Goal: Ask a question

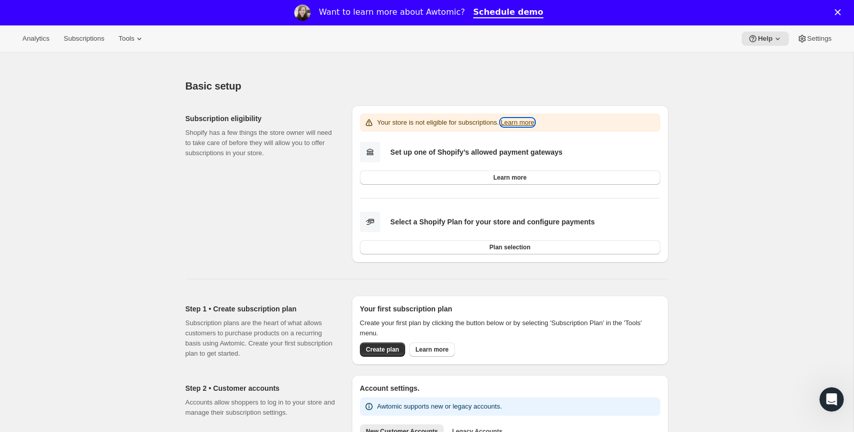
click at [534, 126] on link "Learn more" at bounding box center [518, 122] width 34 height 8
click at [504, 177] on span "Learn more" at bounding box center [509, 177] width 33 height 8
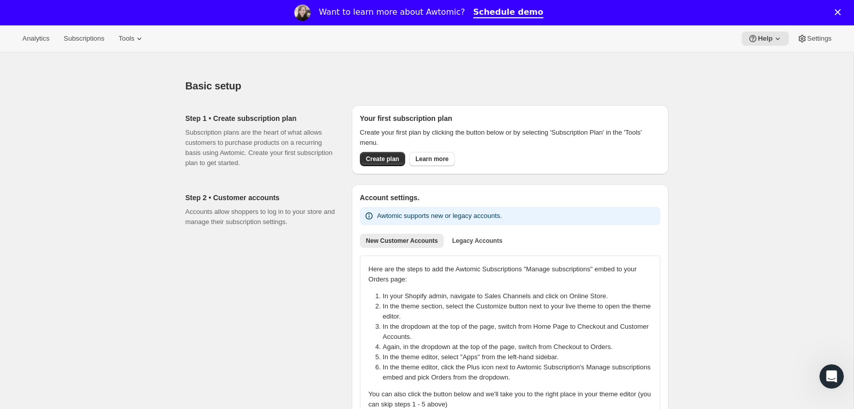
click at [842, 11] on div "Close" at bounding box center [840, 12] width 10 height 6
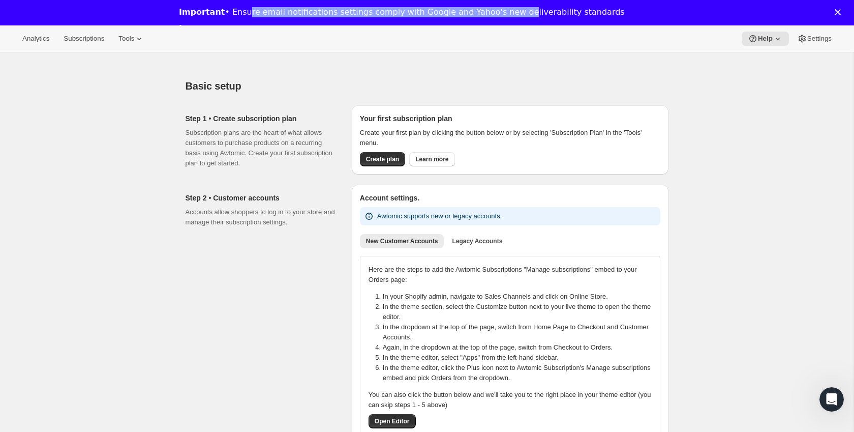
drag, startPoint x: 253, startPoint y: 14, endPoint x: 509, endPoint y: 16, distance: 256.2
click at [509, 16] on div "Important • Ensure email notifications settings comply with Google and Yahoo's …" at bounding box center [402, 12] width 446 height 10
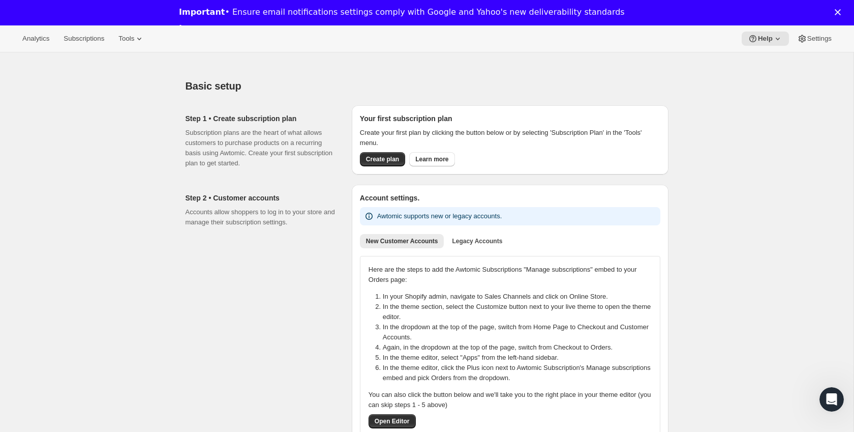
click at [843, 13] on div "Close" at bounding box center [840, 12] width 10 height 6
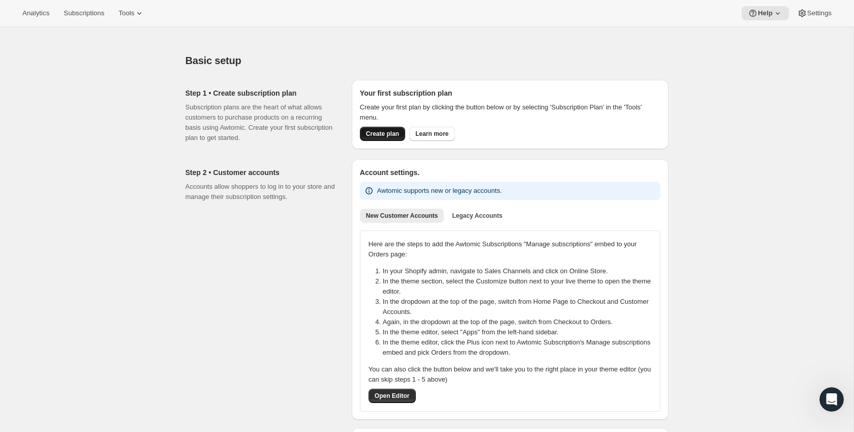
click at [389, 131] on span "Create plan" at bounding box center [382, 134] width 33 height 8
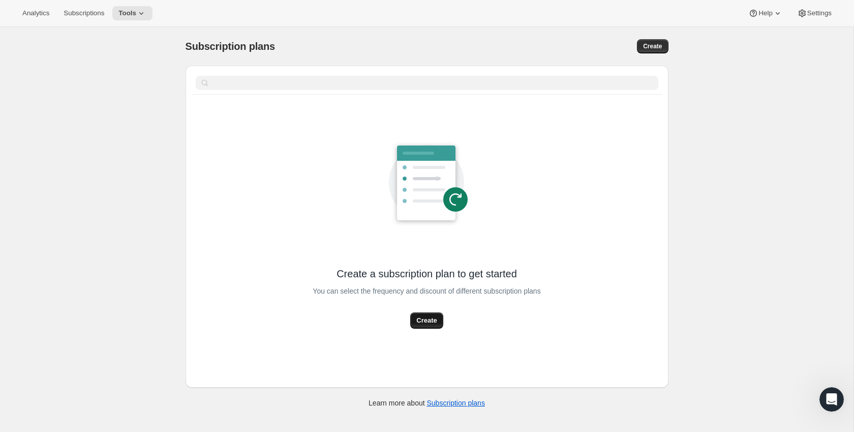
click at [411, 326] on button "Create" at bounding box center [426, 320] width 33 height 16
click at [424, 323] on span "Create" at bounding box center [426, 320] width 20 height 10
select select "WEEK"
select select "MONTH"
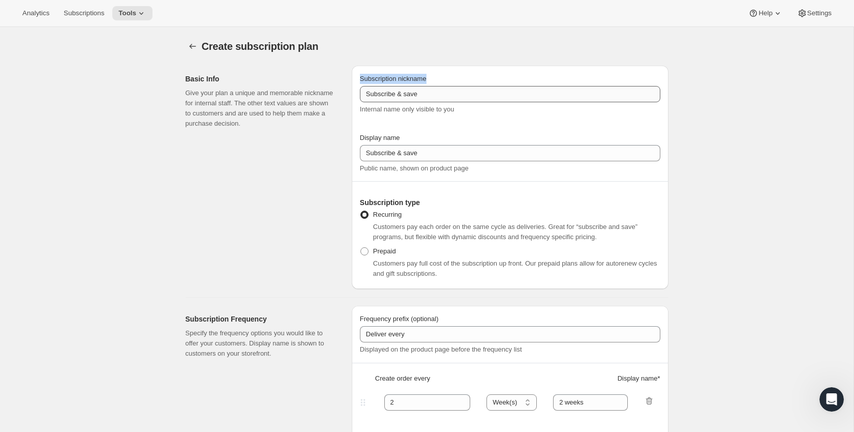
drag, startPoint x: 360, startPoint y: 78, endPoint x: 444, endPoint y: 93, distance: 85.2
click at [460, 81] on div "Subscription nickname" at bounding box center [510, 79] width 300 height 10
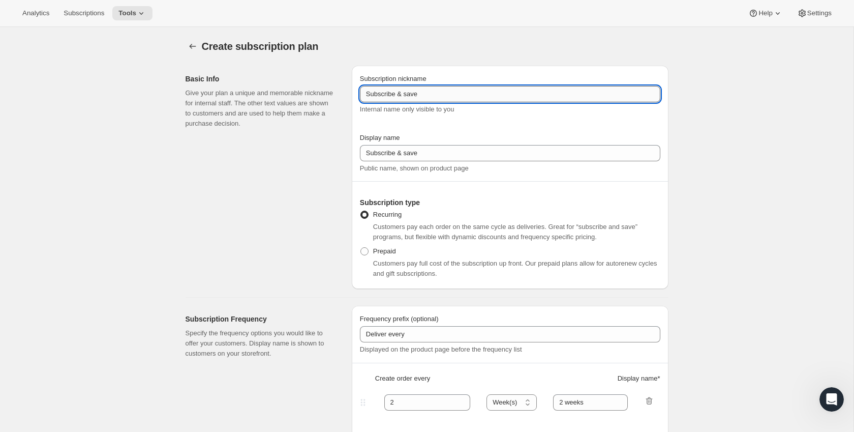
click at [397, 98] on input "Subscribe & save" at bounding box center [510, 94] width 300 height 16
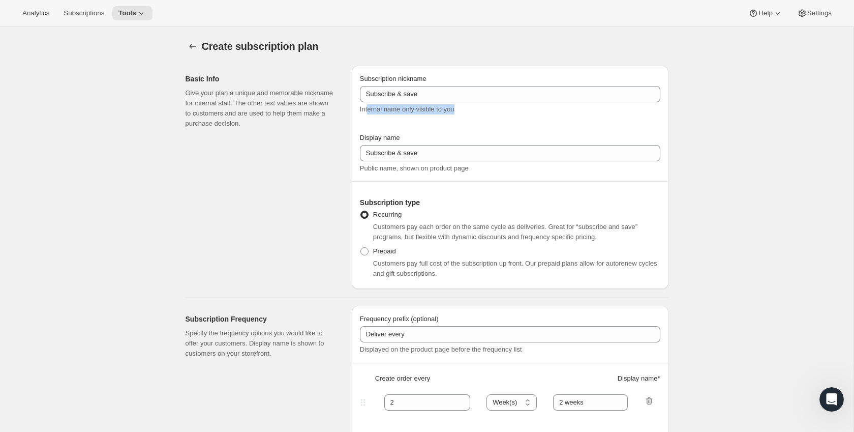
drag, startPoint x: 368, startPoint y: 109, endPoint x: 497, endPoint y: 115, distance: 128.8
click at [497, 115] on div "Subscription nickname Subscribe & save Internal name only visible to you" at bounding box center [510, 99] width 300 height 51
drag, startPoint x: 360, startPoint y: 139, endPoint x: 435, endPoint y: 142, distance: 75.3
click at [435, 142] on div "Display name" at bounding box center [510, 138] width 300 height 10
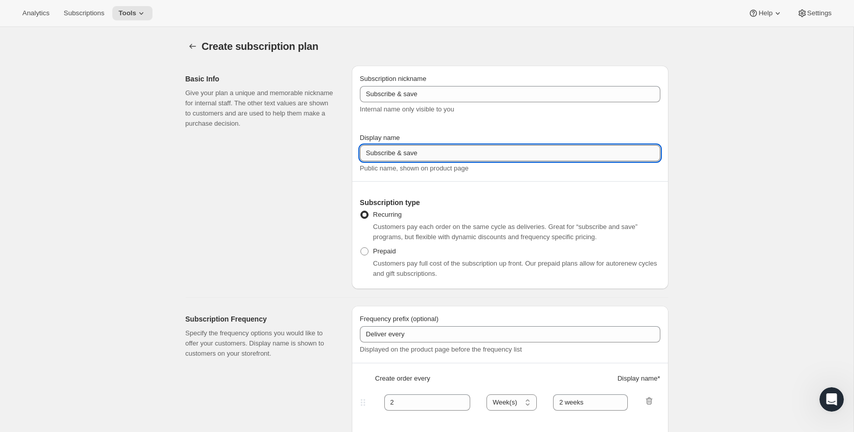
click at [438, 149] on input "Subscribe & save" at bounding box center [510, 153] width 300 height 16
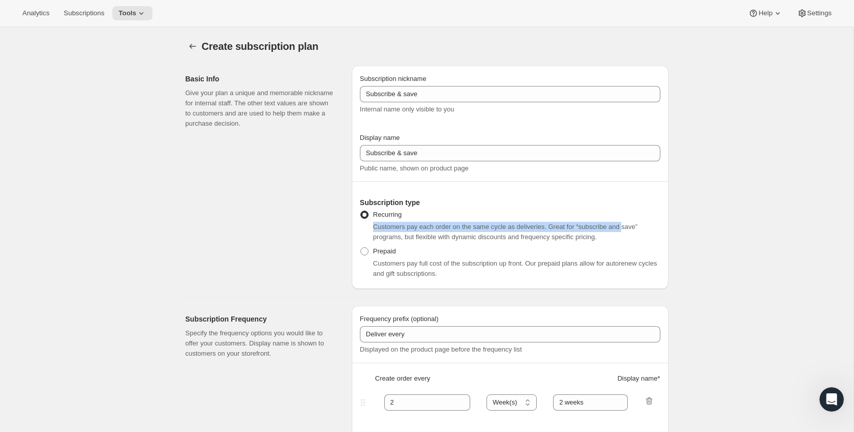
drag, startPoint x: 374, startPoint y: 226, endPoint x: 636, endPoint y: 229, distance: 262.3
click at [636, 229] on span "Customers pay each order on the same cycle as deliveries. Great for “subscribe …" at bounding box center [505, 232] width 264 height 18
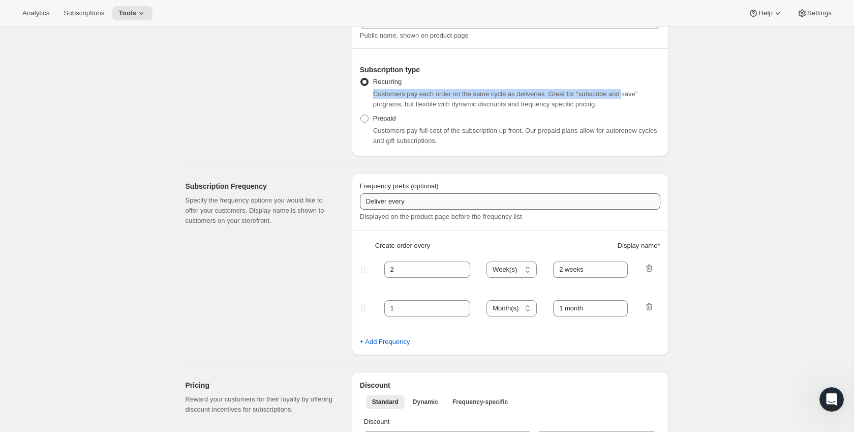
scroll to position [136, 0]
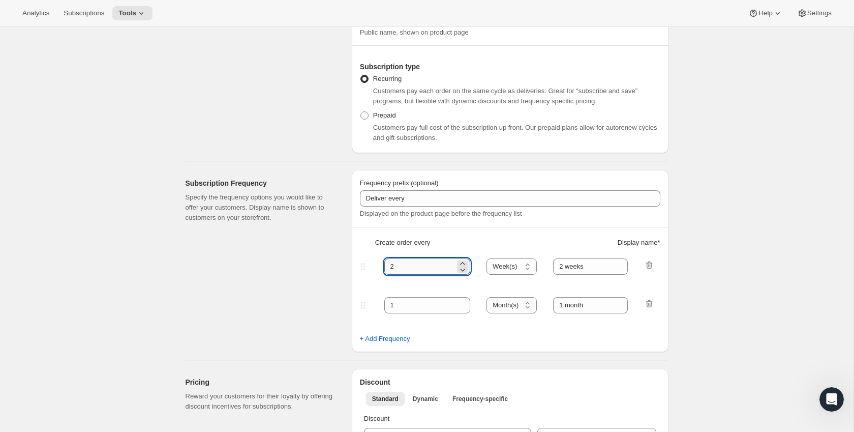
click at [403, 267] on input "2" at bounding box center [419, 266] width 71 height 16
type input "4"
click at [513, 263] on select "Day(s) Week(s) Month(s) Year(s)" at bounding box center [511, 266] width 50 height 16
select select "MONTH"
click at [487, 258] on select "Day(s) Week(s) Month(s) Year(s)" at bounding box center [511, 266] width 50 height 16
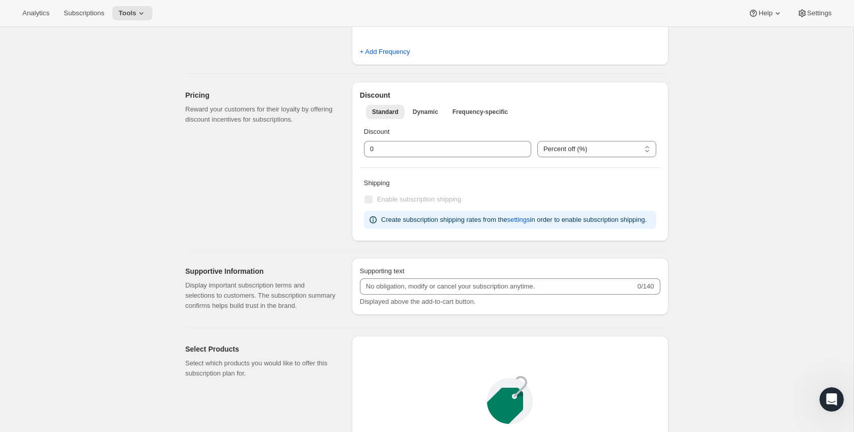
scroll to position [433, 0]
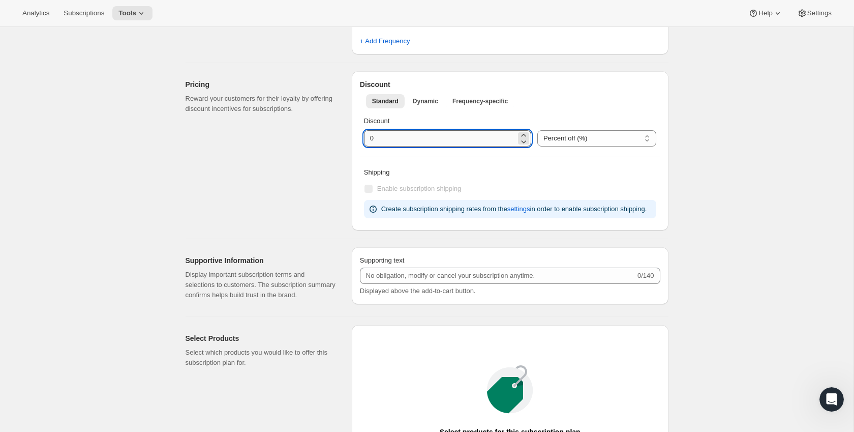
click at [435, 142] on input "integer" at bounding box center [440, 138] width 152 height 16
type input "1"
click at [429, 103] on span "Dynamic" at bounding box center [425, 101] width 25 height 8
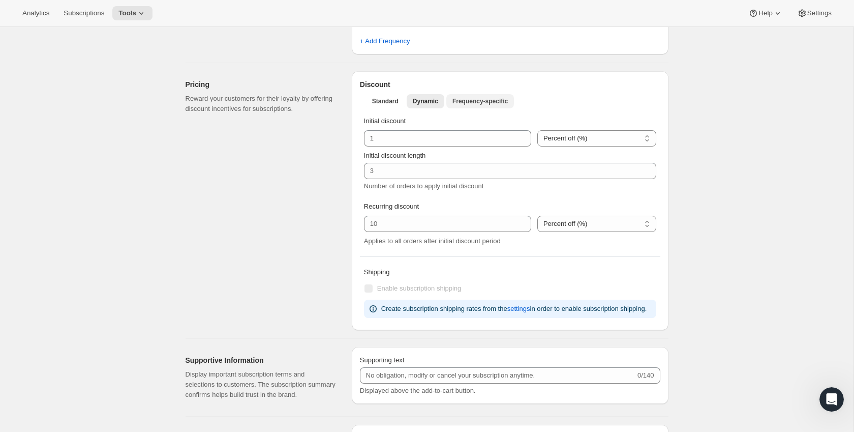
click at [466, 104] on span "Frequency-specific" at bounding box center [479, 101] width 55 height 8
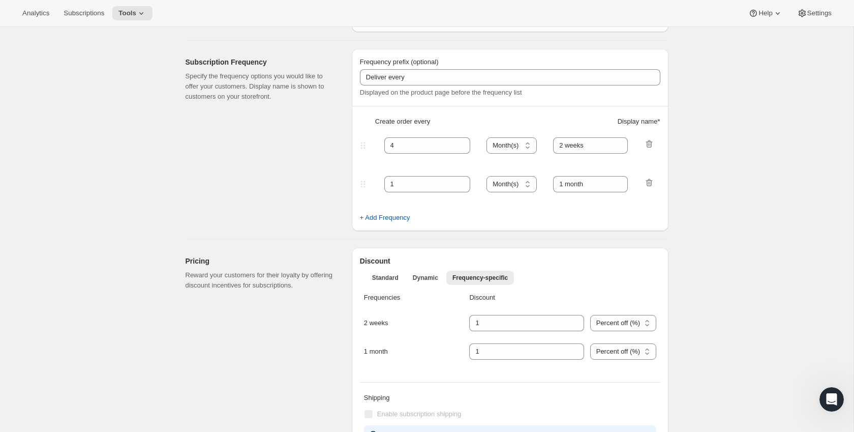
scroll to position [193, 0]
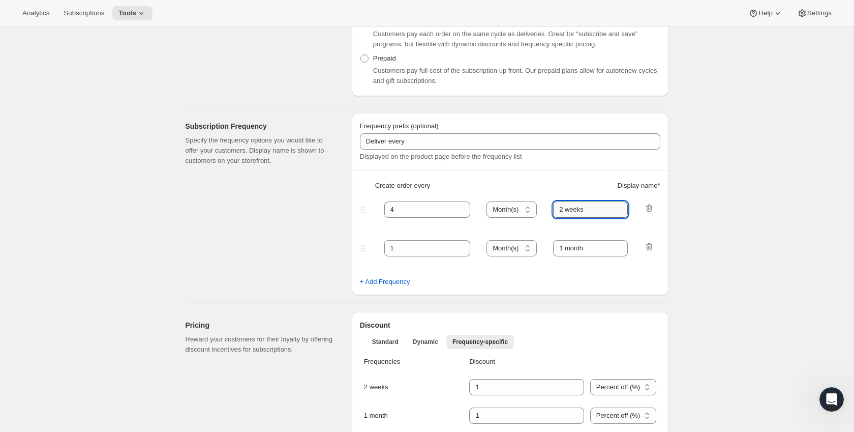
click at [605, 205] on input "2 weeks" at bounding box center [590, 209] width 75 height 16
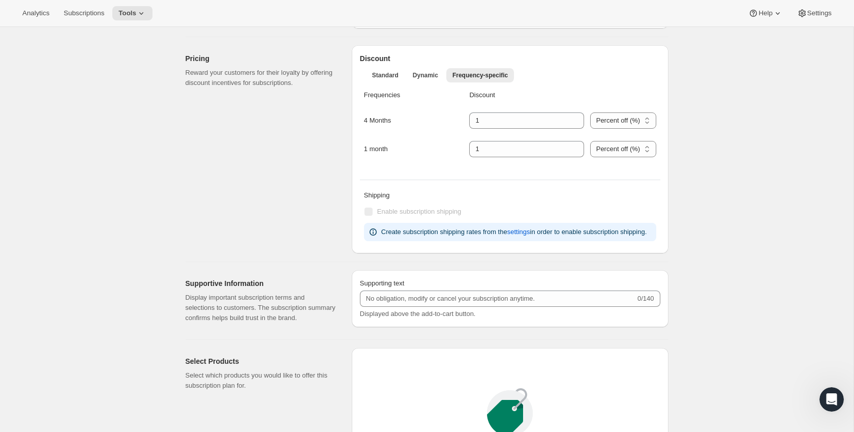
scroll to position [458, 0]
type input "4 Months"
click at [509, 146] on input "integer" at bounding box center [518, 150] width 99 height 16
type input "10"
click at [506, 122] on input "integer" at bounding box center [518, 121] width 99 height 16
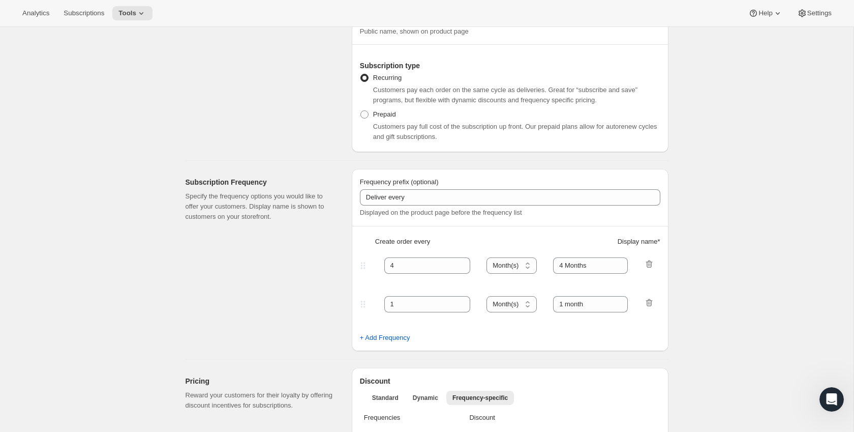
scroll to position [162, 0]
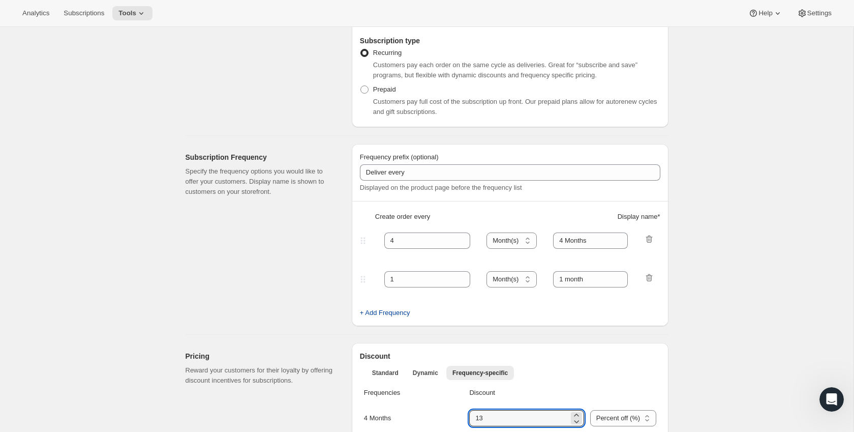
type input "13"
click at [395, 317] on span "+ Add Frequency" at bounding box center [385, 313] width 50 height 10
select select "MONTH"
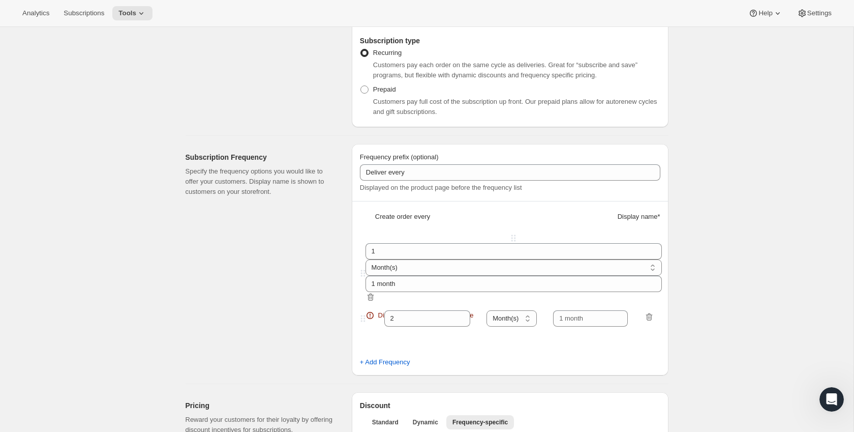
drag, startPoint x: 362, startPoint y: 280, endPoint x: 362, endPoint y: 229, distance: 50.8
click at [362, 229] on div "Frequency prefix (optional) Deliver every Displayed on the product page before …" at bounding box center [510, 259] width 317 height 231
type input "1"
type input "1 month"
type input "4"
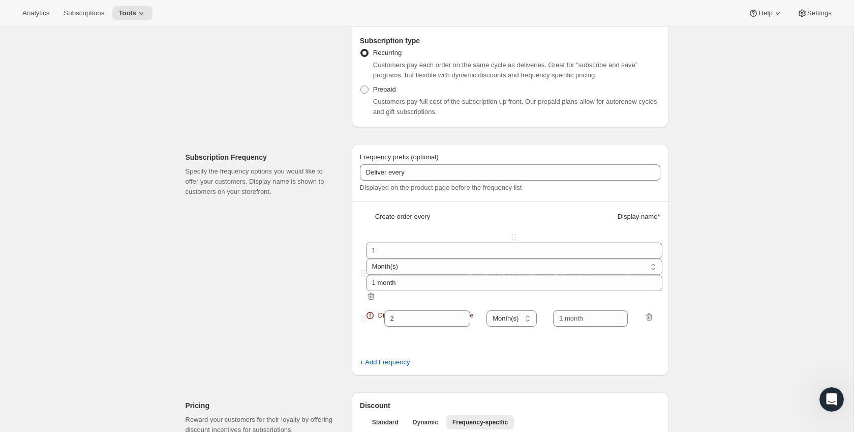
type input "4 Months"
type input "10"
type input "13"
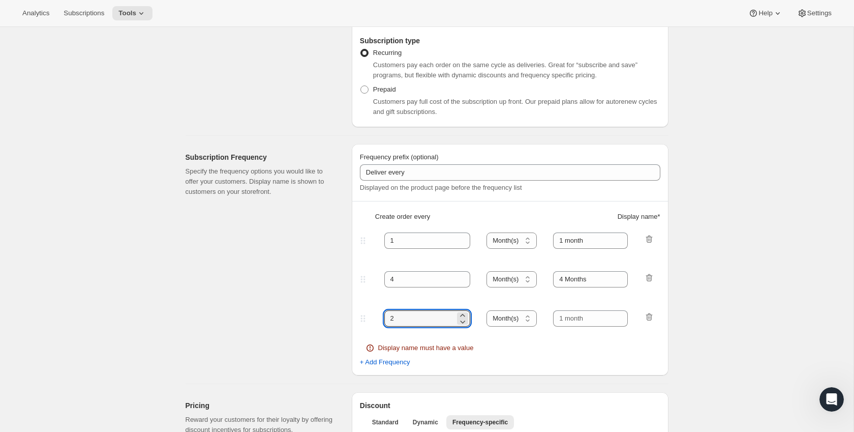
drag, startPoint x: 410, startPoint y: 319, endPoint x: 367, endPoint y: 312, distance: 43.8
click at [367, 312] on div "2 Day(s) Week(s) Month(s) Year(s) Month(s)" at bounding box center [506, 318] width 296 height 16
type input "12"
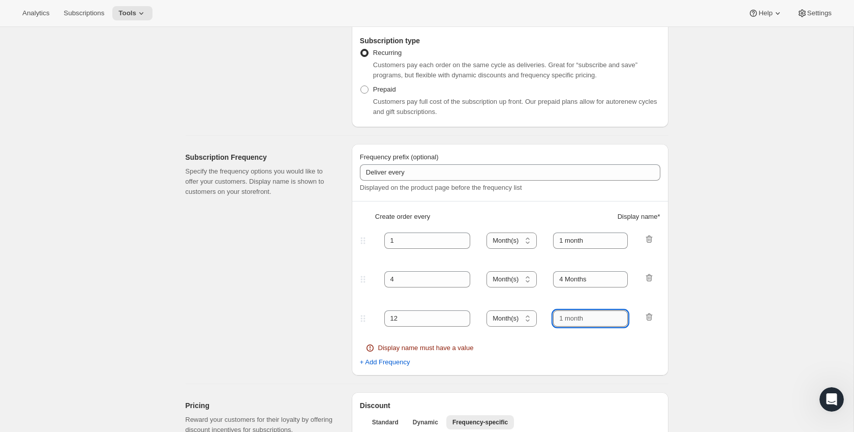
click at [573, 317] on input "text" at bounding box center [590, 318] width 75 height 16
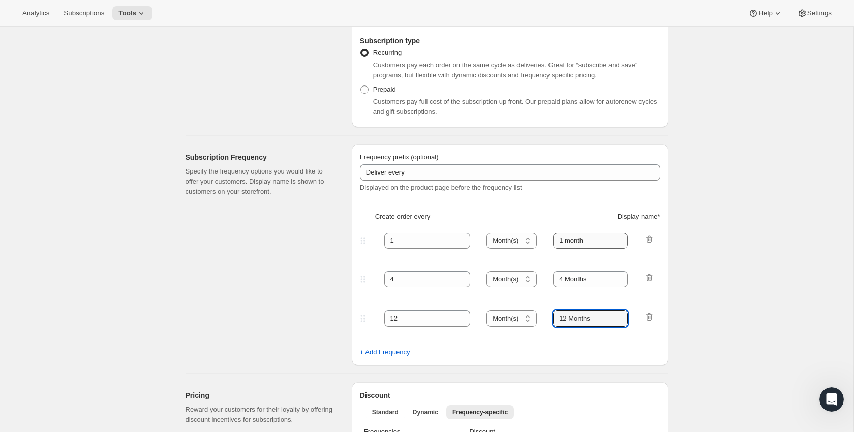
type input "12 Months"
click at [570, 240] on input "1 month" at bounding box center [590, 240] width 75 height 16
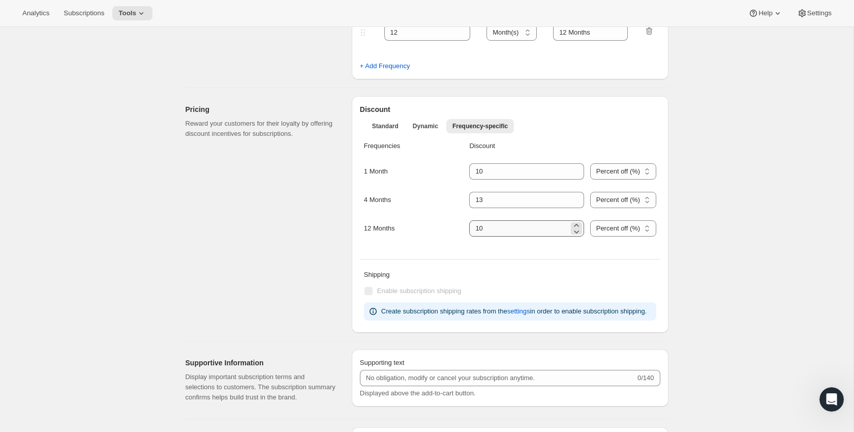
scroll to position [450, 0]
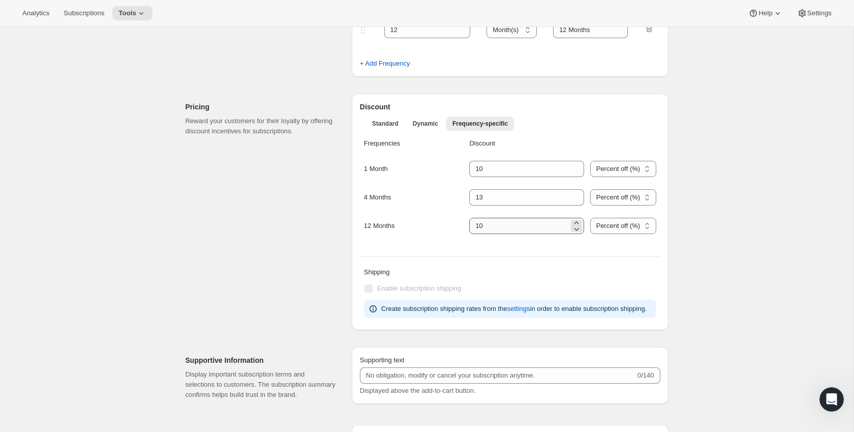
type input "1 Month"
click at [507, 226] on input "integer" at bounding box center [518, 226] width 99 height 16
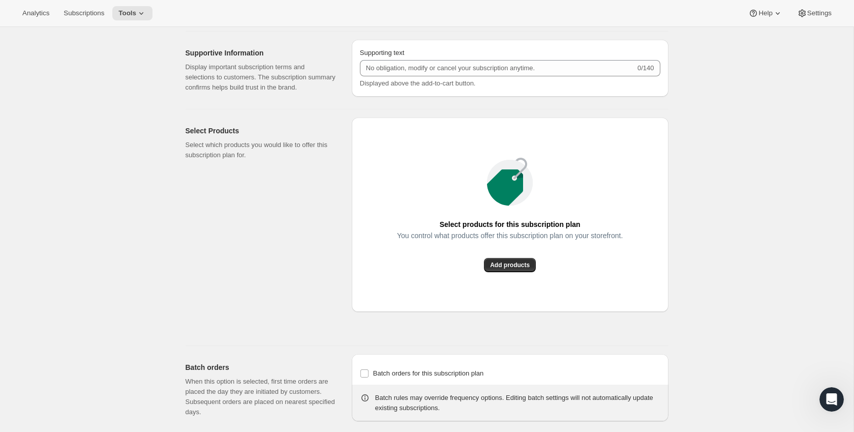
scroll to position [806, 0]
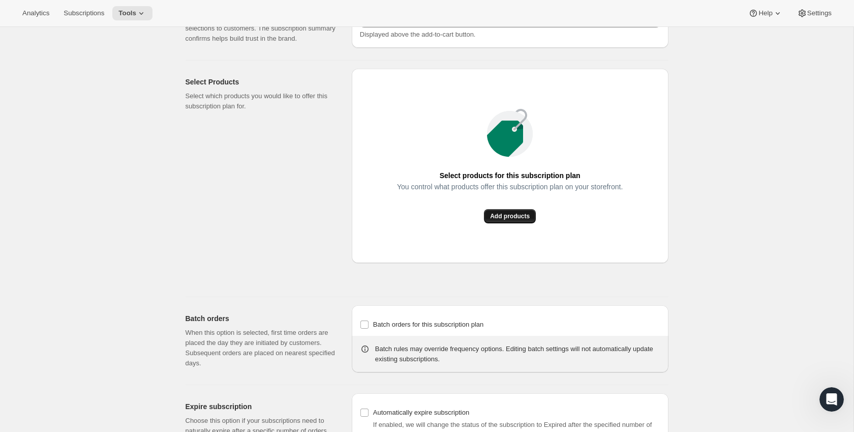
type input "15"
click at [510, 220] on span "Add products" at bounding box center [510, 216] width 40 height 8
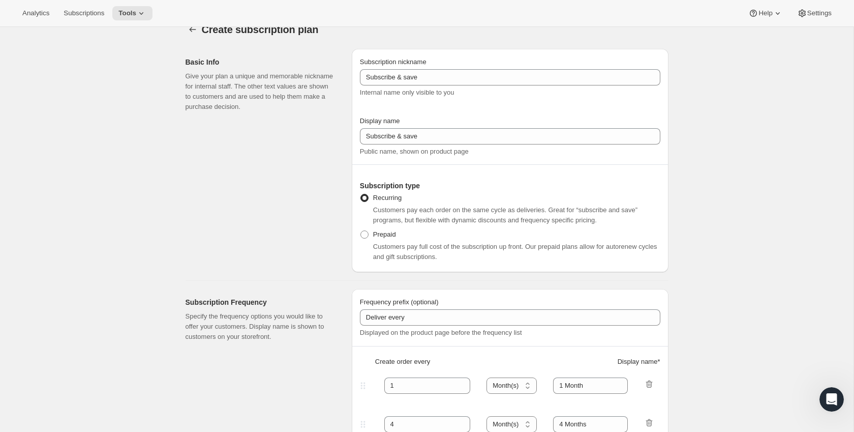
scroll to position [0, 0]
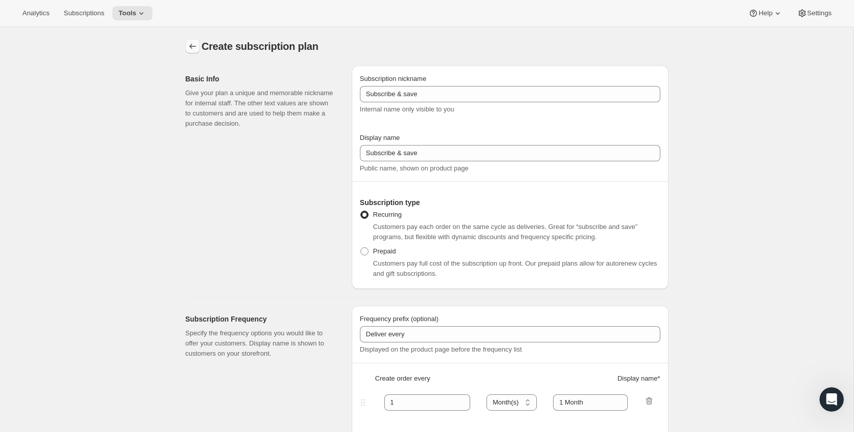
click at [196, 44] on icon "Subscription plans" at bounding box center [193, 46] width 10 height 10
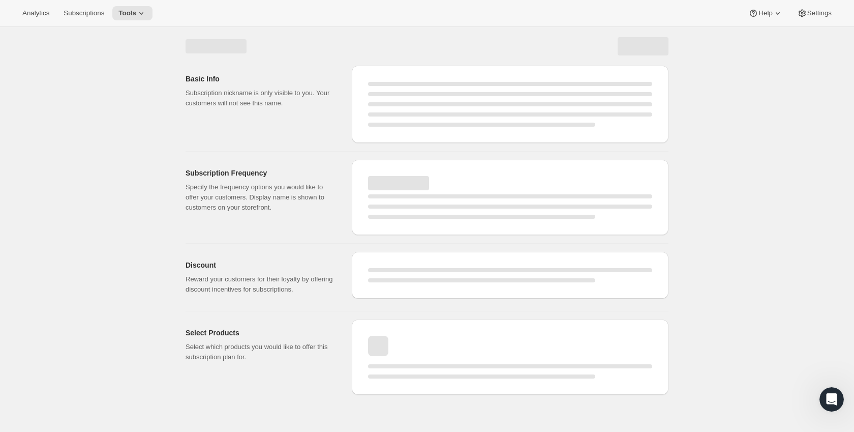
select select "WEEK"
select select "MONTH"
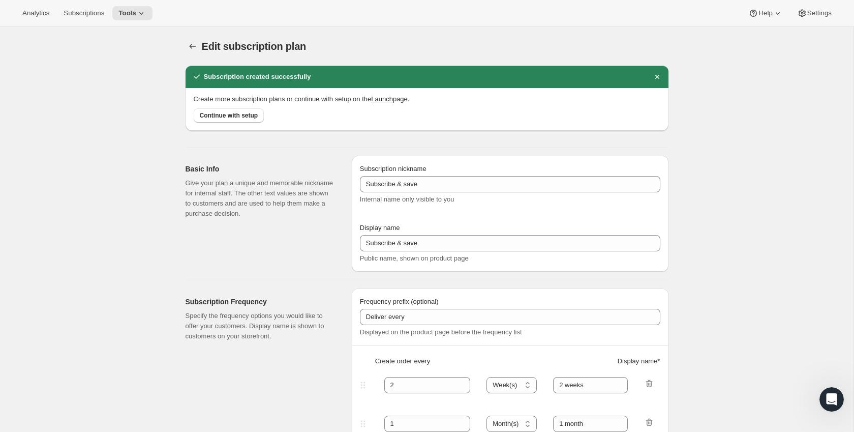
type input "1"
type input "1 Month"
type input "4"
type input "4 Months"
select select "MONTH"
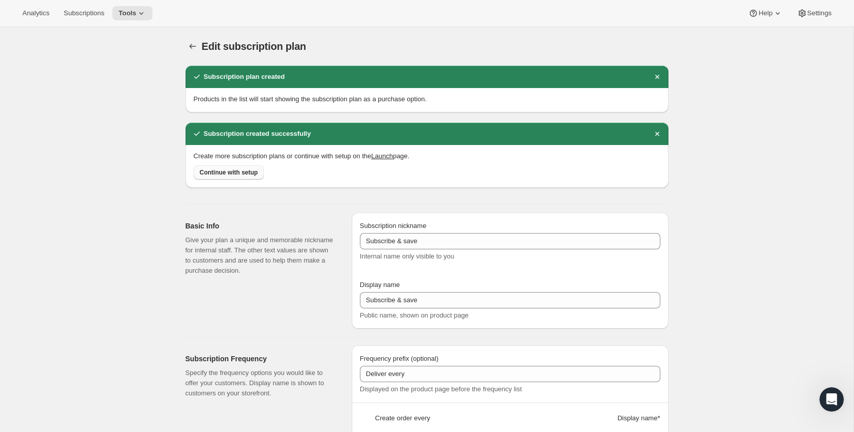
click at [229, 177] on button "Continue with setup" at bounding box center [229, 172] width 71 height 14
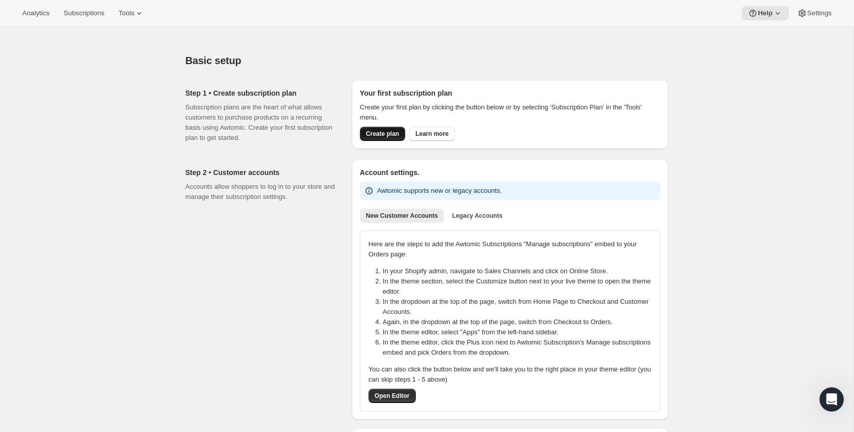
click at [387, 132] on span "Create plan" at bounding box center [382, 134] width 33 height 8
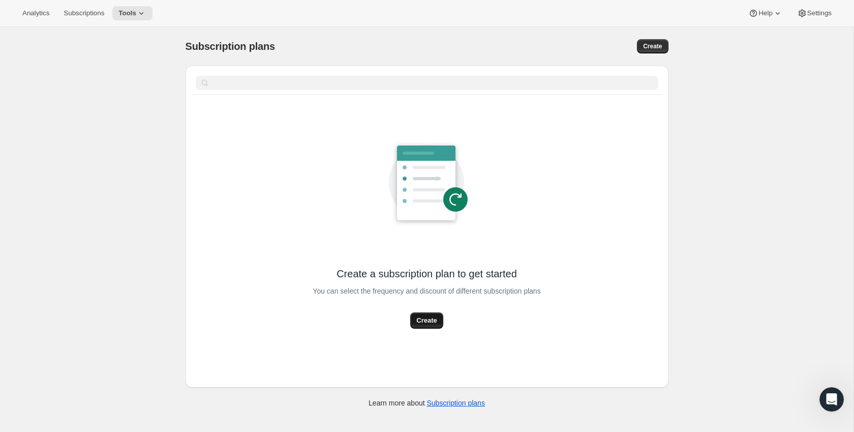
click at [423, 324] on span "Create" at bounding box center [426, 320] width 20 height 10
select select "WEEK"
select select "MONTH"
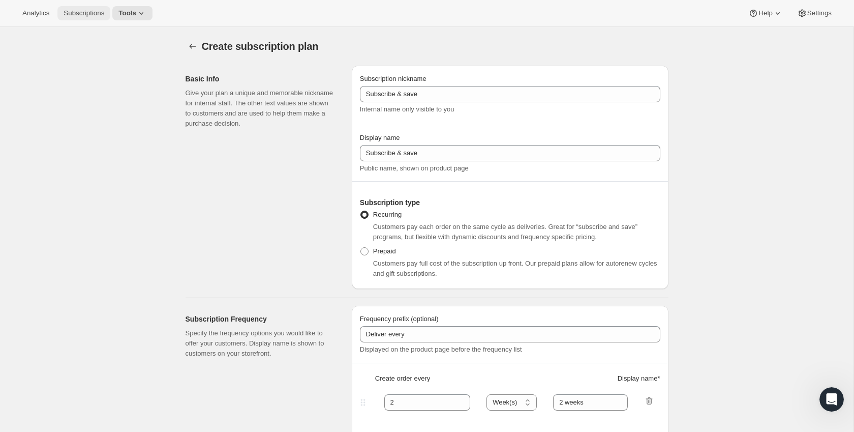
click at [87, 16] on span "Subscriptions" at bounding box center [84, 13] width 41 height 8
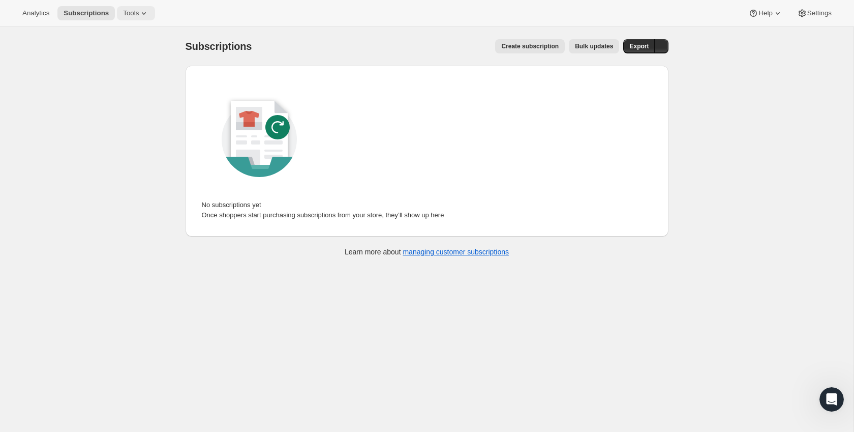
click at [147, 18] on icon at bounding box center [144, 13] width 10 height 10
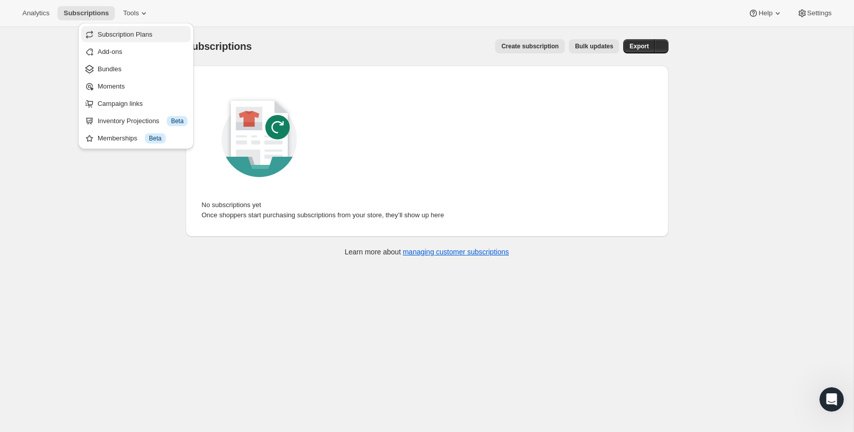
click at [143, 35] on span "Subscription Plans" at bounding box center [125, 35] width 55 height 8
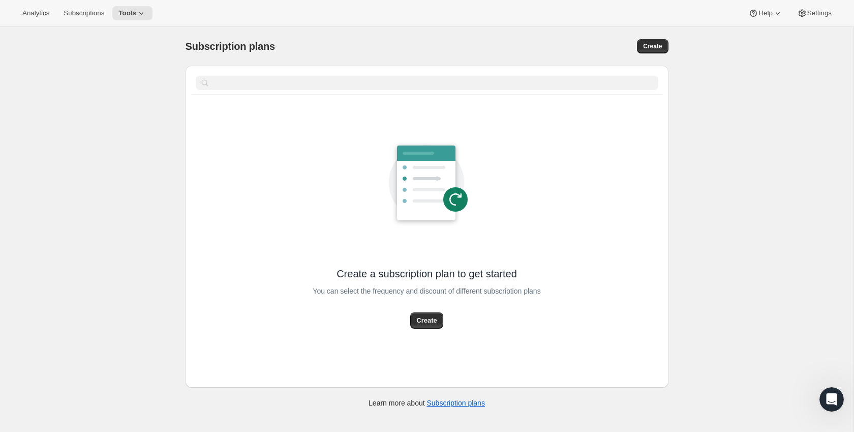
click at [426, 339] on div "Create a subscription plan to get started You can select the frequency and disc…" at bounding box center [427, 244] width 483 height 287
click at [673, 45] on div "Subscription plans. This page is ready Subscription plans Create Clear Create a…" at bounding box center [426, 222] width 507 height 391
click at [662, 44] on button "Create" at bounding box center [652, 46] width 31 height 14
select select "WEEK"
select select "MONTH"
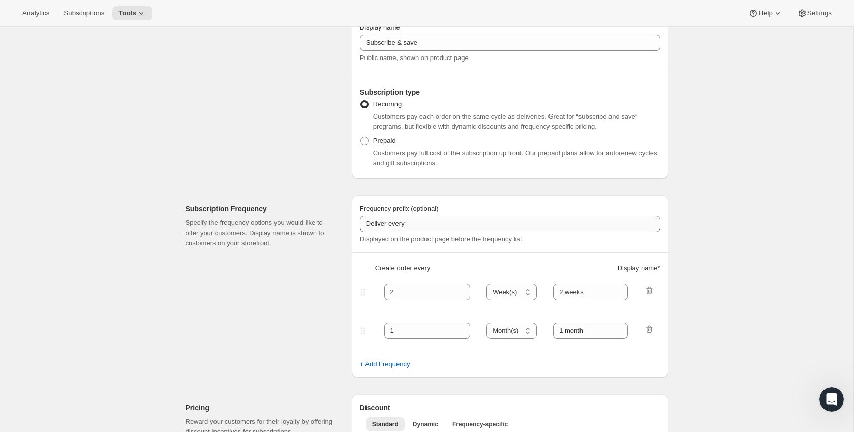
scroll to position [118, 0]
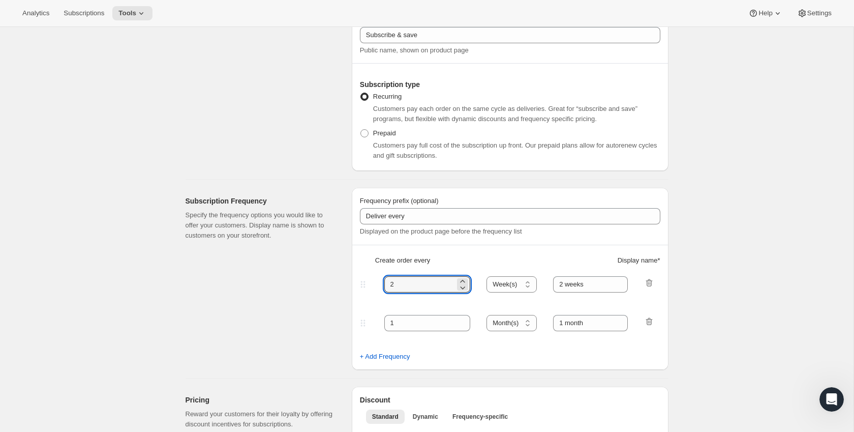
drag, startPoint x: 436, startPoint y: 285, endPoint x: 374, endPoint y: 286, distance: 62.0
click at [374, 286] on div "2 Day(s) Week(s) Month(s) Year(s) Week(s) 2 weeks" at bounding box center [506, 284] width 296 height 16
type input "1"
click at [509, 281] on select "Day(s) Week(s) Month(s) Year(s)" at bounding box center [511, 284] width 50 height 16
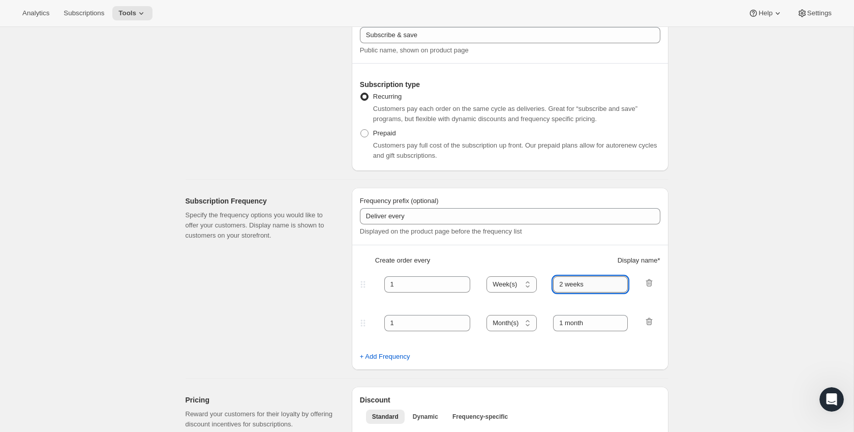
click at [583, 283] on input "2 weeks" at bounding box center [590, 284] width 75 height 16
type input "1 Month"
click at [403, 323] on input "1" at bounding box center [419, 323] width 71 height 16
type input "4"
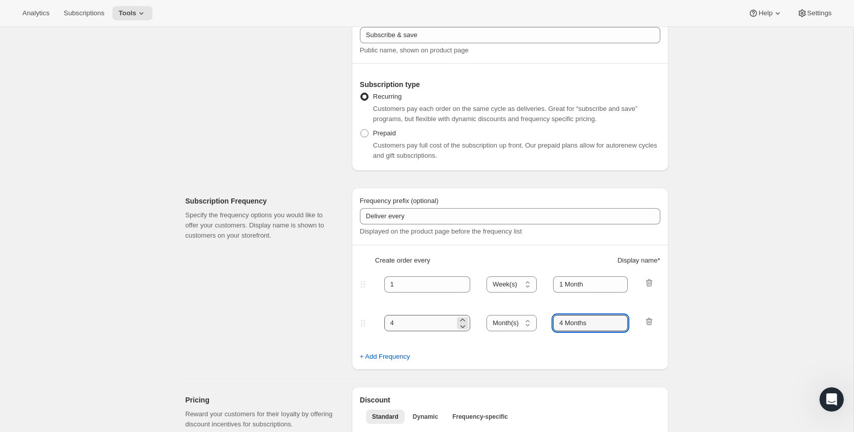
type input "4 Months"
click at [354, 348] on button "+ Add Frequency" at bounding box center [385, 356] width 63 height 16
select select "MONTH"
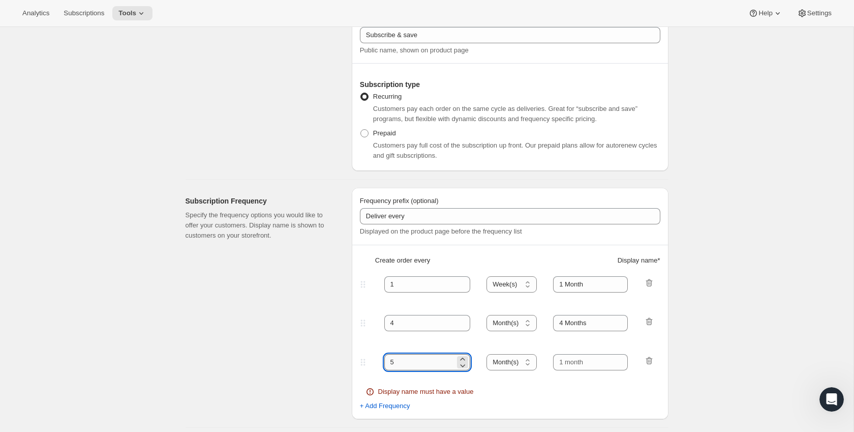
click at [421, 366] on input "5" at bounding box center [419, 362] width 71 height 16
type input "12"
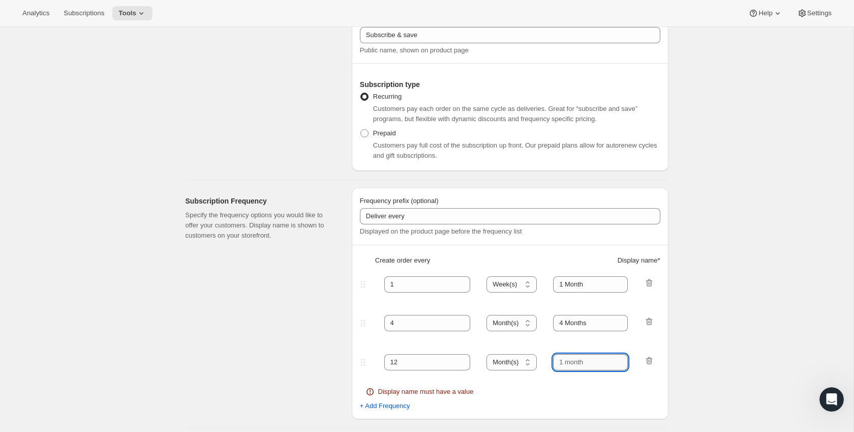
click at [578, 361] on input "text" at bounding box center [590, 362] width 75 height 16
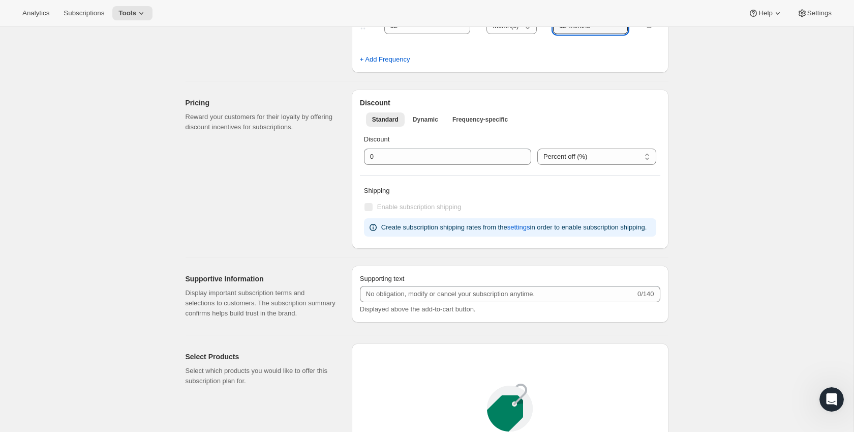
scroll to position [454, 0]
type input "12 Months"
click at [468, 114] on button "Frequency-specific" at bounding box center [480, 119] width 68 height 14
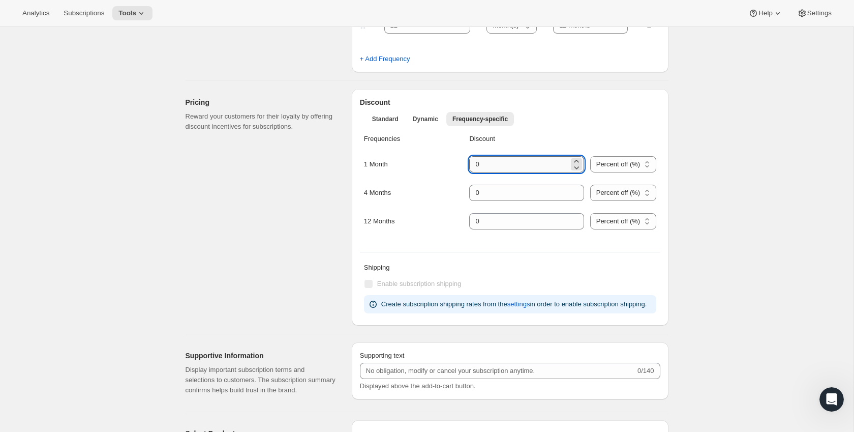
click at [521, 161] on input "integer" at bounding box center [518, 164] width 99 height 16
type input "10"
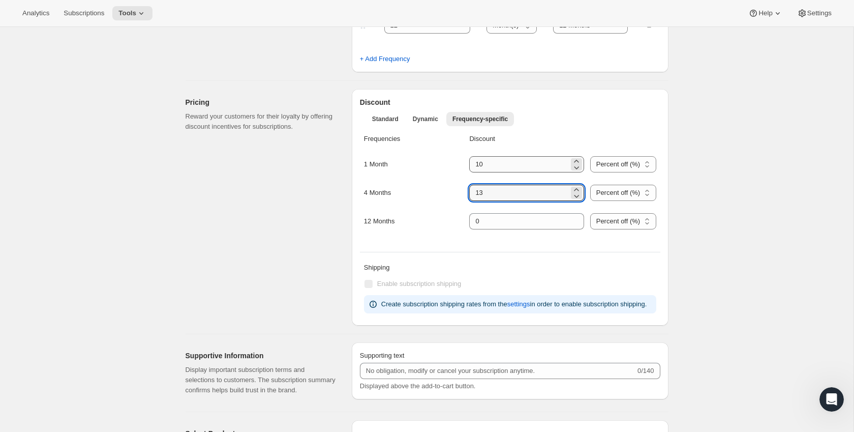
type input "13"
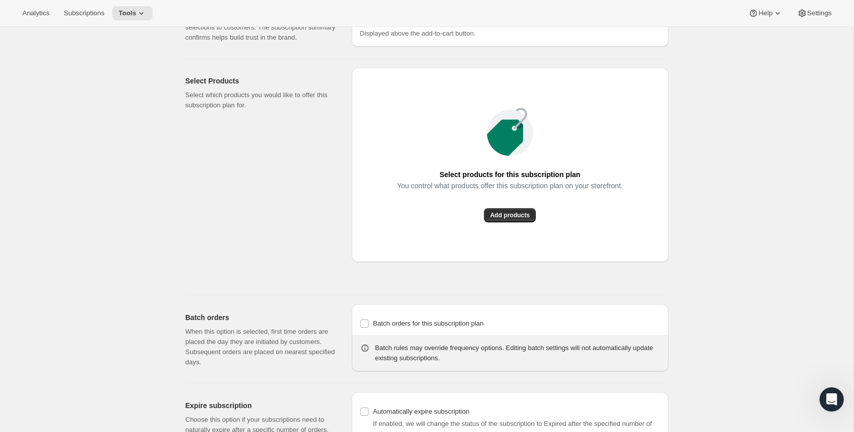
scroll to position [809, 0]
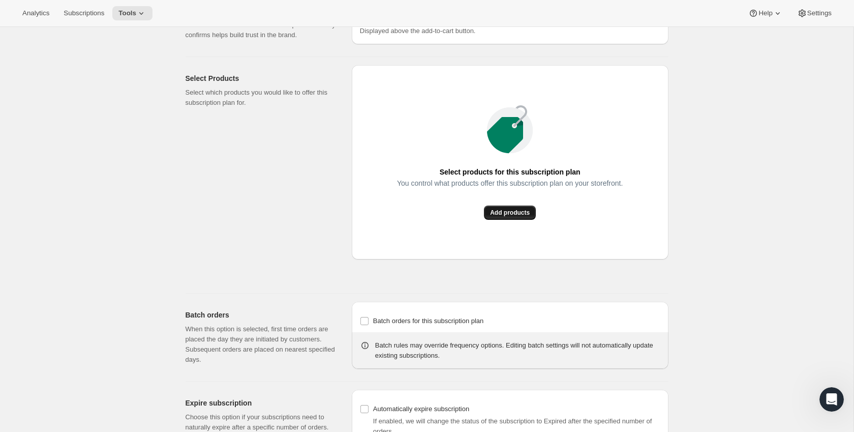
type input "15"
click at [528, 217] on span "Add products" at bounding box center [510, 212] width 40 height 8
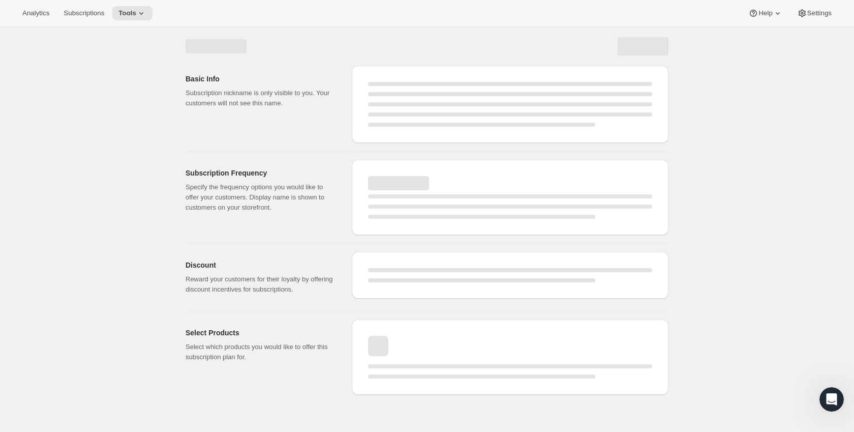
scroll to position [0, 0]
select select "WEEK"
select select "MONTH"
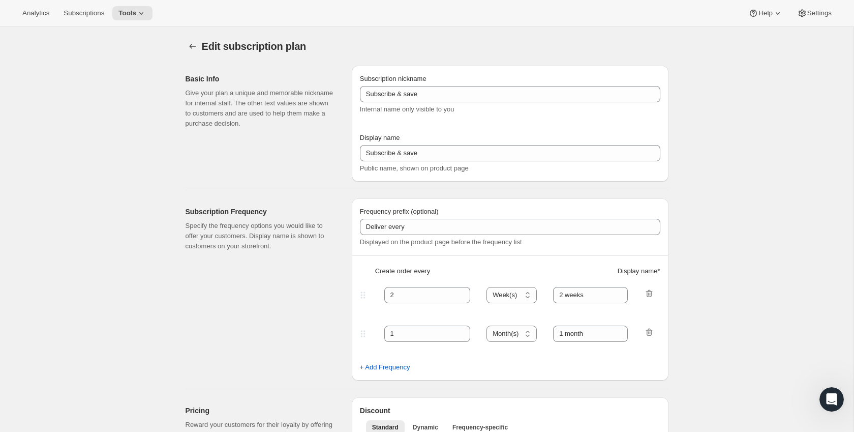
type input "1"
type input "1 Month"
type input "4"
type input "4 Months"
select select "MONTH"
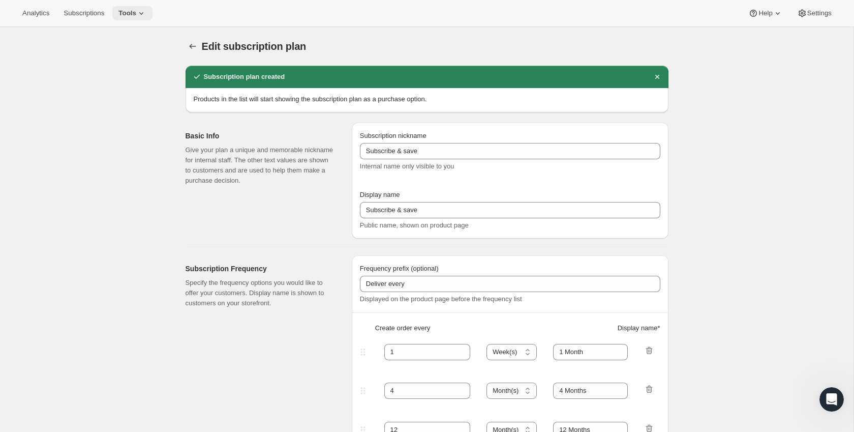
click at [128, 11] on span "Tools" at bounding box center [127, 13] width 18 height 8
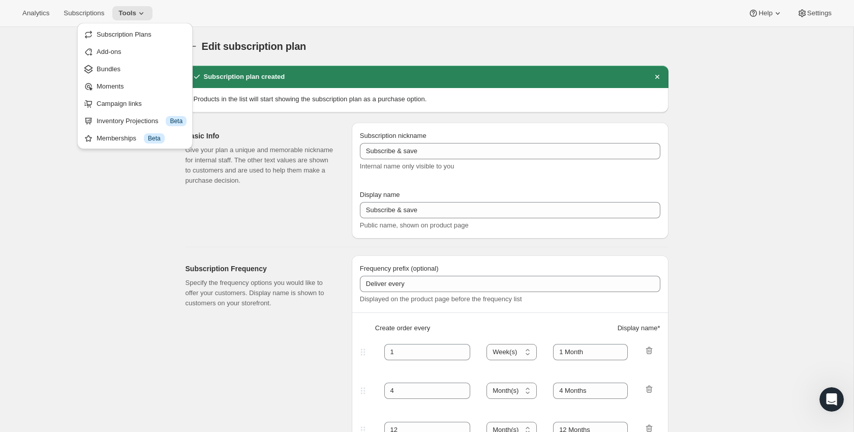
click at [135, 27] on button "Subscription Plans" at bounding box center [134, 34] width 109 height 16
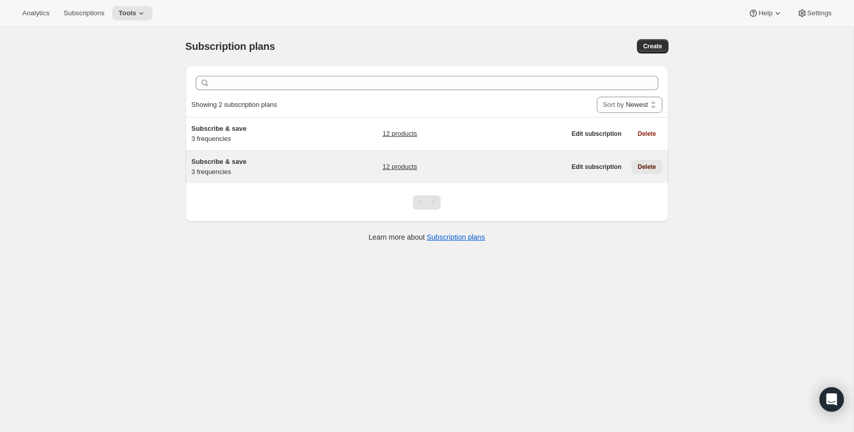
click at [652, 168] on span "Delete" at bounding box center [646, 167] width 18 height 8
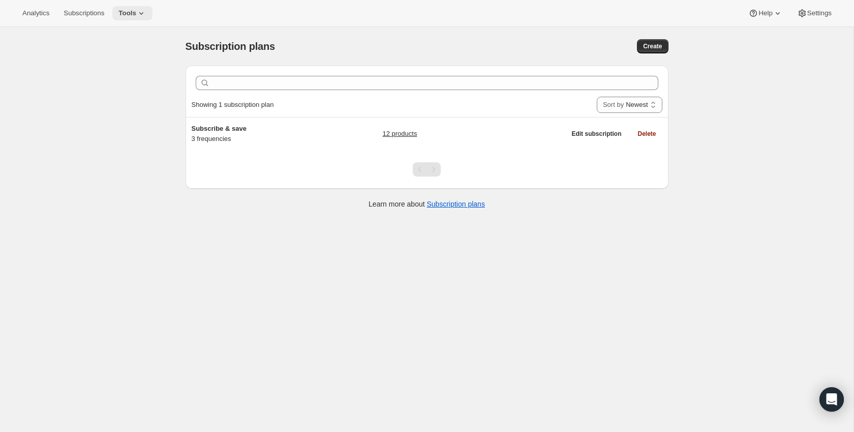
click at [133, 11] on span "Tools" at bounding box center [127, 13] width 18 height 8
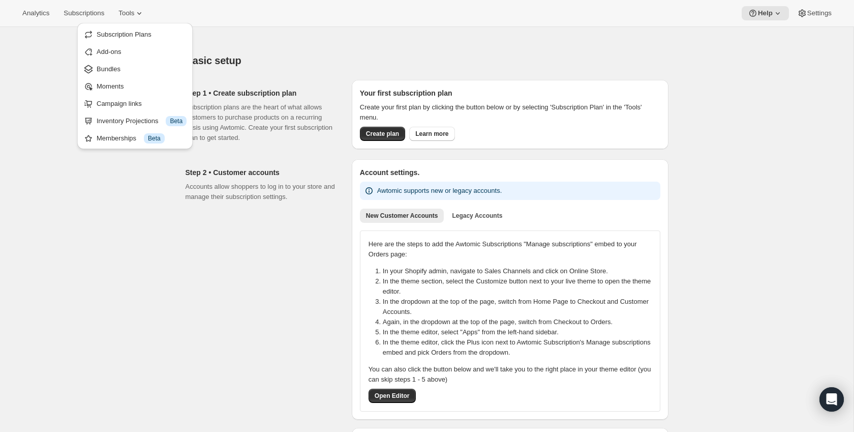
click at [225, 1] on div "Analytics Subscriptions Tools Help Settings" at bounding box center [427, 13] width 854 height 27
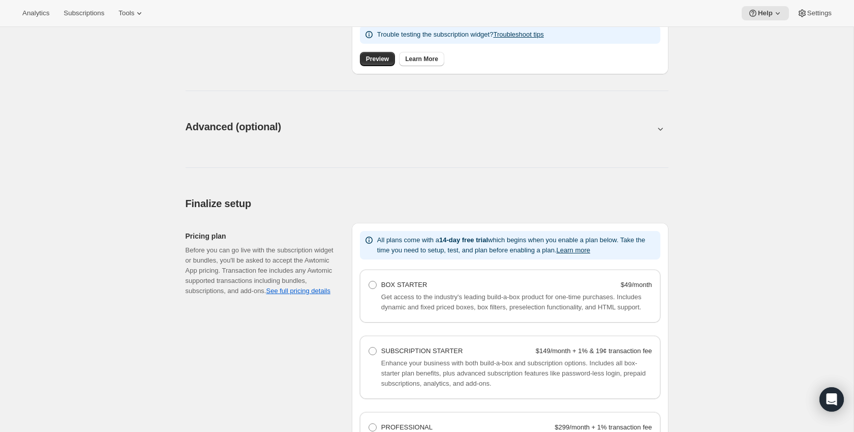
scroll to position [469, 0]
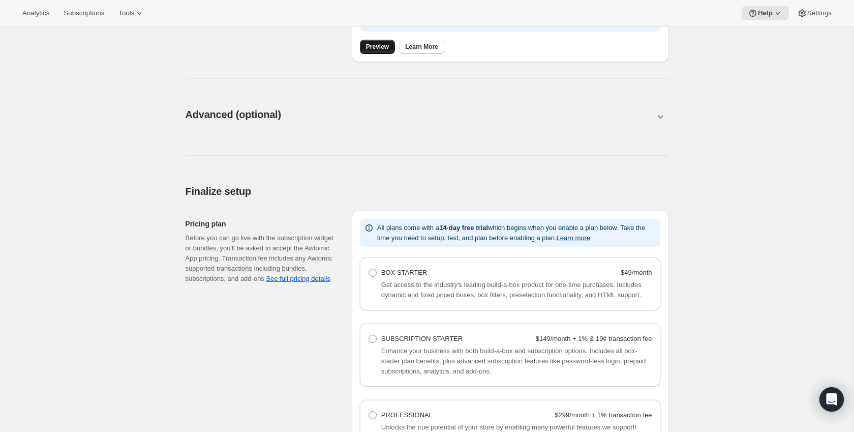
click at [373, 42] on link "Preview" at bounding box center [377, 47] width 35 height 14
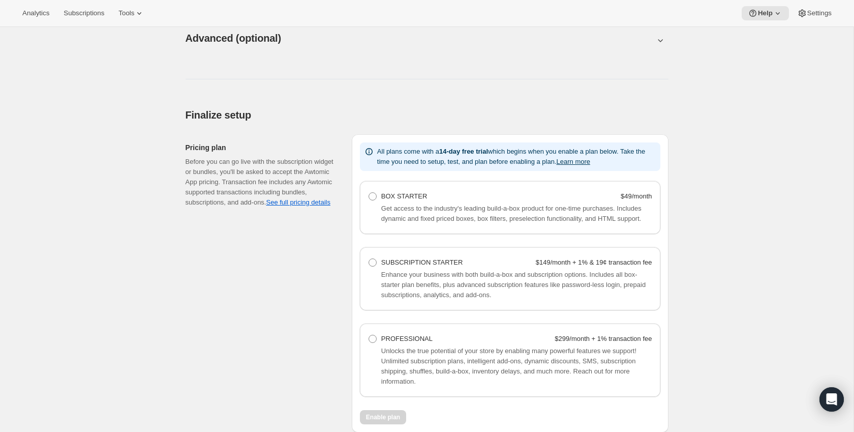
scroll to position [549, 0]
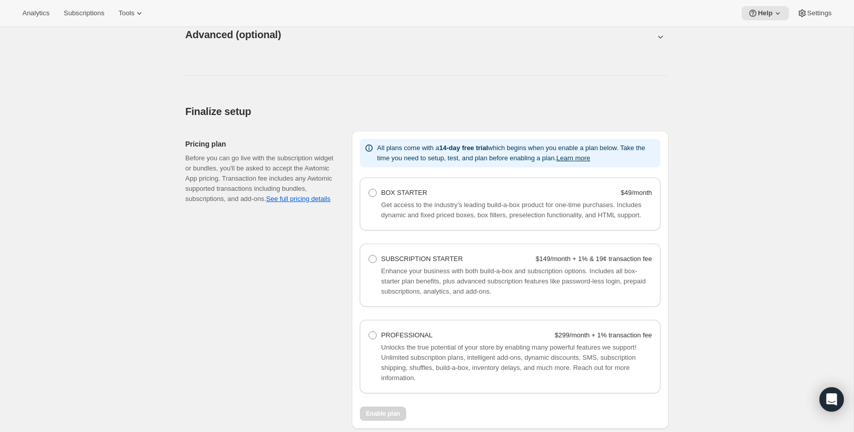
click at [406, 201] on span "Get access to the industry's leading build-a-box product for one-time purchases…" at bounding box center [511, 210] width 260 height 18
click at [406, 190] on span "BOX STARTER" at bounding box center [404, 193] width 46 height 8
click at [369, 189] on Starter "BOX STARTER $49/month" at bounding box center [369, 189] width 1 height 1
radio Starter "true"
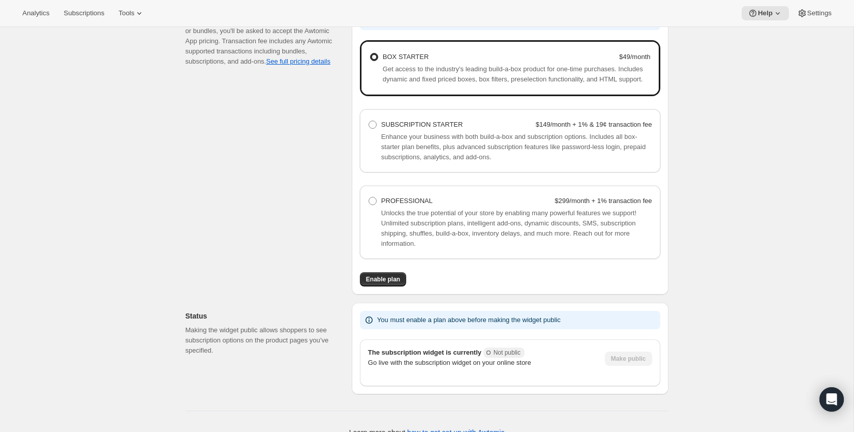
scroll to position [712, 0]
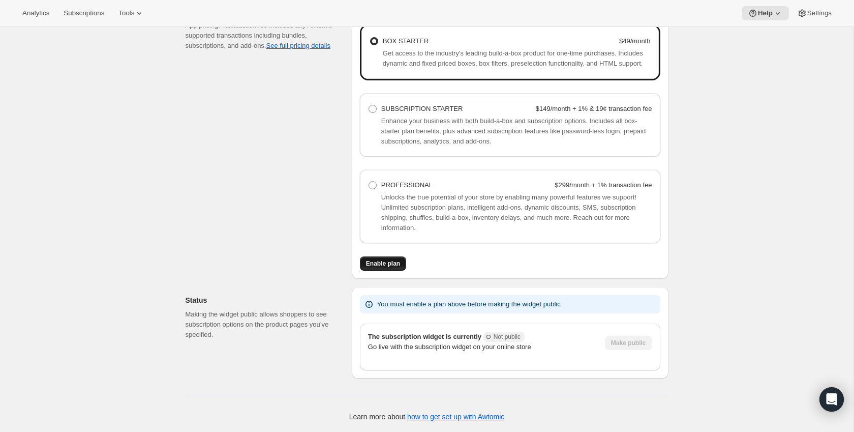
click at [394, 260] on span "Enable plan" at bounding box center [383, 263] width 34 height 8
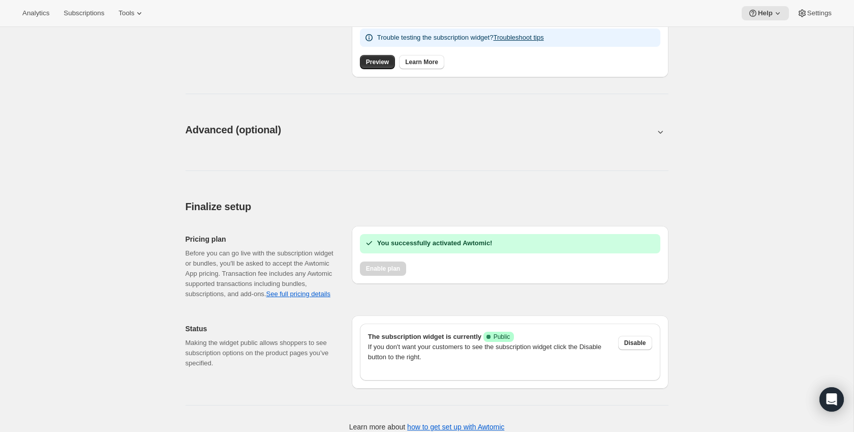
scroll to position [474, 0]
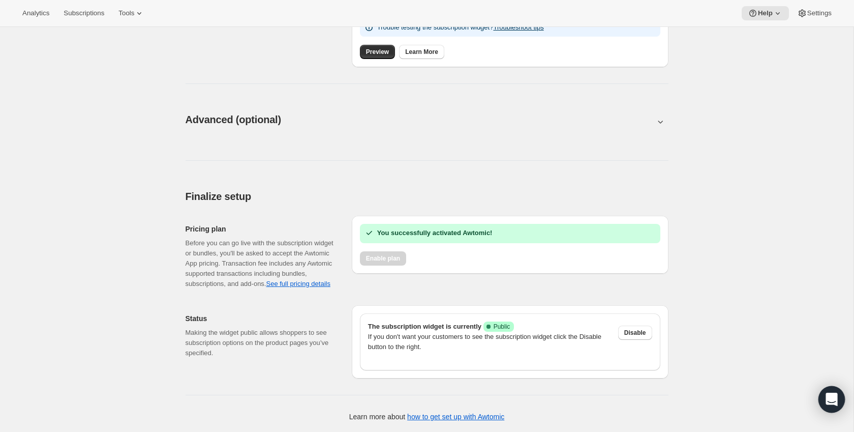
click at [829, 395] on icon "Open Intercom Messenger" at bounding box center [832, 398] width 12 height 13
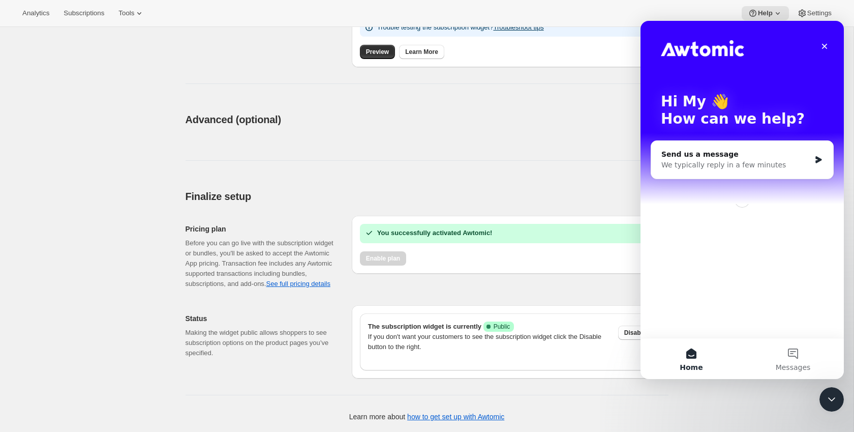
scroll to position [0, 0]
click at [728, 163] on div "We typically reply in a few minutes" at bounding box center [735, 165] width 149 height 11
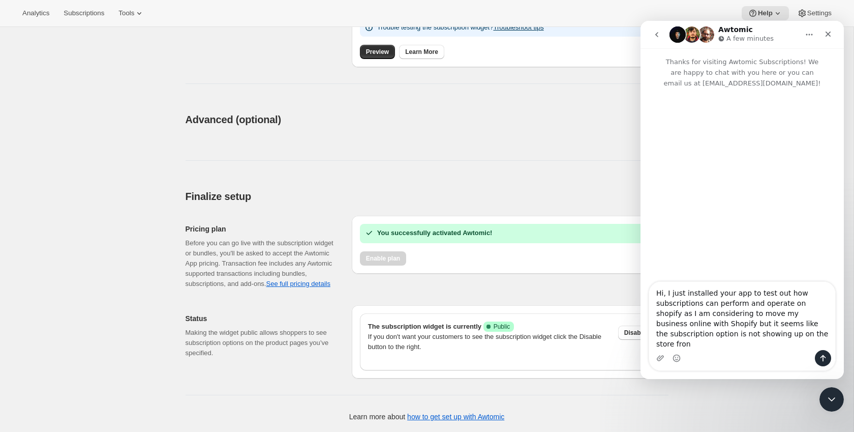
type textarea "Hi, I just installed your app to test out how subscriptions can perform and ope…"
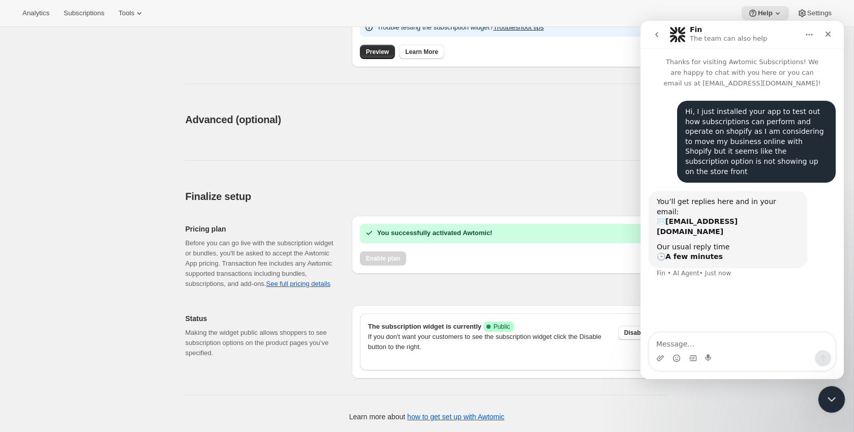
click at [842, 401] on html at bounding box center [830, 397] width 24 height 24
click at [831, 399] on icon "Close Intercom Messenger" at bounding box center [830, 397] width 12 height 12
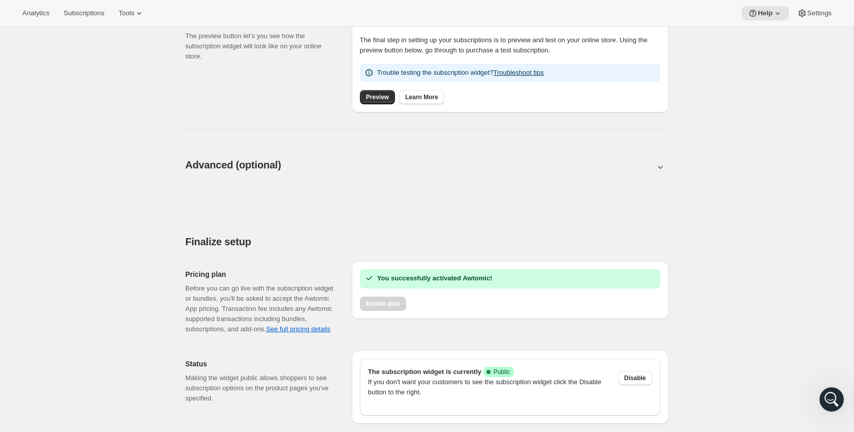
scroll to position [474, 0]
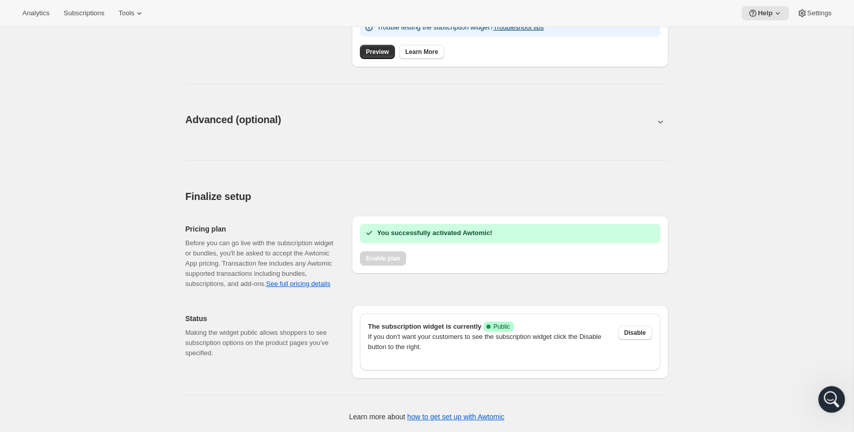
click at [835, 399] on icon "Open Intercom Messenger" at bounding box center [830, 397] width 17 height 17
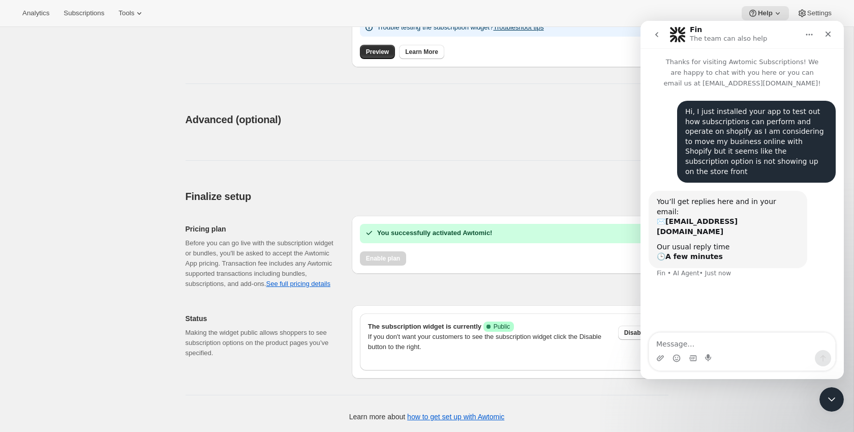
click at [722, 342] on textarea "Message…" at bounding box center [742, 340] width 186 height 17
type textarea "Nevermind, it just popped up"
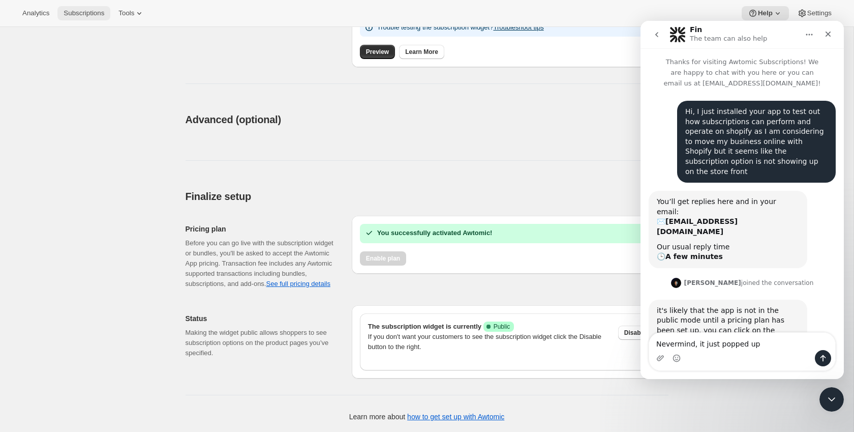
click at [95, 16] on span "Subscriptions" at bounding box center [84, 13] width 41 height 8
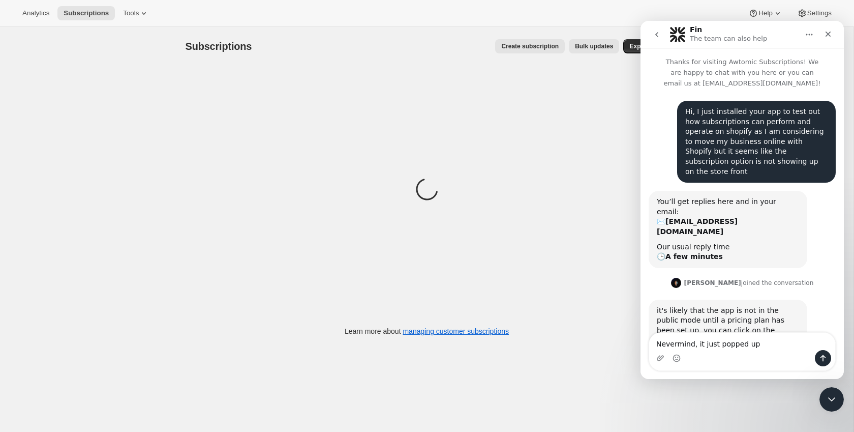
scroll to position [40, 0]
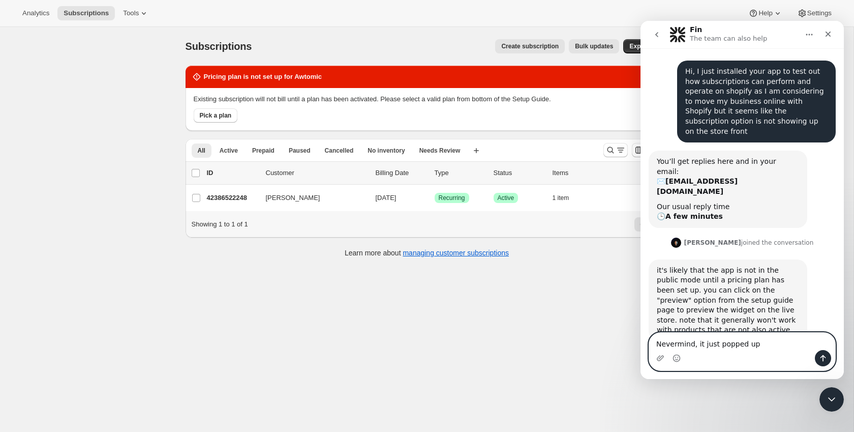
click at [768, 347] on textarea "Nevermind, it just popped up" at bounding box center [742, 340] width 186 height 17
click at [784, 344] on textarea "Nevermind, it just popped up" at bounding box center [742, 340] width 186 height 17
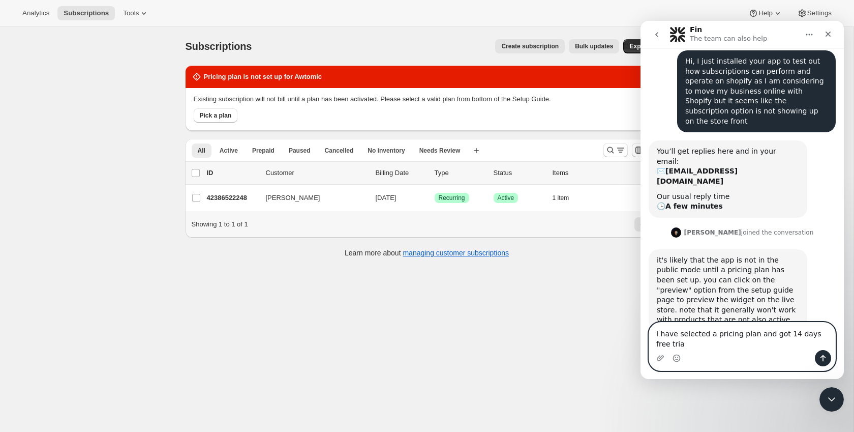
type textarea "I have selected a pricing plan and got 14 days free trial"
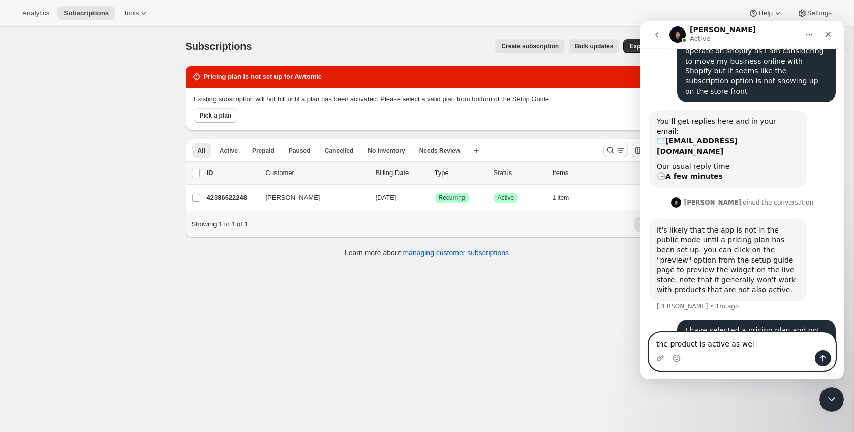
type textarea "the product is active as well"
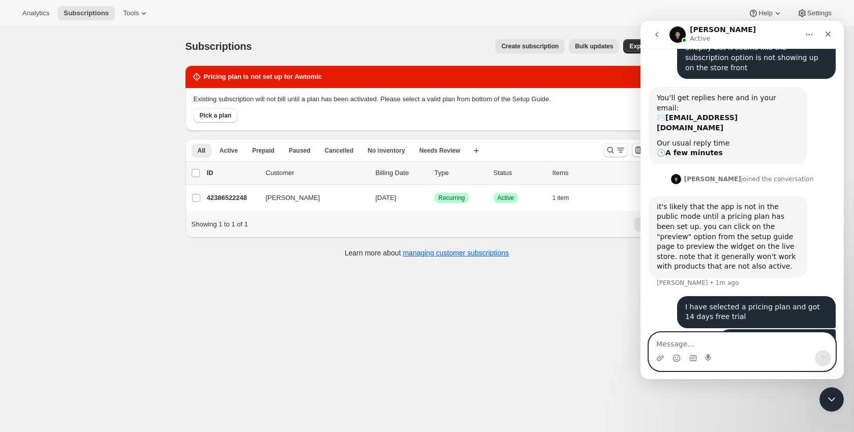
click at [729, 348] on textarea "Message…" at bounding box center [742, 340] width 186 height 17
paste textarea "Nevermind, it just popped up"
type textarea "Nevermind, it just popped up"
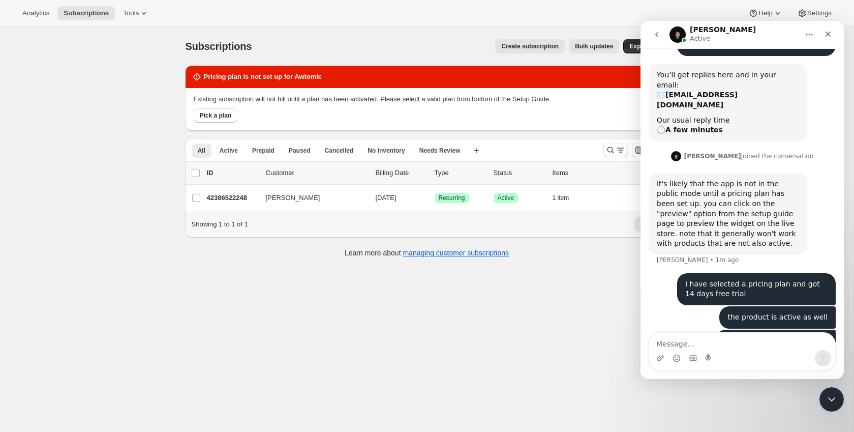
click at [681, 33] on img "Intercom messenger" at bounding box center [677, 34] width 16 height 16
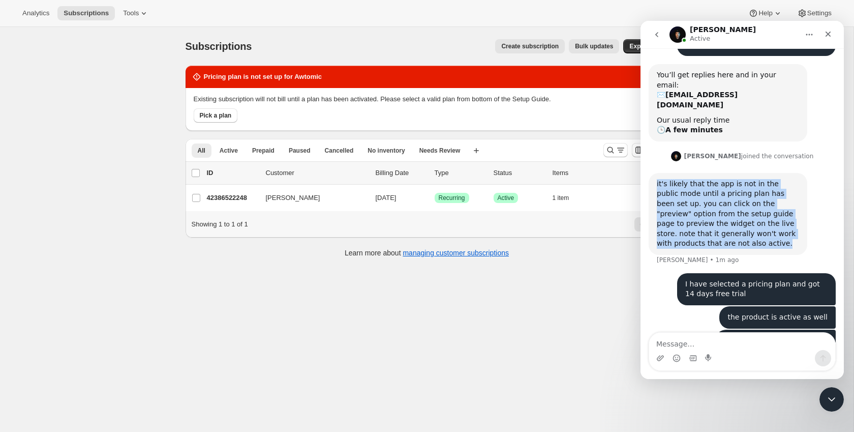
drag, startPoint x: 643, startPoint y: 153, endPoint x: 793, endPoint y: 211, distance: 160.5
click at [793, 211] on div "Hi, I just installed your app to test out how subscriptions can perform and ope…" at bounding box center [742, 163] width 203 height 402
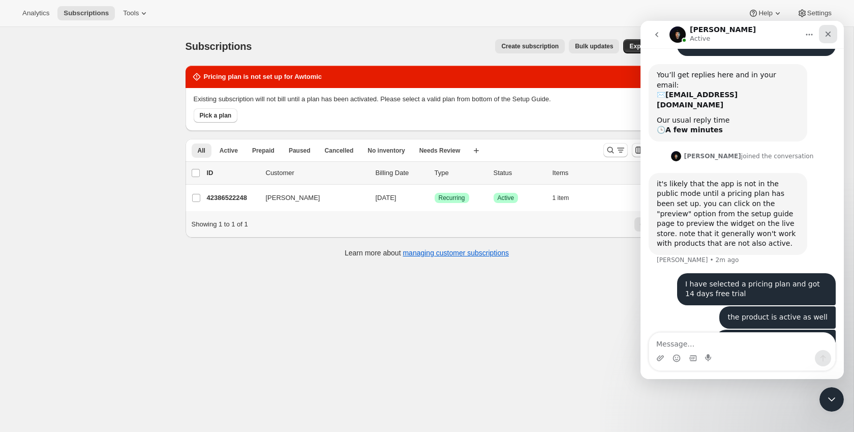
click at [831, 35] on icon "Close" at bounding box center [828, 34] width 8 height 8
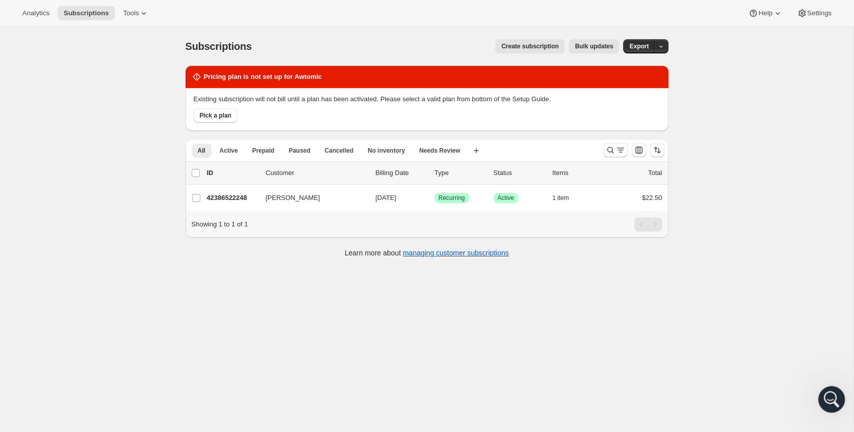
click at [842, 405] on html at bounding box center [830, 397] width 24 height 24
click at [830, 397] on icon "Open Intercom Messenger" at bounding box center [830, 397] width 17 height 17
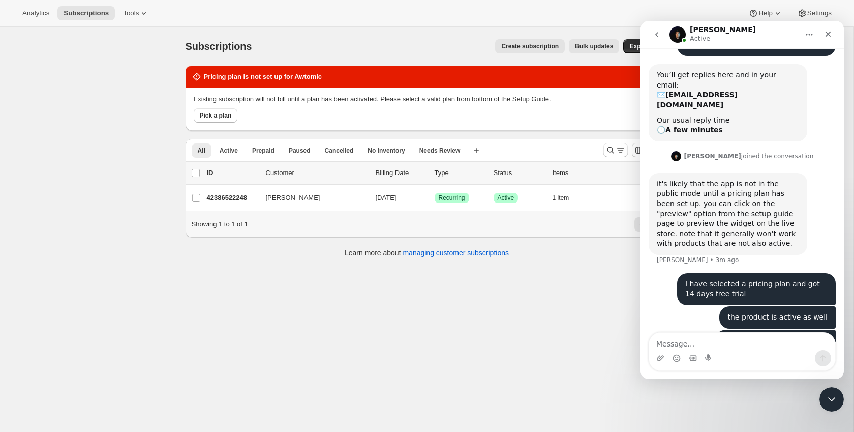
click at [598, 318] on div "Subscriptions. This page is ready Subscriptions Create subscription Bulk update…" at bounding box center [427, 243] width 854 height 432
drag, startPoint x: 829, startPoint y: 399, endPoint x: 1614, endPoint y: 772, distance: 869.7
click at [829, 399] on icon "Close Intercom Messenger" at bounding box center [830, 397] width 12 height 12
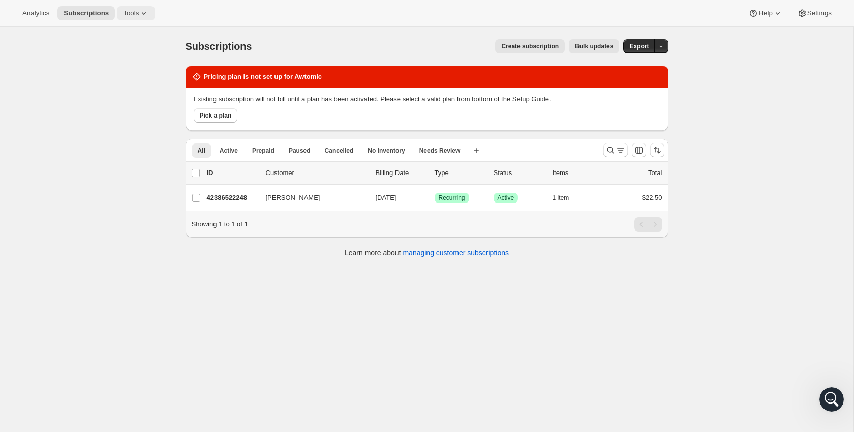
click at [140, 17] on button "Tools" at bounding box center [136, 13] width 38 height 14
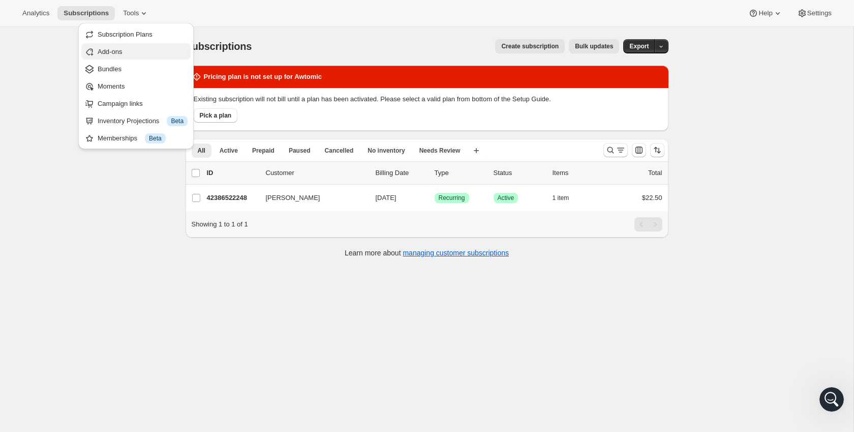
click at [122, 51] on span "Add-ons" at bounding box center [110, 52] width 24 height 8
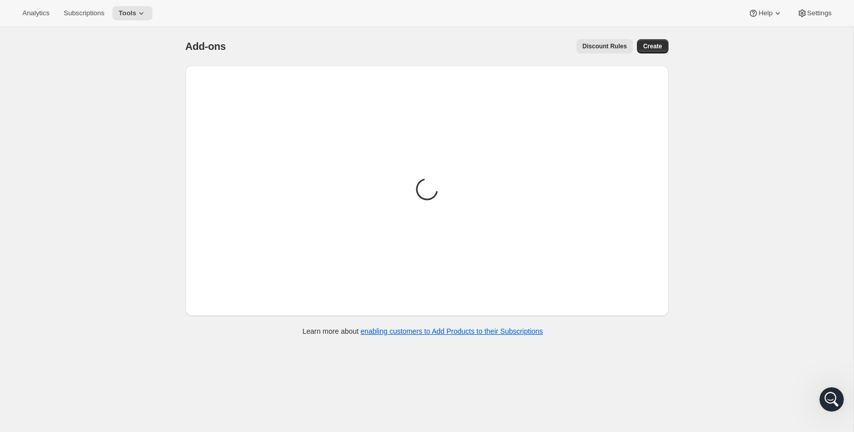
drag, startPoint x: 46, startPoint y: 10, endPoint x: 46, endPoint y: 22, distance: 12.7
click at [46, 10] on span "Analytics" at bounding box center [35, 13] width 27 height 8
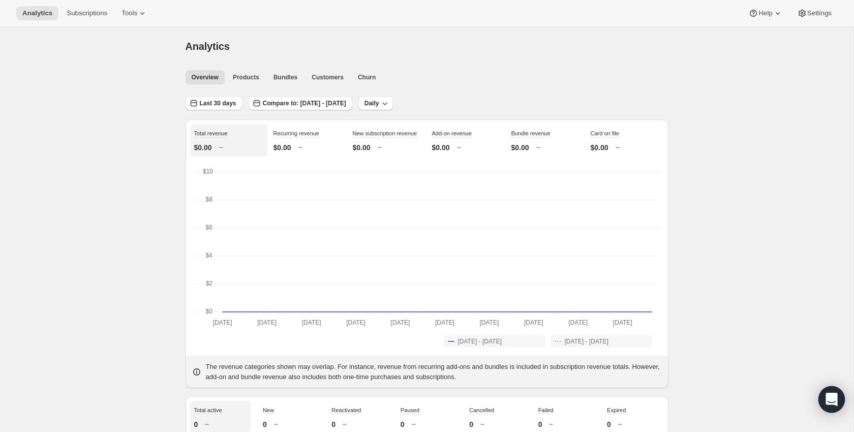
click at [833, 401] on icon "Open Intercom Messenger" at bounding box center [832, 398] width 12 height 13
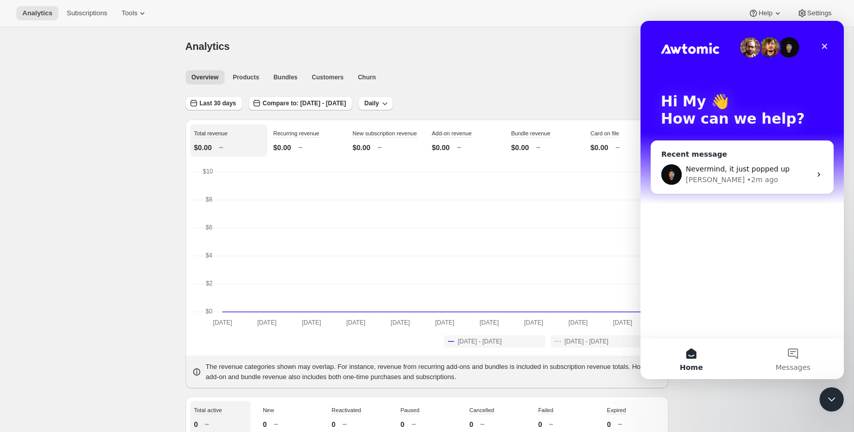
click at [780, 179] on div "[PERSON_NAME] • 2m ago" at bounding box center [748, 179] width 125 height 11
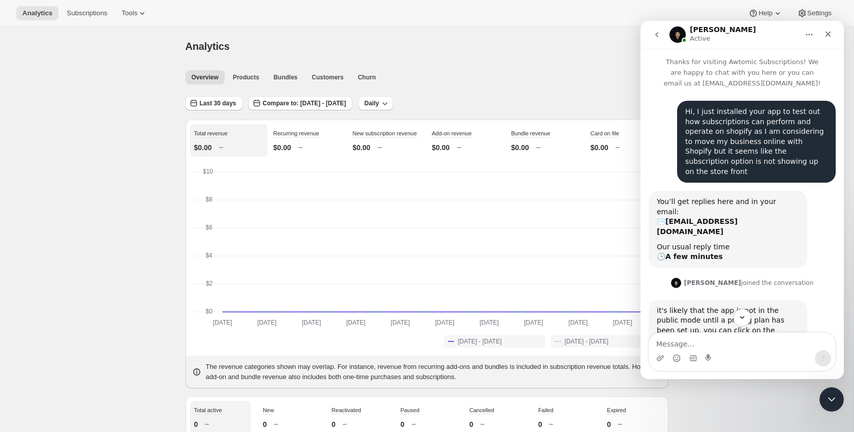
scroll to position [127, 0]
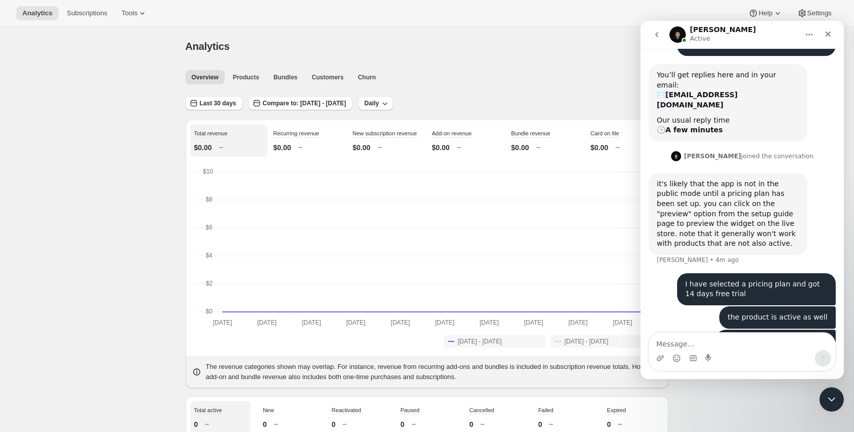
click at [657, 31] on icon "go back" at bounding box center [657, 35] width 8 height 8
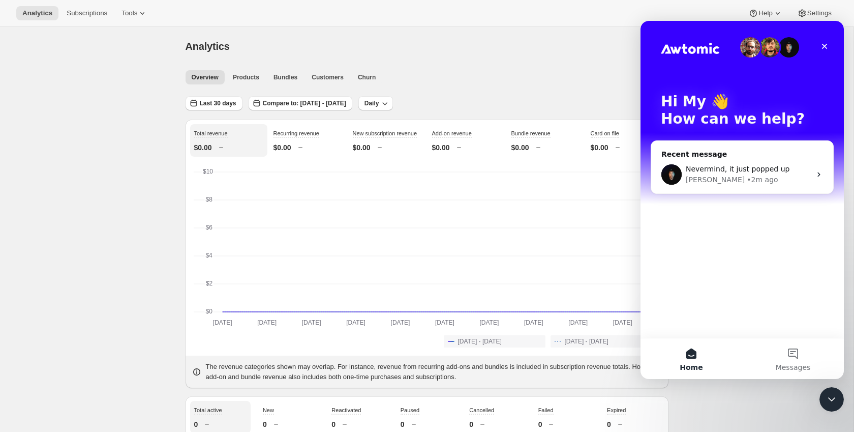
scroll to position [0, 0]
click at [828, 394] on icon "Close Intercom Messenger" at bounding box center [830, 397] width 12 height 12
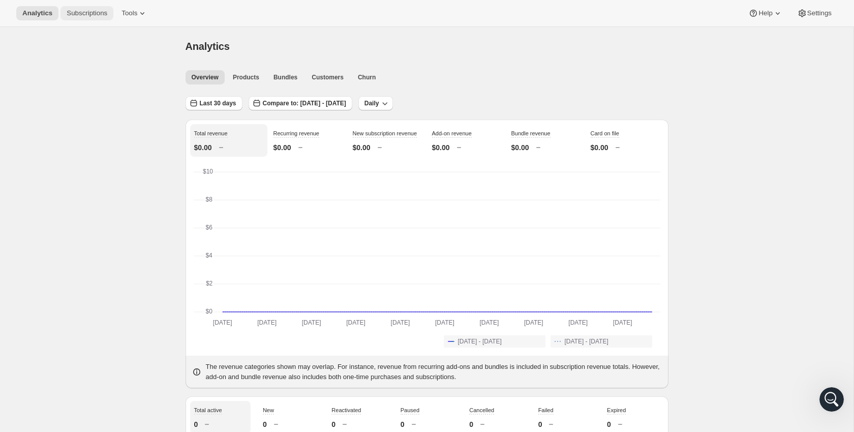
click at [73, 7] on button "Subscriptions" at bounding box center [86, 13] width 53 height 14
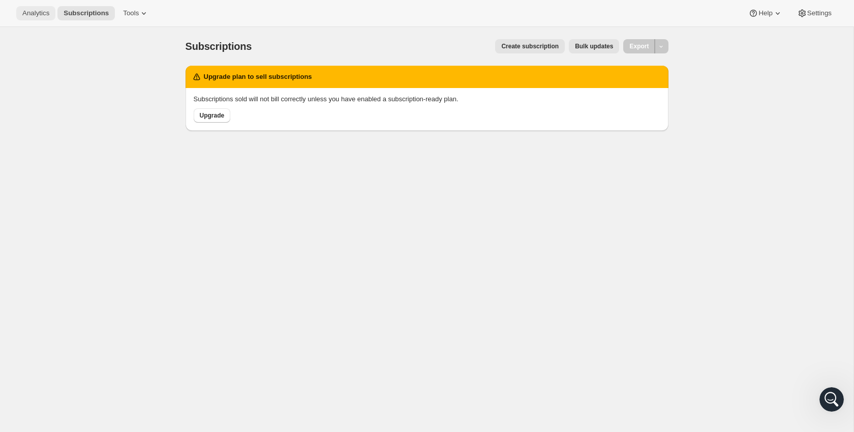
click at [48, 10] on span "Analytics" at bounding box center [35, 13] width 27 height 8
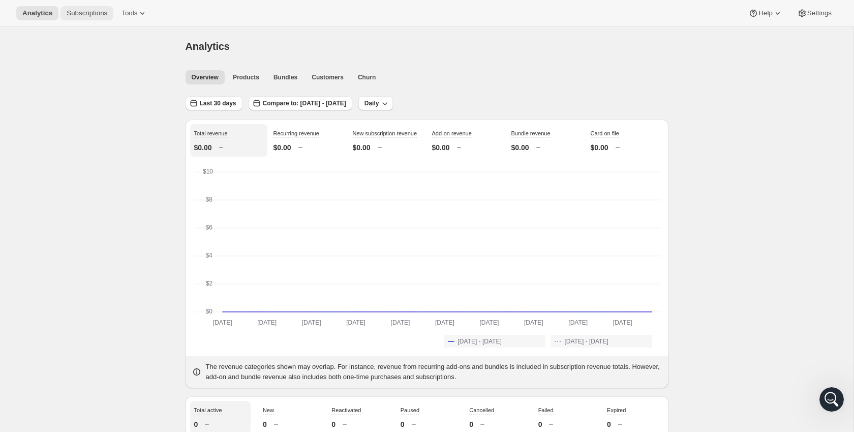
click at [86, 12] on span "Subscriptions" at bounding box center [87, 13] width 41 height 8
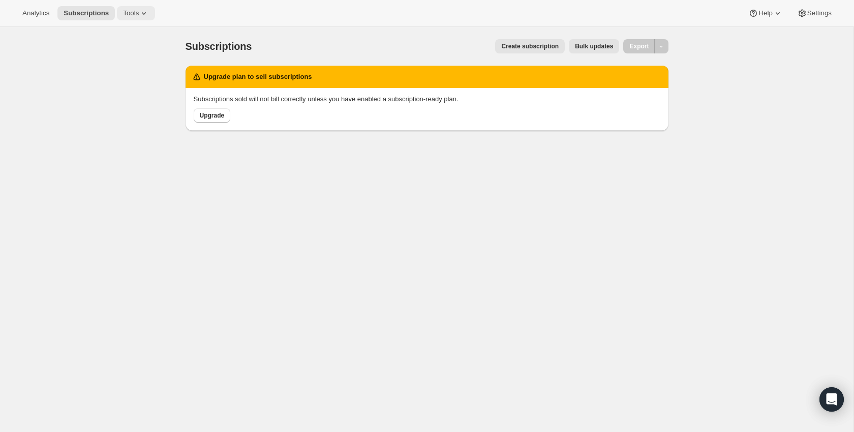
click at [144, 11] on icon at bounding box center [144, 13] width 10 height 10
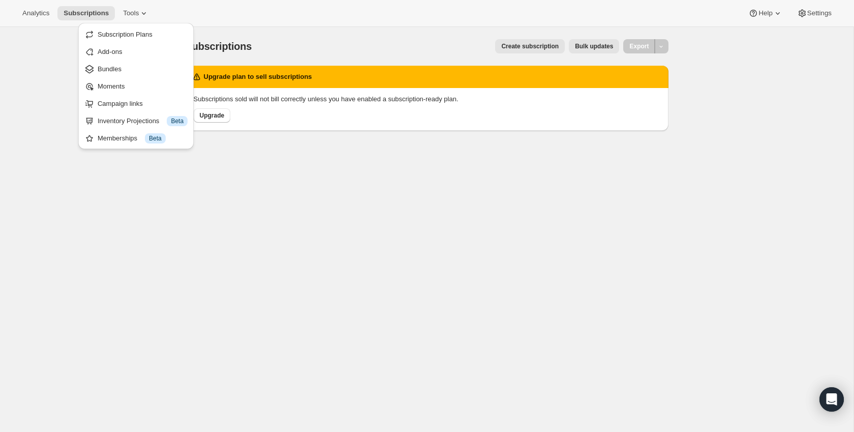
click at [81, 5] on div "Analytics Subscriptions Tools Help Settings" at bounding box center [427, 13] width 854 height 27
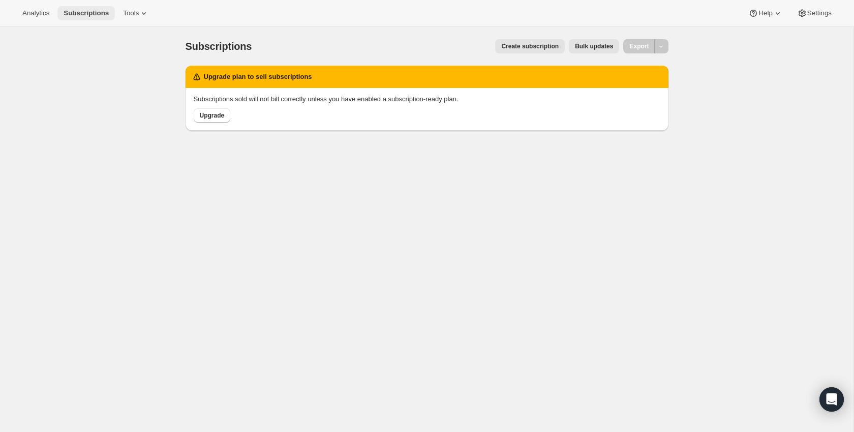
click at [81, 8] on button "Subscriptions" at bounding box center [85, 13] width 57 height 14
click at [821, 405] on div "Open Intercom Messenger" at bounding box center [831, 399] width 27 height 27
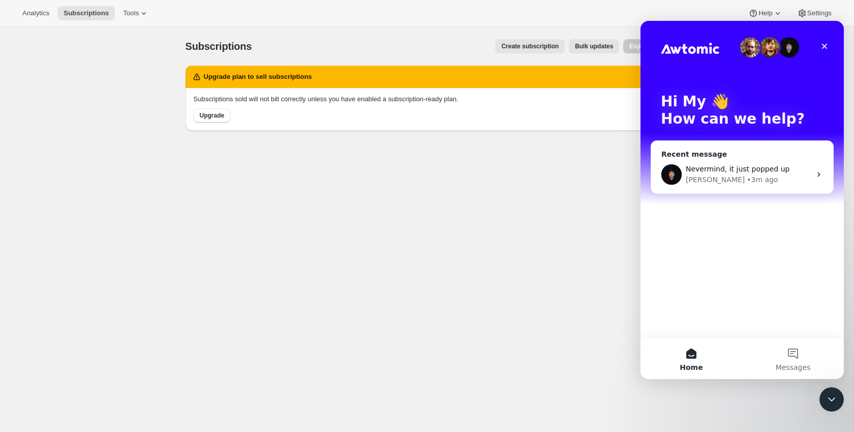
click at [724, 157] on div "Nevermind, it just popped up Adrian • 3m ago" at bounding box center [742, 175] width 182 height 38
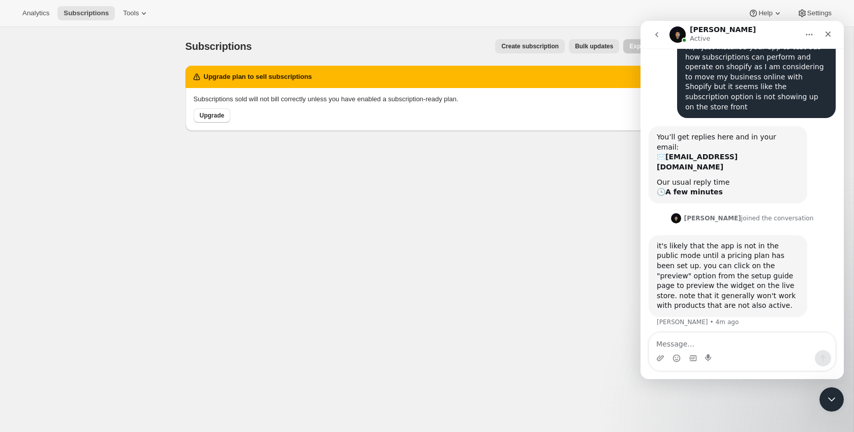
scroll to position [127, 0]
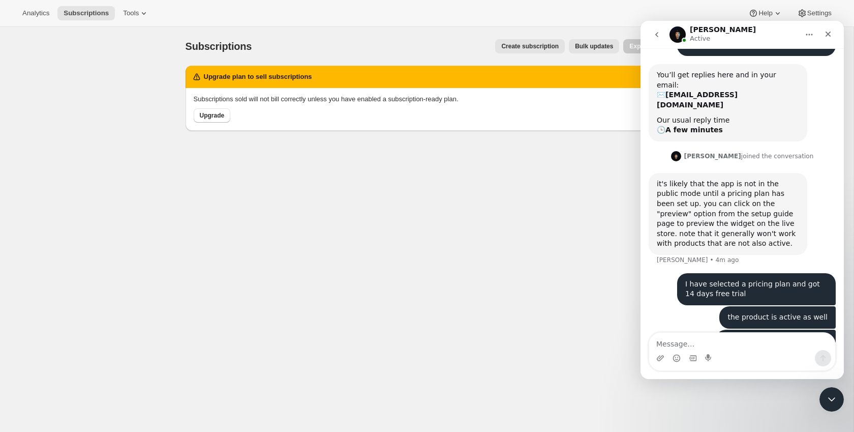
click at [712, 347] on textarea "Message…" at bounding box center [742, 340] width 186 height 17
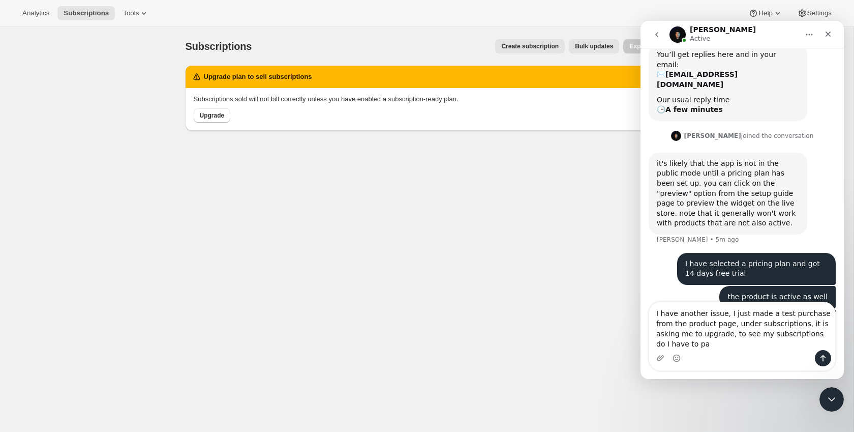
scroll to position [157, 0]
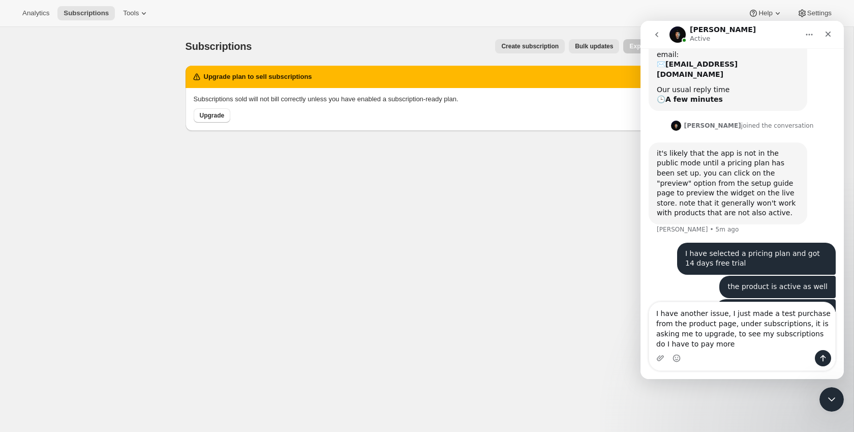
type textarea "I have another issue, I just made a test purchase from the product page, under …"
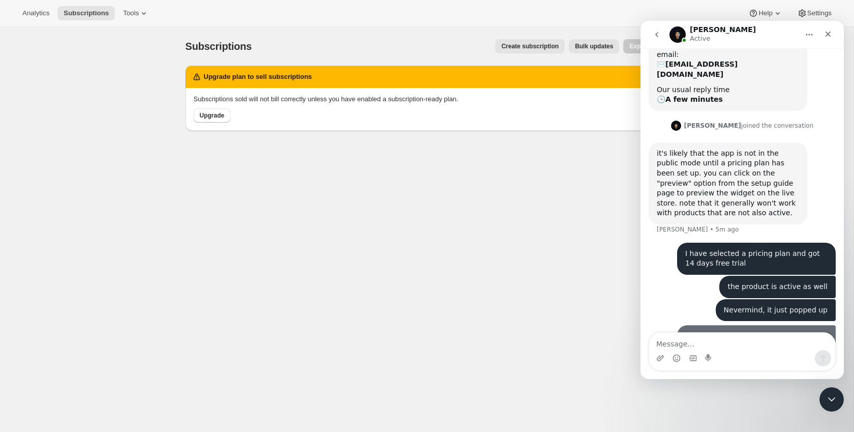
scroll to position [190, 0]
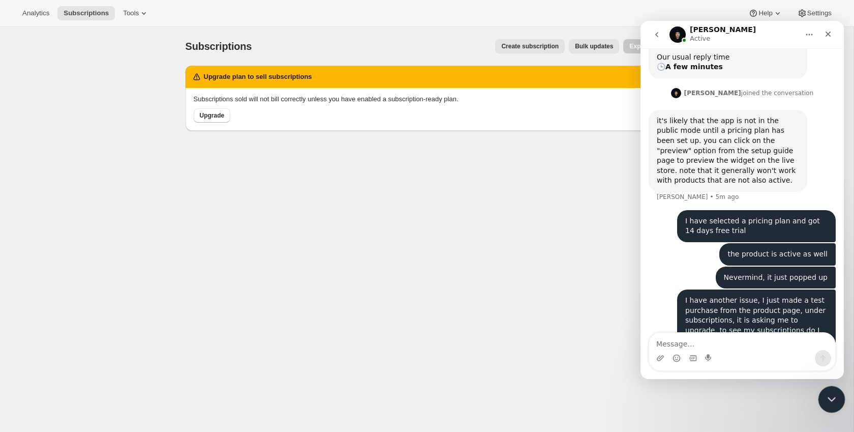
click at [842, 399] on html at bounding box center [830, 397] width 24 height 24
drag, startPoint x: 838, startPoint y: 395, endPoint x: 825, endPoint y: 390, distance: 14.8
click at [841, 395] on div "Close Intercom Messenger" at bounding box center [830, 397] width 24 height 24
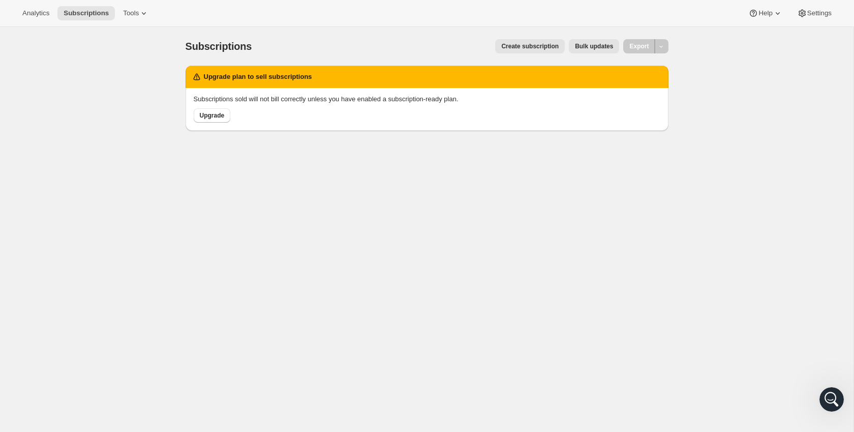
click at [599, 49] on span "Bulk updates" at bounding box center [594, 46] width 38 height 8
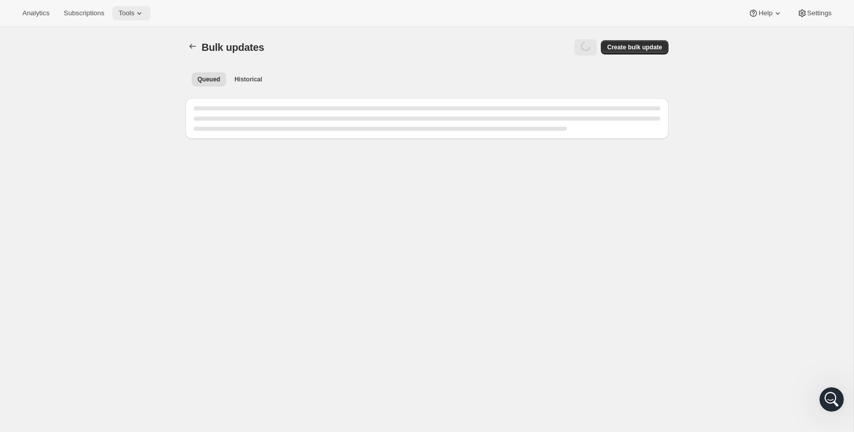
click at [142, 15] on icon at bounding box center [139, 13] width 10 height 10
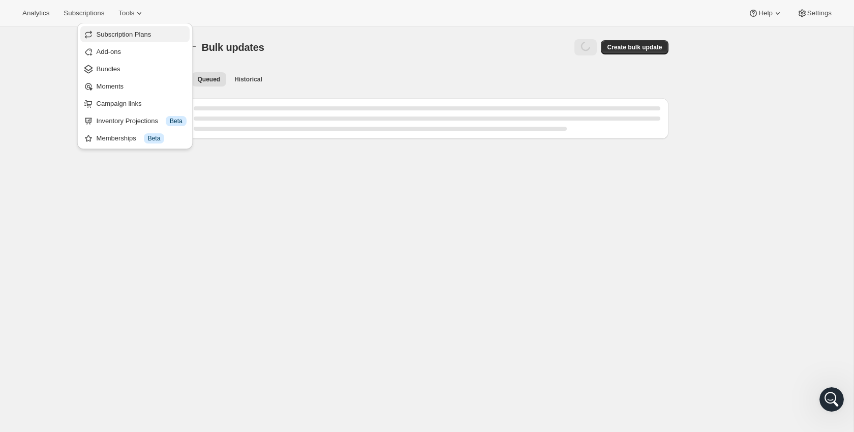
click at [145, 34] on span "Subscription Plans" at bounding box center [124, 35] width 55 height 8
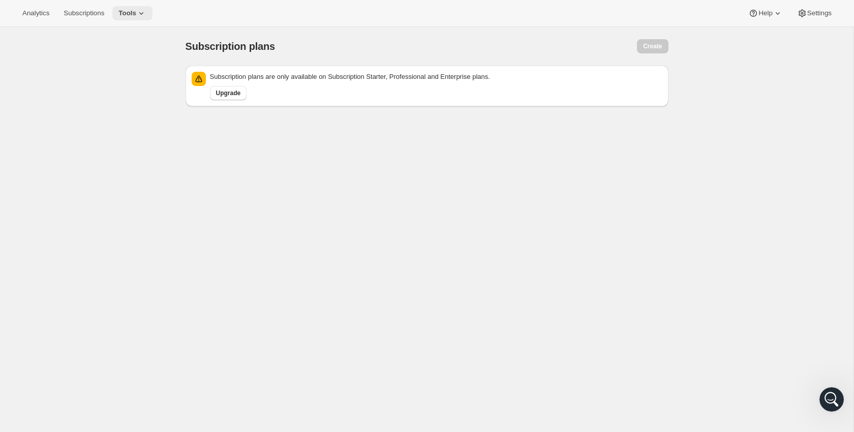
click at [140, 10] on icon at bounding box center [141, 13] width 10 height 10
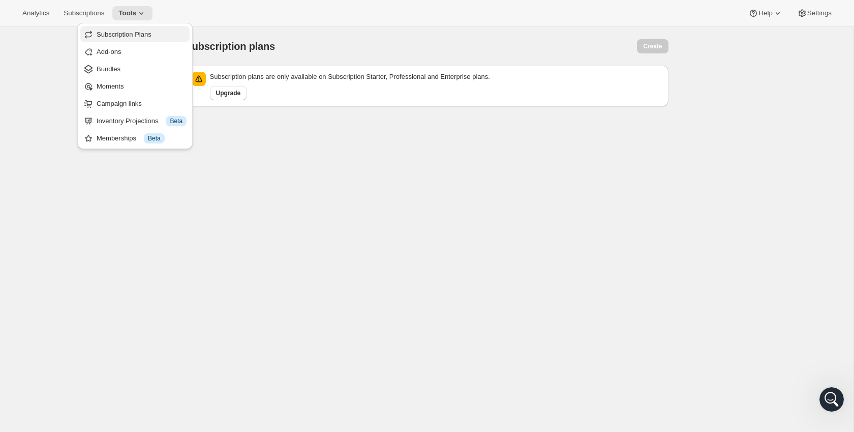
click at [140, 32] on span "Subscription Plans" at bounding box center [124, 35] width 55 height 8
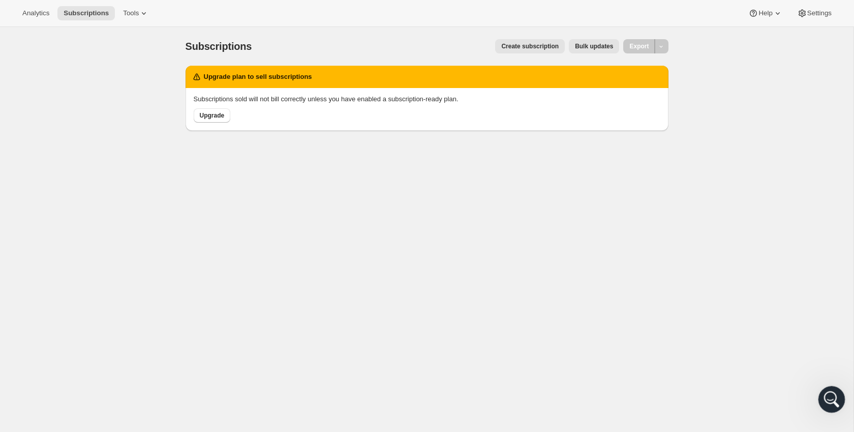
click at [828, 407] on div "Open Intercom Messenger" at bounding box center [830, 398] width 34 height 34
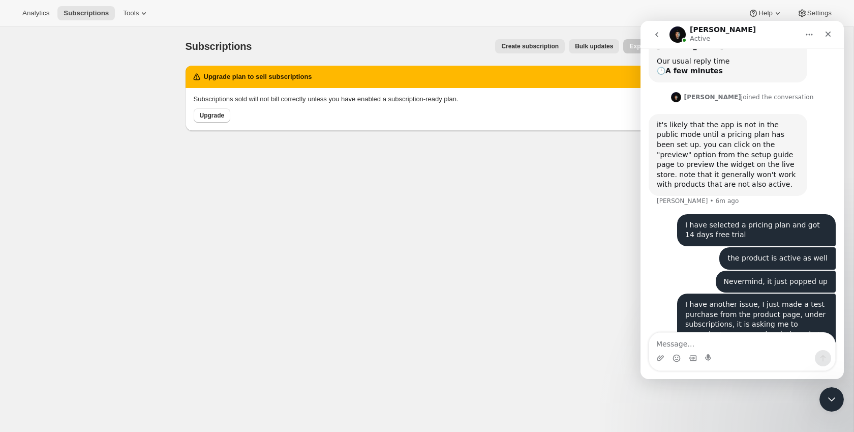
scroll to position [190, 0]
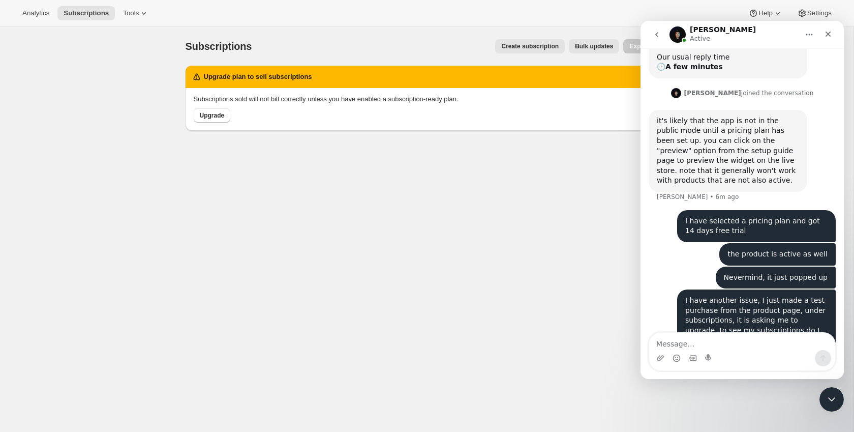
click at [714, 343] on textarea "Message…" at bounding box center [742, 340] width 186 height 17
type textarea "Wait a minute it is not showing me anything anymore"
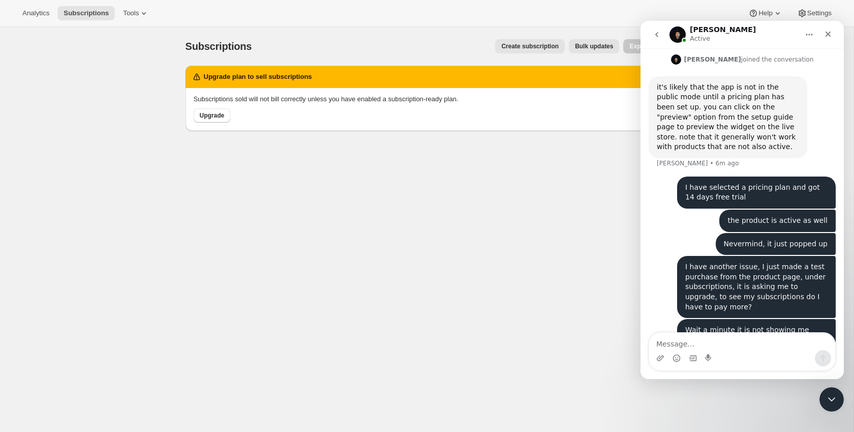
drag, startPoint x: 311, startPoint y: 209, endPoint x: 572, endPoint y: 133, distance: 271.7
click at [322, 204] on div "Subscriptions. This page is ready Subscriptions Create subscription Bulk update…" at bounding box center [427, 243] width 854 height 432
click at [832, 31] on div "Close" at bounding box center [828, 34] width 18 height 18
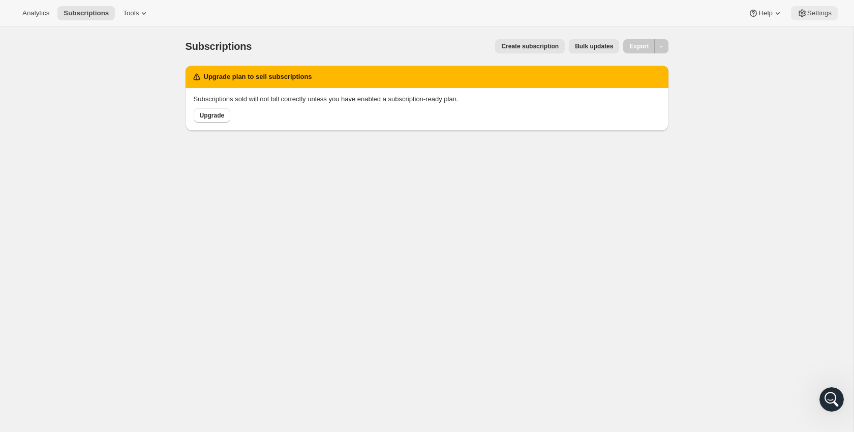
click at [808, 12] on span "Settings" at bounding box center [819, 13] width 24 height 8
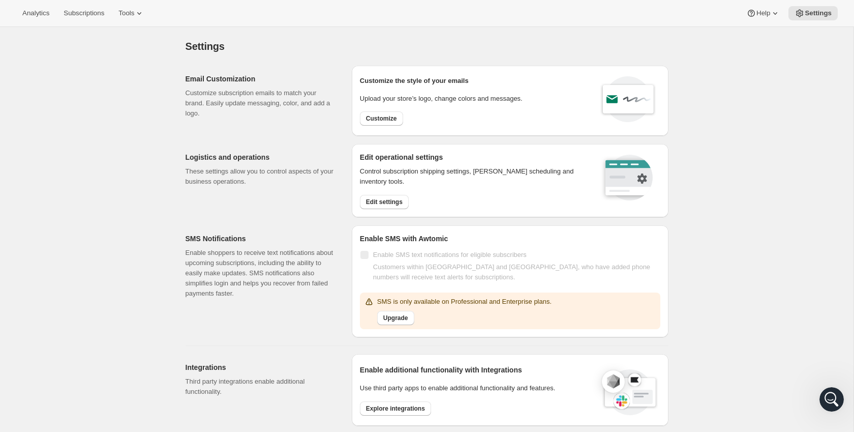
click at [125, 5] on div "Analytics Subscriptions Tools Help Settings" at bounding box center [427, 13] width 854 height 27
drag, startPoint x: 126, startPoint y: 9, endPoint x: 135, endPoint y: 20, distance: 14.1
click at [126, 9] on span "Tools" at bounding box center [126, 13] width 16 height 8
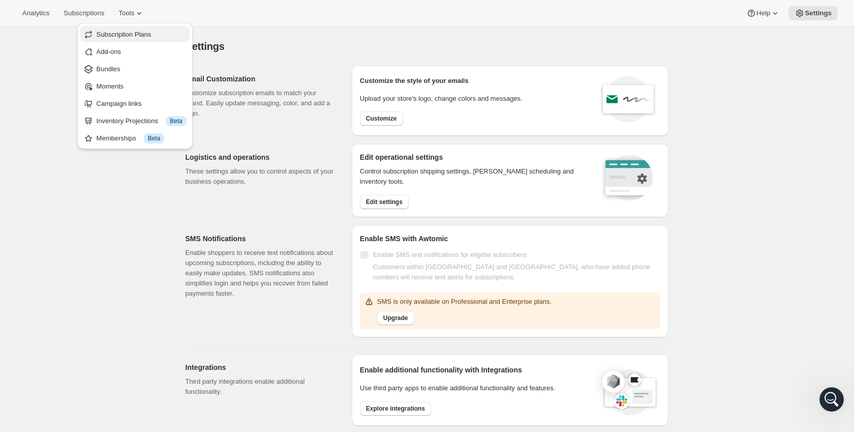
click at [151, 31] on span "Subscription Plans" at bounding box center [124, 35] width 55 height 8
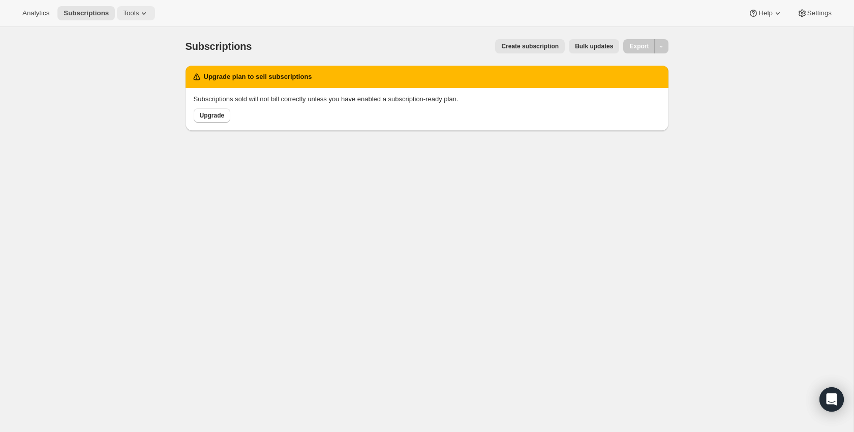
click at [136, 18] on button "Tools" at bounding box center [136, 13] width 38 height 14
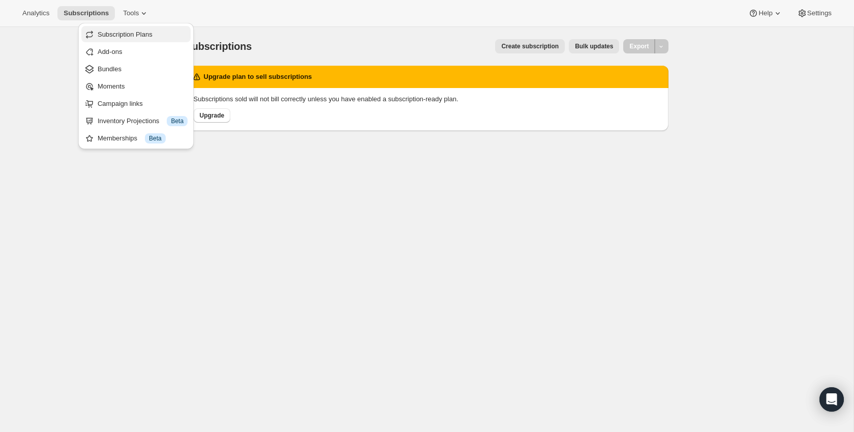
click at [153, 38] on span "Subscription Plans" at bounding box center [125, 35] width 55 height 8
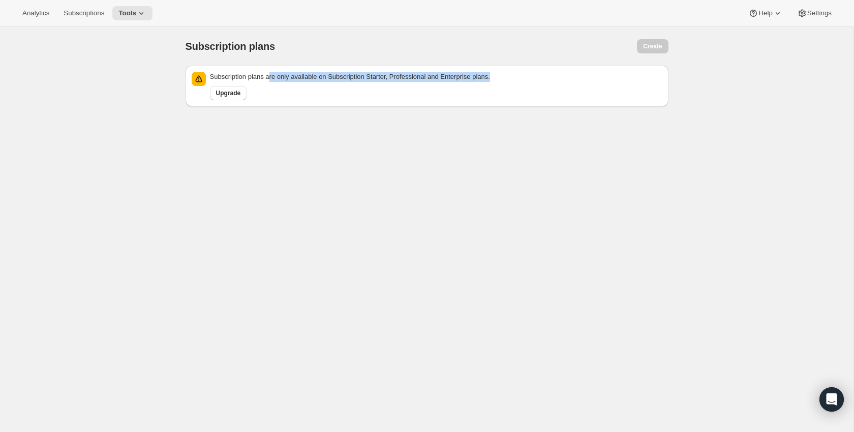
drag, startPoint x: 272, startPoint y: 77, endPoint x: 509, endPoint y: 77, distance: 236.9
click at [509, 77] on p "Subscription plans are only available on Subscription Starter, Professional and…" at bounding box center [436, 77] width 452 height 10
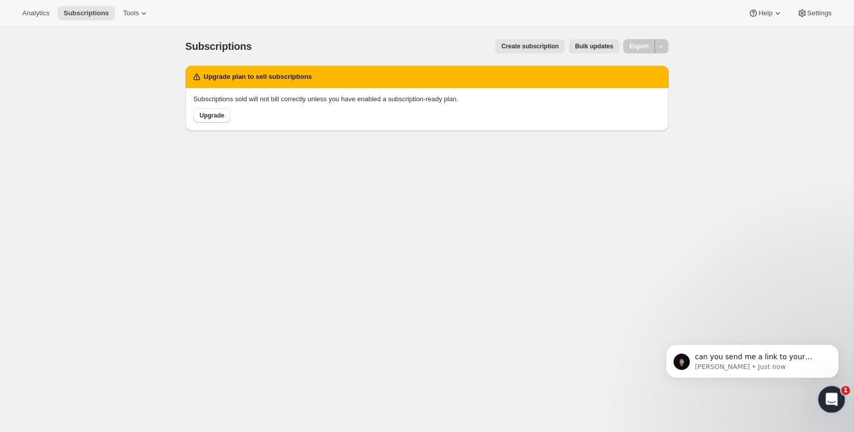
click at [832, 397] on icon "Open Intercom Messenger" at bounding box center [830, 397] width 17 height 17
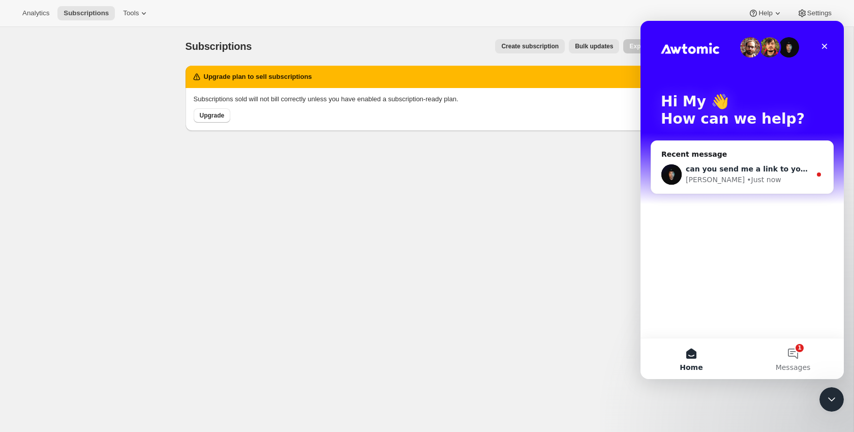
click at [781, 184] on div "Adrian • Just now" at bounding box center [748, 179] width 125 height 11
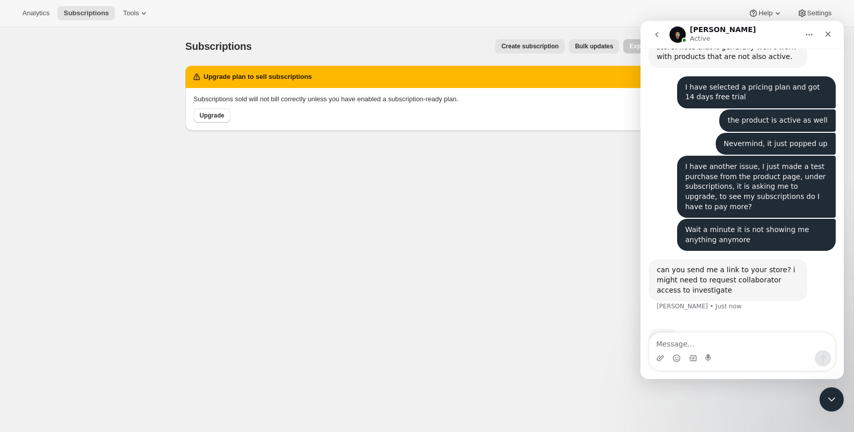
scroll to position [312, 0]
click at [749, 342] on textarea "Message…" at bounding box center [742, 340] width 186 height 17
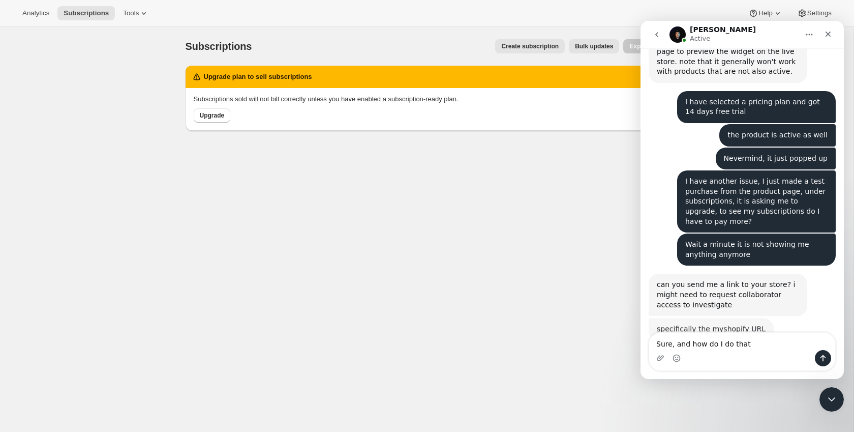
scroll to position [296, 0]
type textarea "Sure, and how do I do that?"
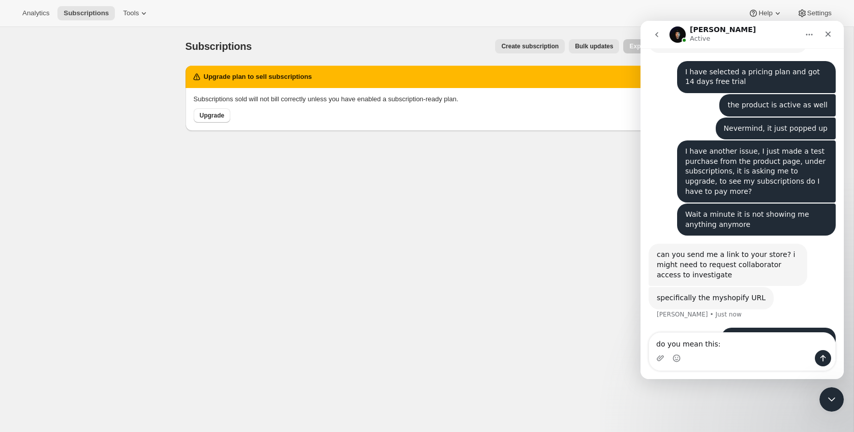
type textarea "do you mean this: [URL][DOMAIN_NAME]"
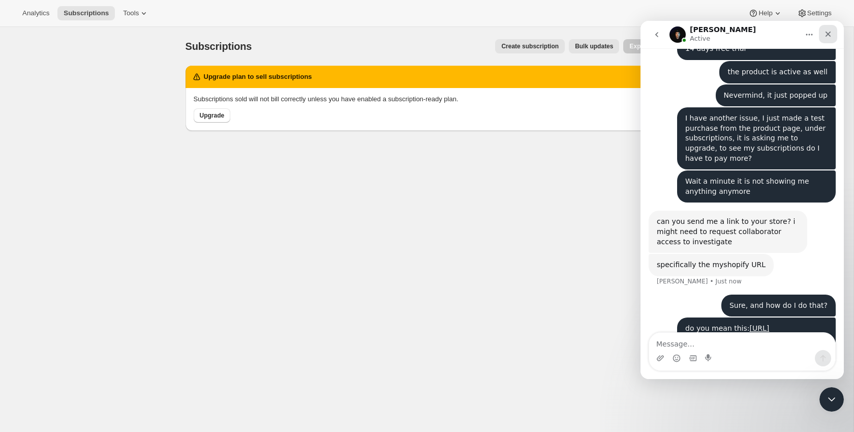
click at [828, 28] on div "Close" at bounding box center [828, 34] width 18 height 18
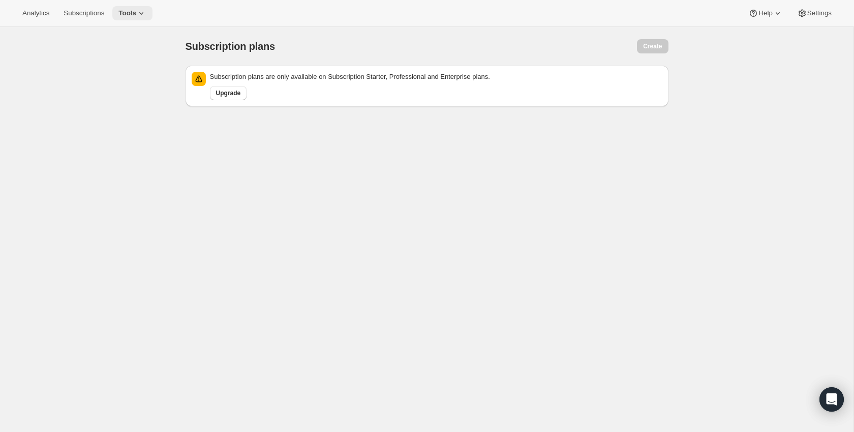
click at [143, 13] on icon at bounding box center [141, 13] width 10 height 10
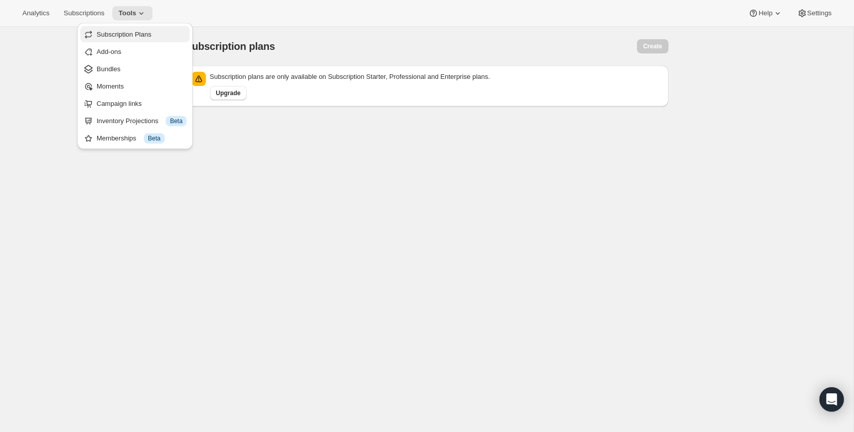
click at [138, 34] on span "Subscription Plans" at bounding box center [124, 35] width 55 height 8
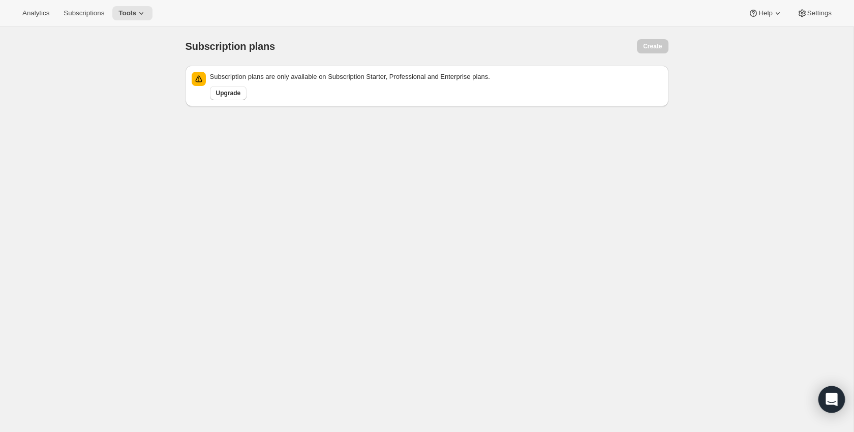
click at [838, 404] on div "Open Intercom Messenger" at bounding box center [831, 399] width 27 height 27
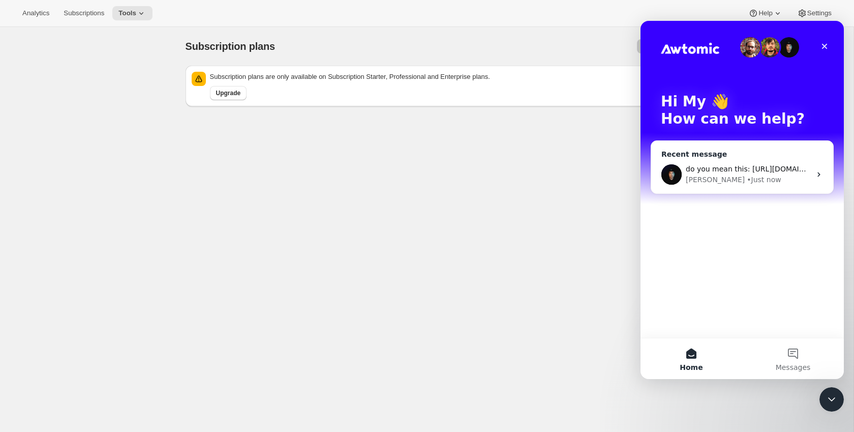
click at [737, 145] on div "Recent message do you mean this: [URL][DOMAIN_NAME] [PERSON_NAME] • Just now" at bounding box center [742, 166] width 183 height 53
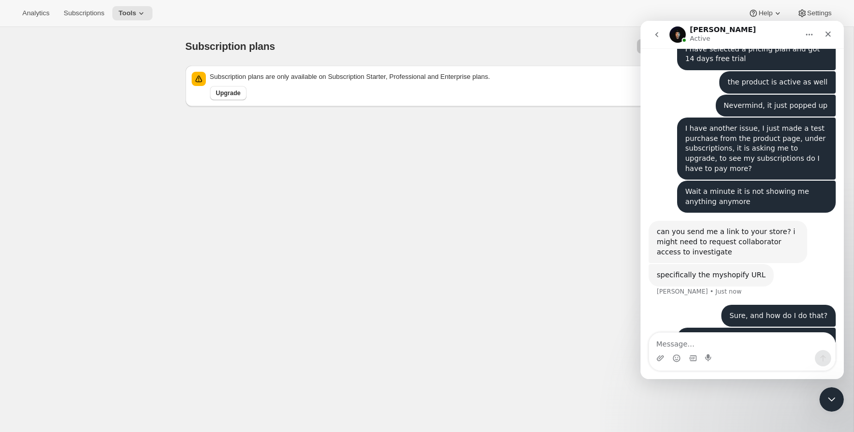
scroll to position [360, 0]
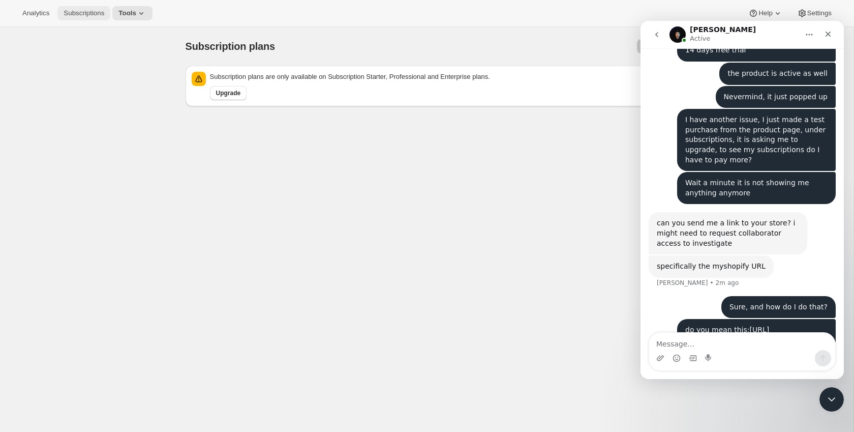
click at [96, 15] on span "Subscriptions" at bounding box center [84, 13] width 41 height 8
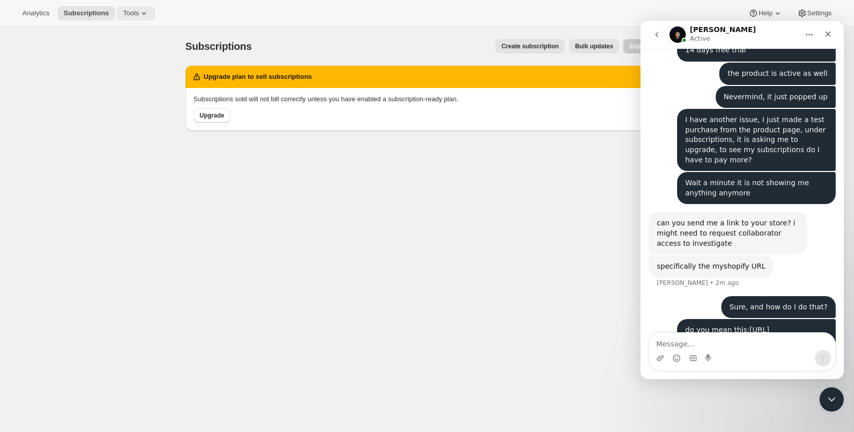
click at [123, 12] on button "Tools" at bounding box center [136, 13] width 38 height 14
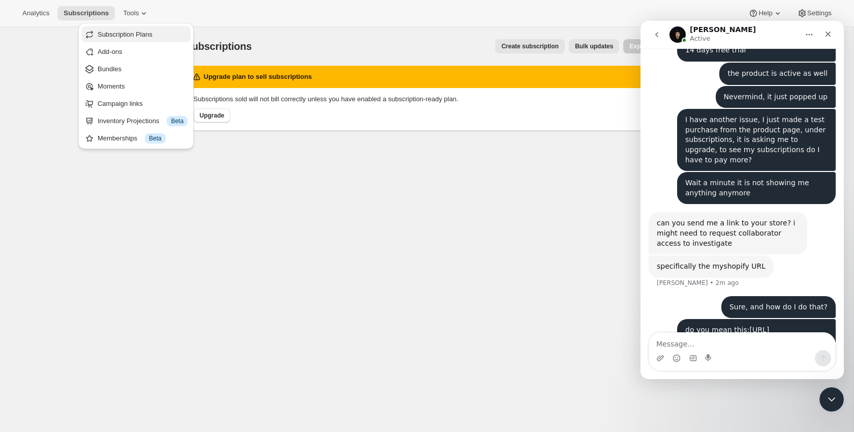
click at [143, 32] on span "Subscription Plans" at bounding box center [125, 35] width 55 height 8
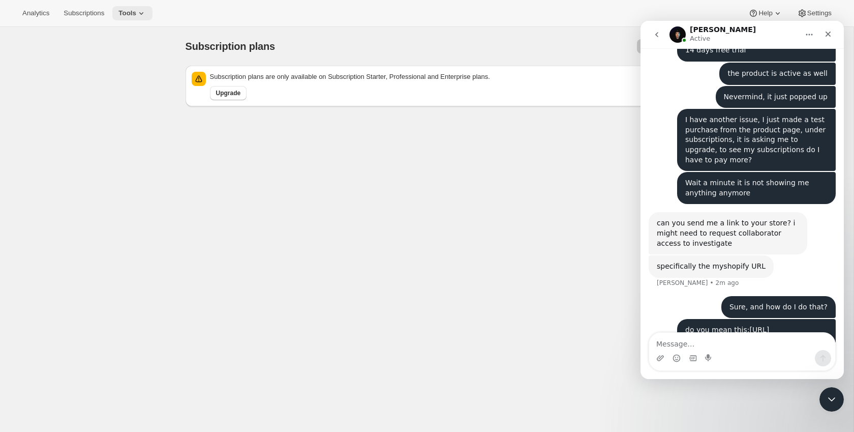
click at [145, 15] on icon at bounding box center [141, 13] width 10 height 10
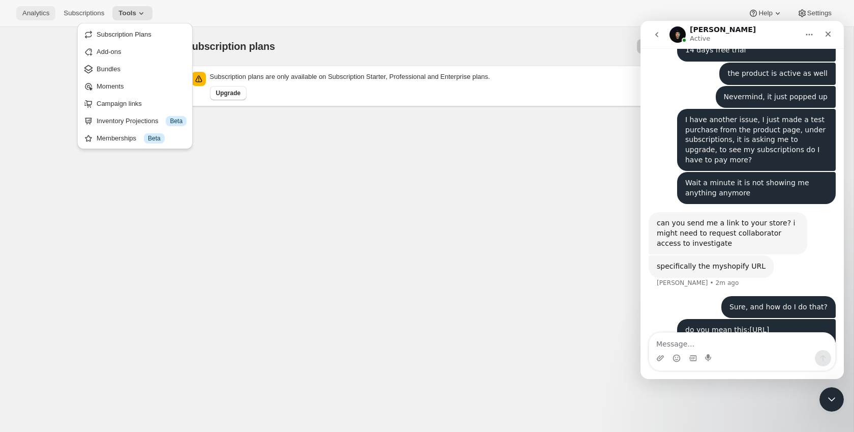
click at [36, 11] on span "Analytics" at bounding box center [35, 13] width 27 height 8
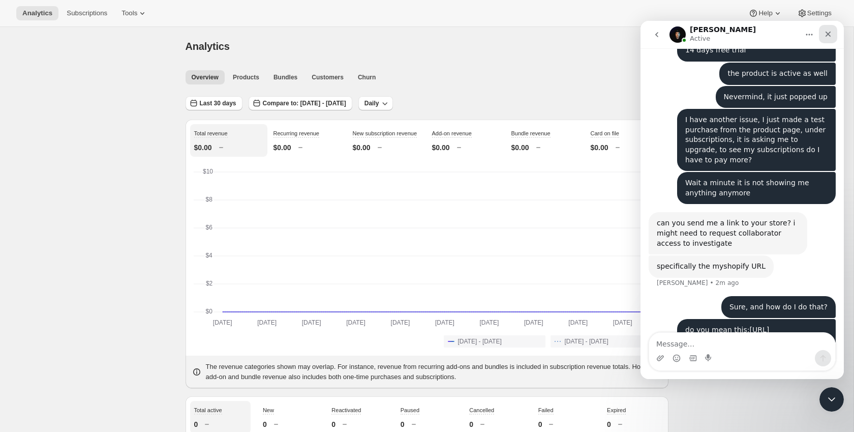
click at [834, 34] on div "Close" at bounding box center [828, 34] width 18 height 18
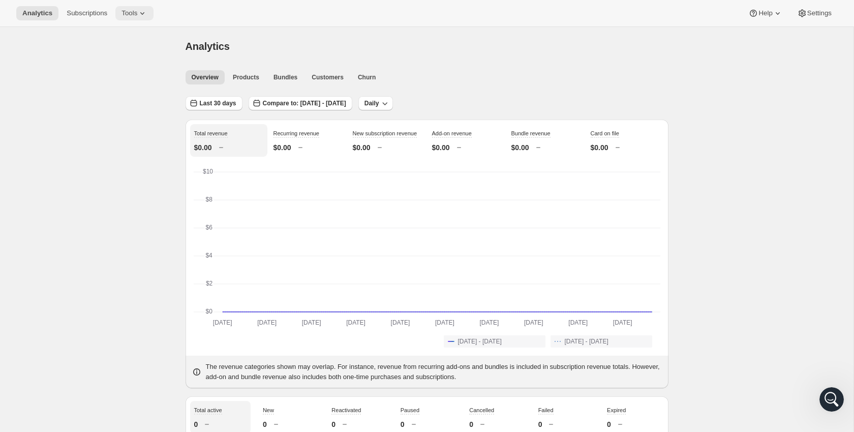
click at [145, 16] on icon at bounding box center [142, 13] width 10 height 10
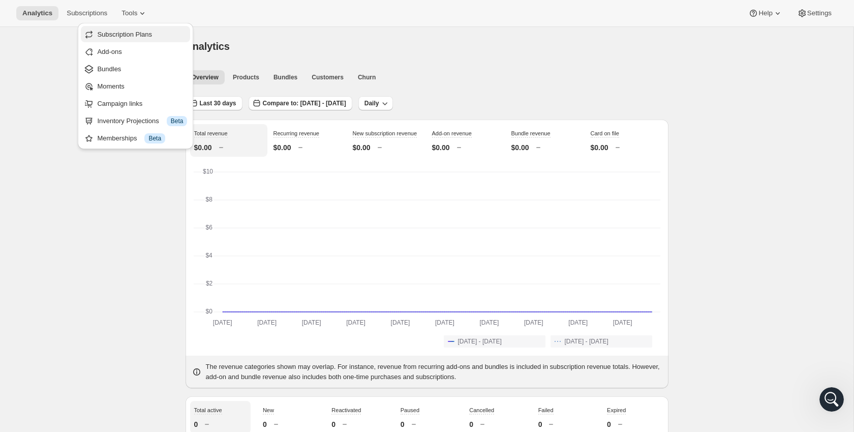
click at [146, 32] on span "Subscription Plans" at bounding box center [124, 35] width 55 height 8
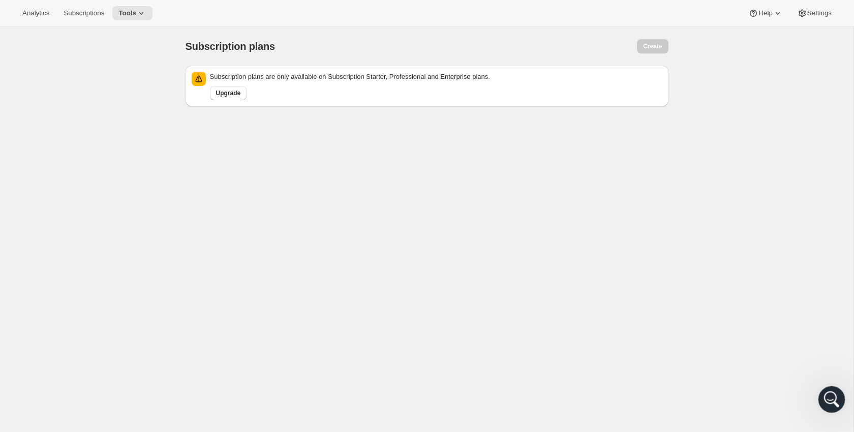
click at [829, 399] on icon "Open Intercom Messenger" at bounding box center [830, 397] width 7 height 8
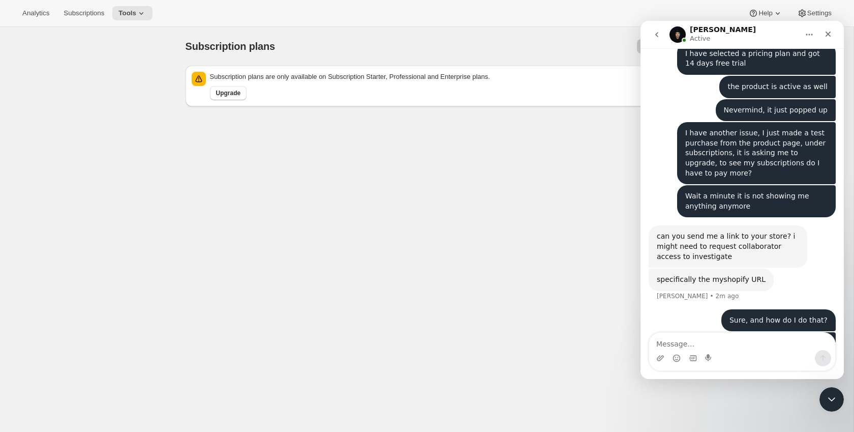
scroll to position [360, 0]
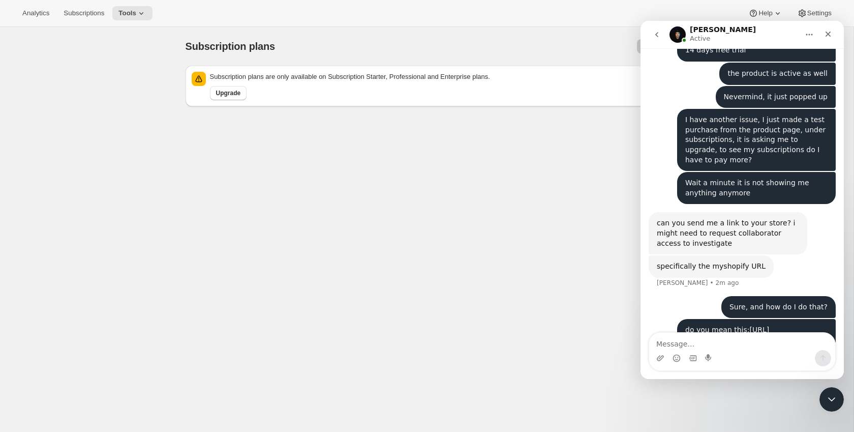
click at [290, 97] on div "Upgrade" at bounding box center [434, 91] width 456 height 18
drag, startPoint x: 209, startPoint y: 75, endPoint x: 529, endPoint y: 89, distance: 320.1
click at [529, 89] on div "Subscription plans are only available on Subscription Starter, Professional and…" at bounding box center [436, 86] width 452 height 28
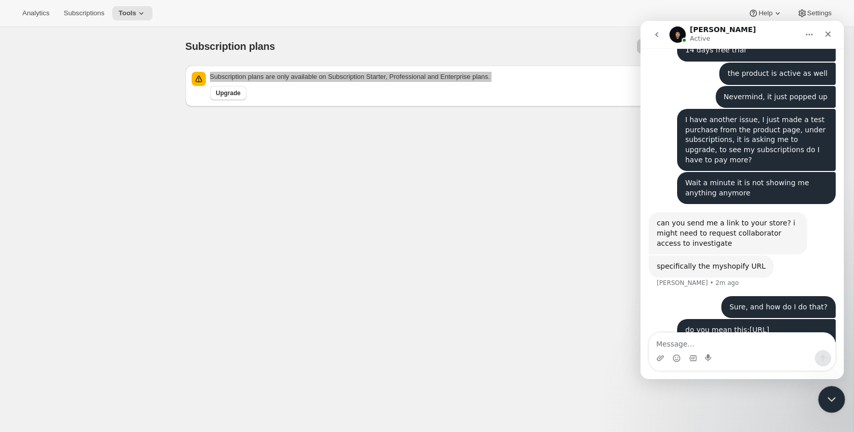
click at [829, 407] on div "Close Intercom Messenger" at bounding box center [830, 397] width 24 height 24
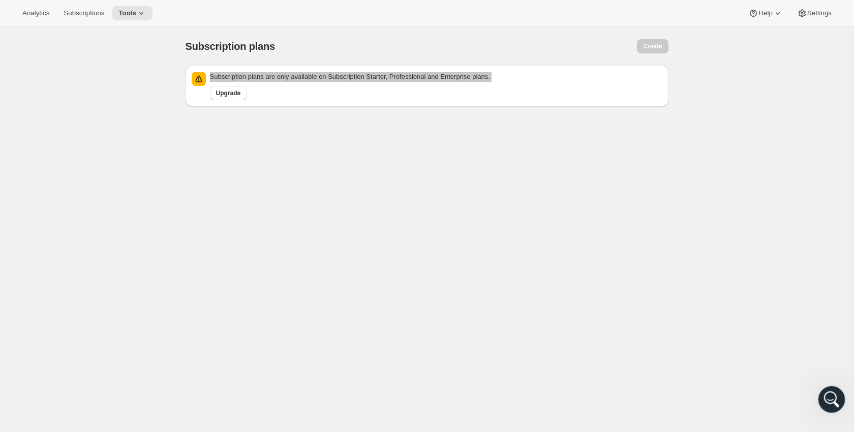
click at [833, 392] on icon "Open Intercom Messenger" at bounding box center [830, 397] width 17 height 17
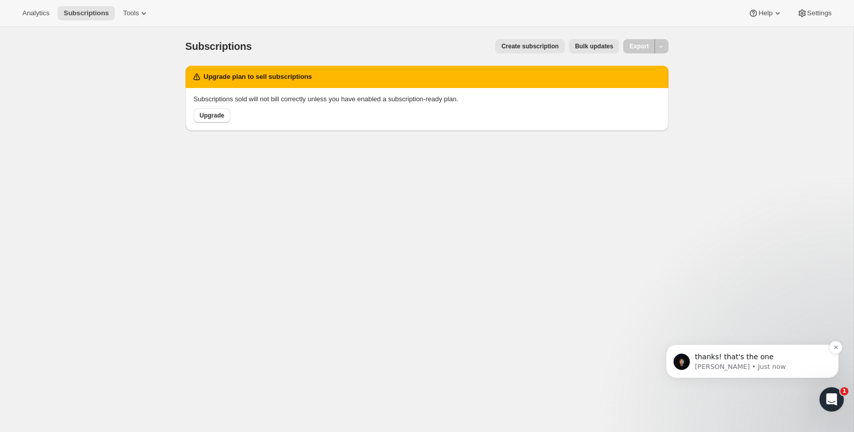
click at [765, 362] on p "Adrian • Just now" at bounding box center [760, 366] width 131 height 9
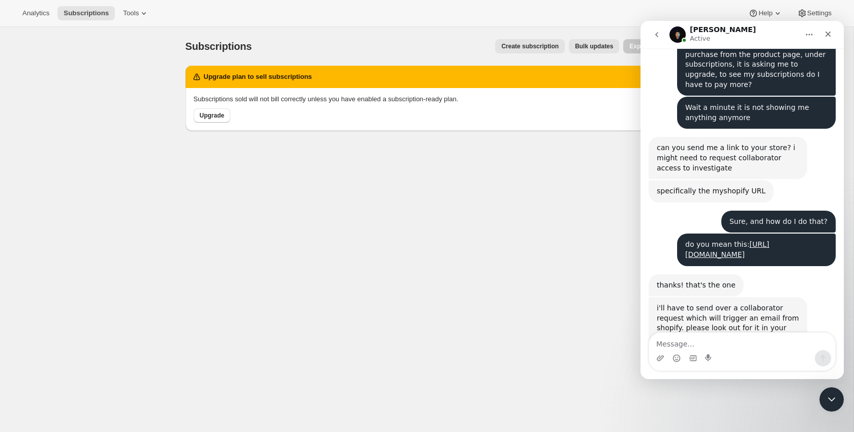
scroll to position [433, 0]
click at [689, 342] on textarea "Message…" at bounding box center [742, 340] width 186 height 17
type textarea "okay"
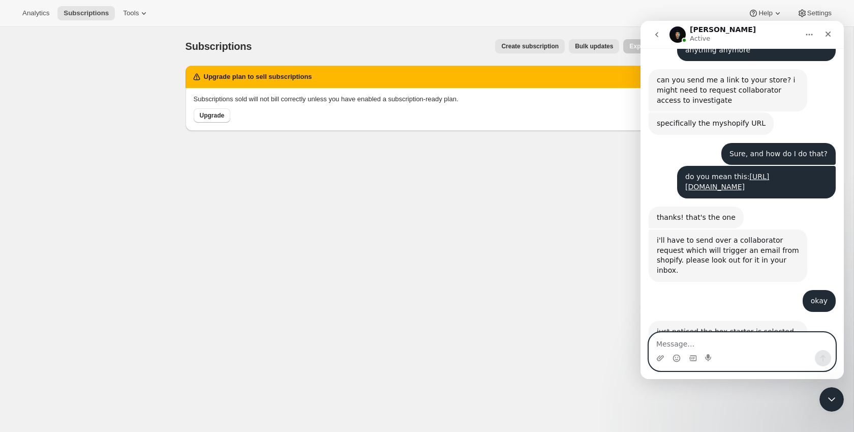
scroll to position [514, 0]
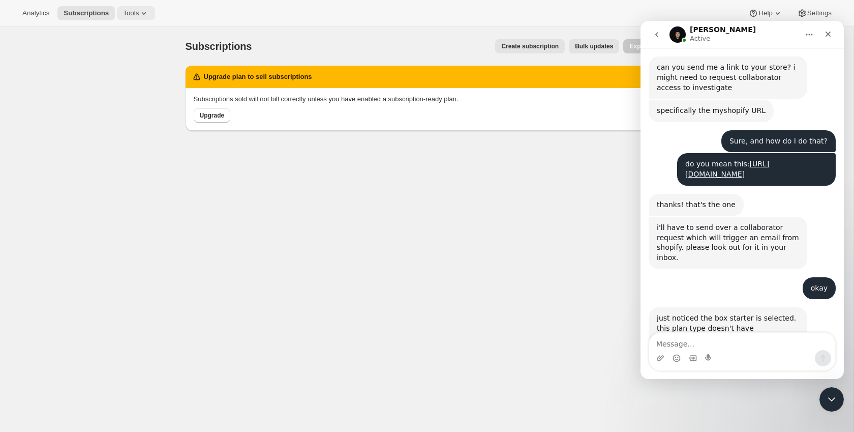
click at [139, 11] on span "Tools" at bounding box center [131, 13] width 16 height 8
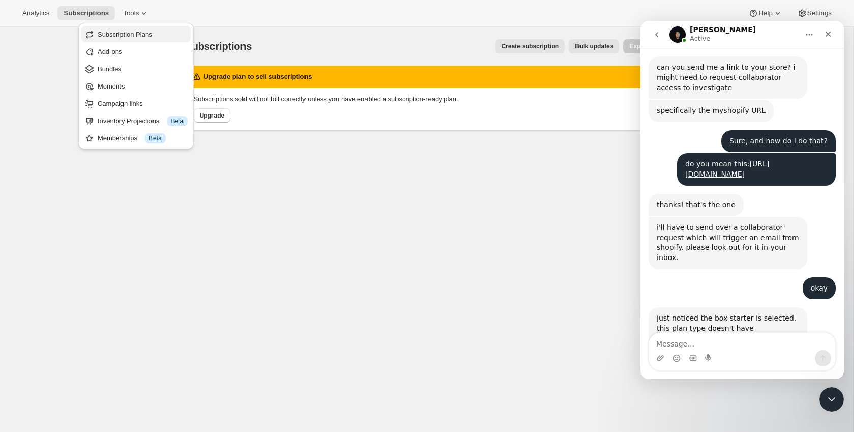
click at [149, 28] on button "Subscription Plans" at bounding box center [135, 34] width 109 height 16
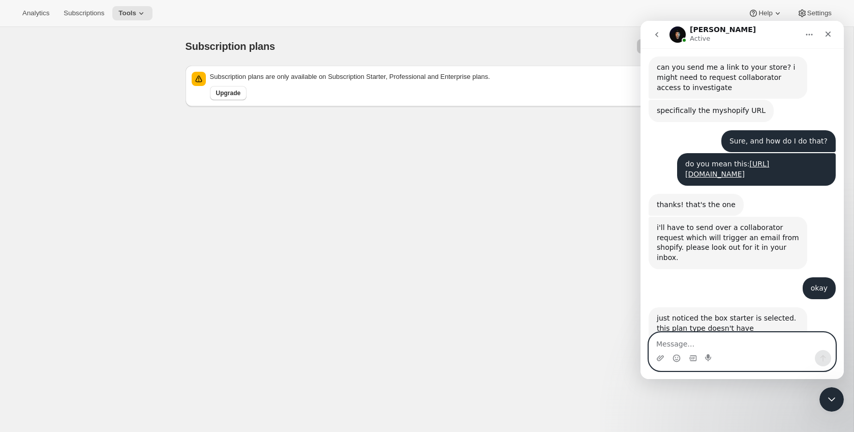
click at [719, 342] on textarea "Message…" at bounding box center [742, 340] width 186 height 17
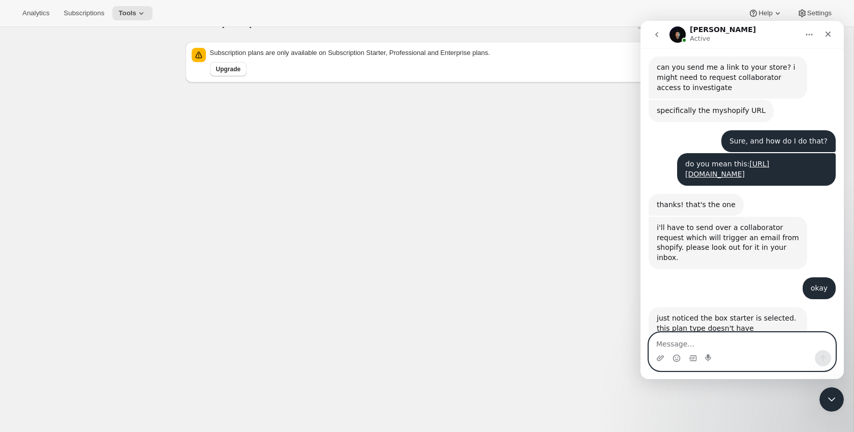
scroll to position [27, 0]
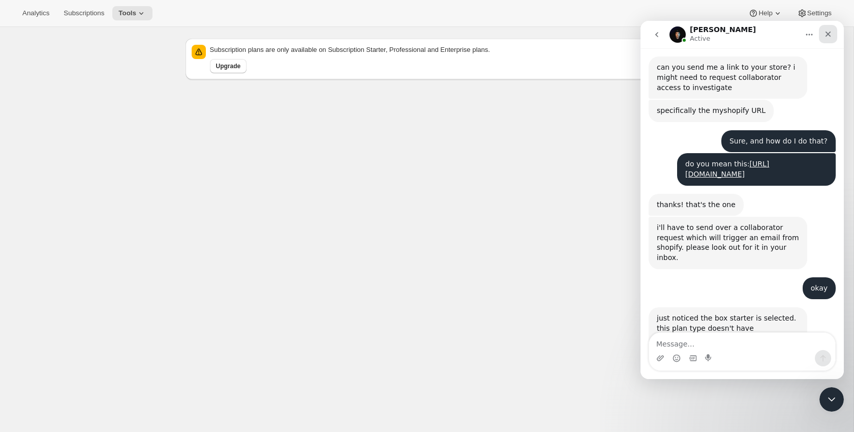
click at [827, 31] on icon "Close" at bounding box center [828, 34] width 8 height 8
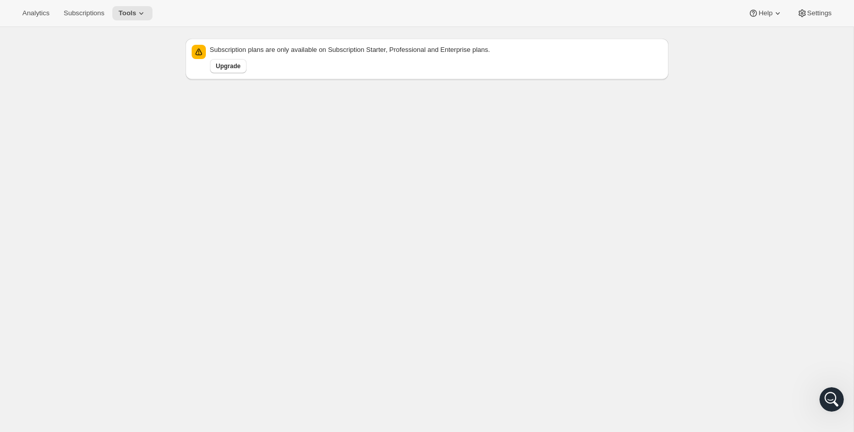
scroll to position [0, 0]
click at [833, 397] on icon "Open Intercom Messenger" at bounding box center [830, 397] width 17 height 17
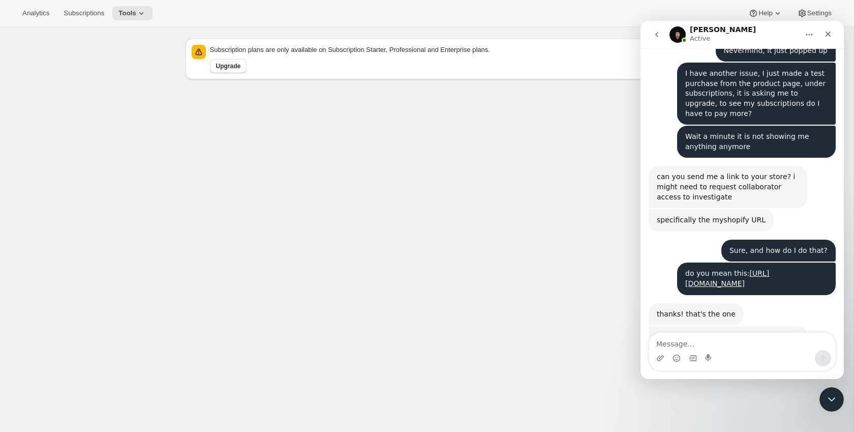
scroll to position [514, 0]
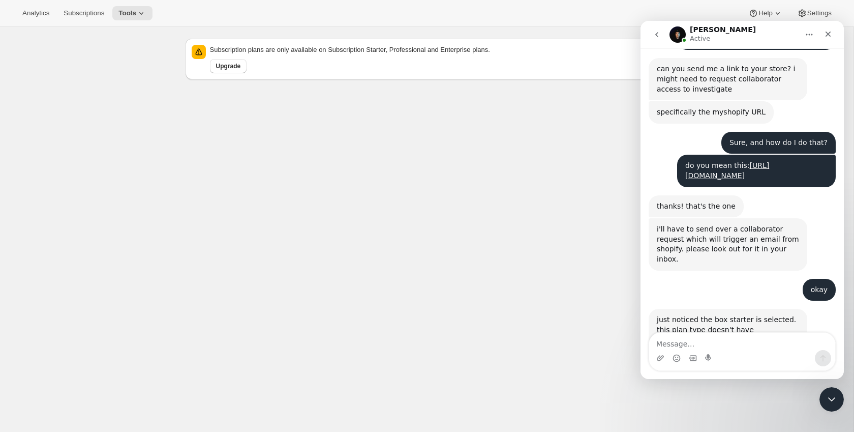
click at [712, 347] on textarea "Message…" at bounding box center [742, 340] width 186 height 17
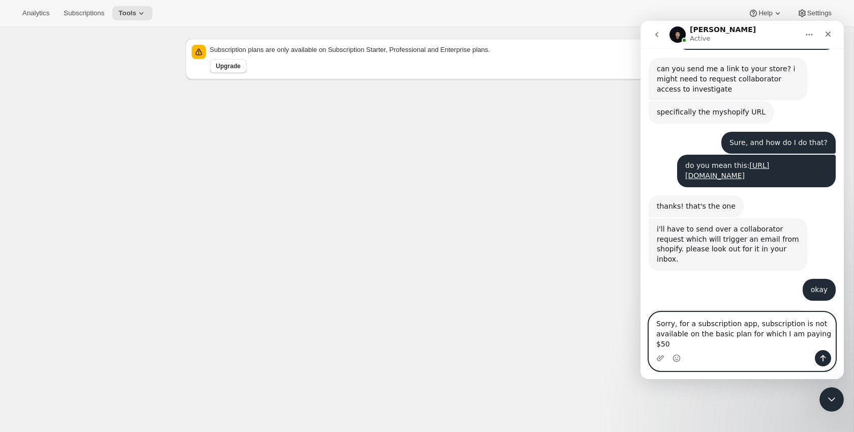
type textarea "Sorry, for a subscription app, subscription is not available on the basic plan …"
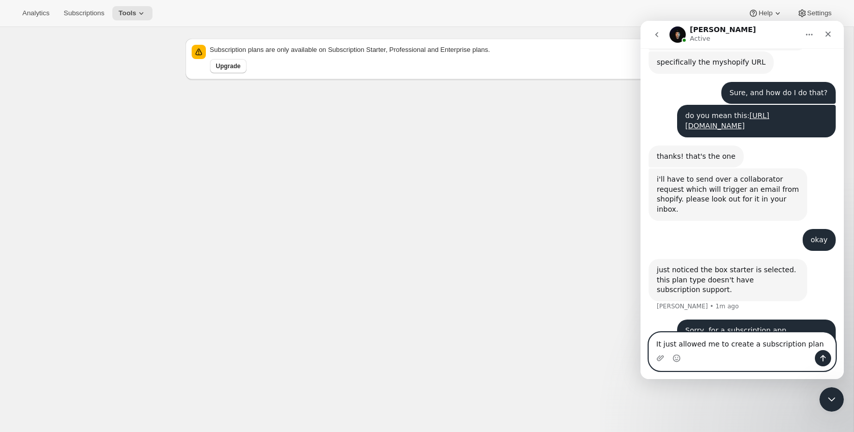
type textarea "It just allowed me to create a subscription plan"
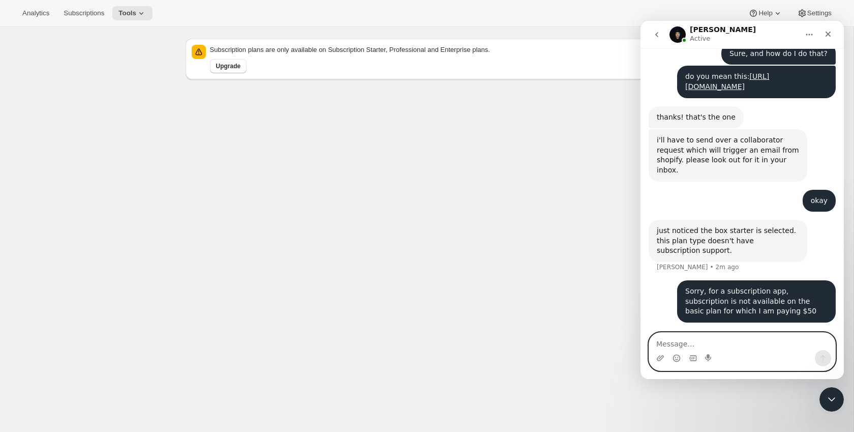
click at [704, 344] on textarea "Message…" at bounding box center [742, 340] width 186 height 17
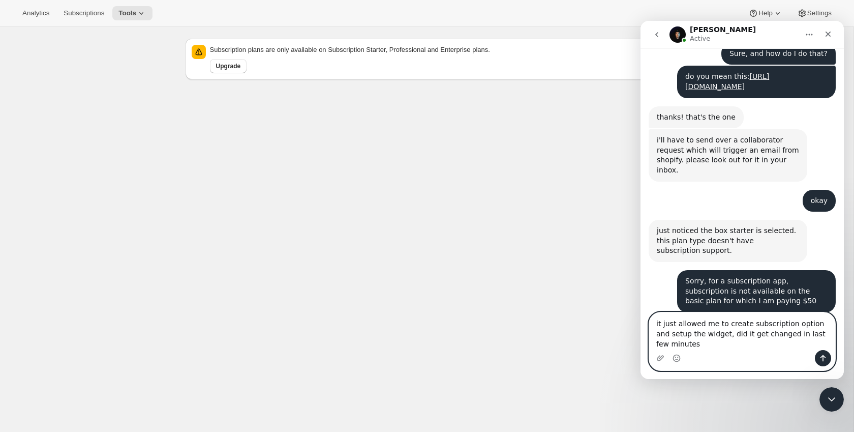
type textarea "it just allowed me to create subscription option and setup the widget, did it g…"
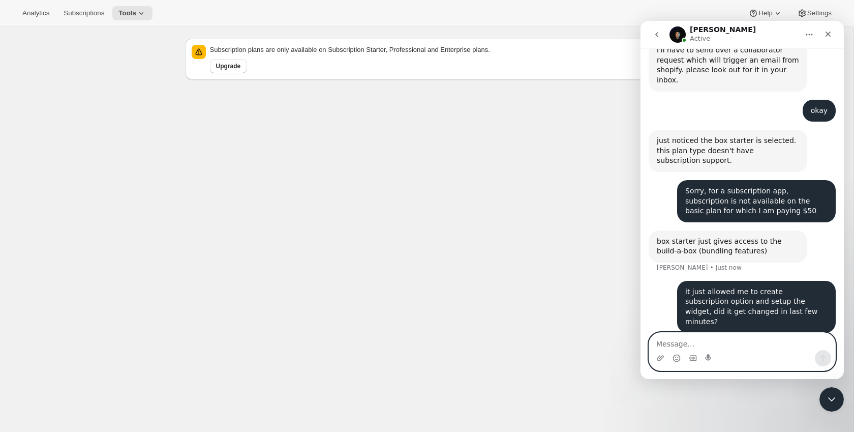
scroll to position [693, 0]
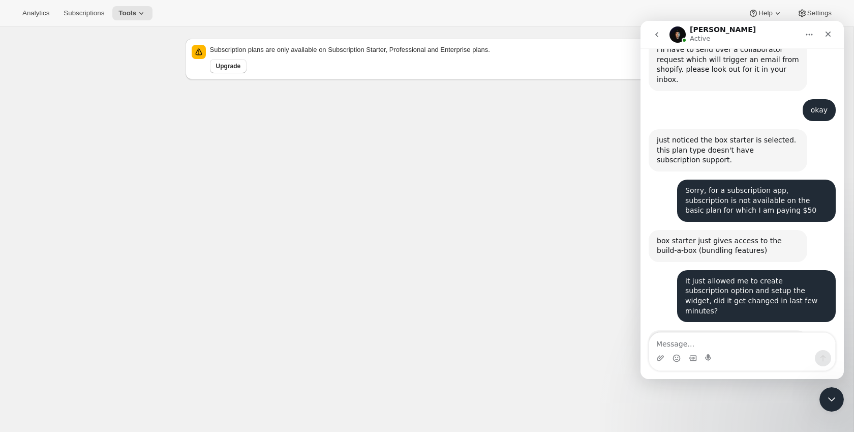
click at [704, 347] on link "https://www.awtomic.com/pricing" at bounding box center [712, 351] width 79 height 8
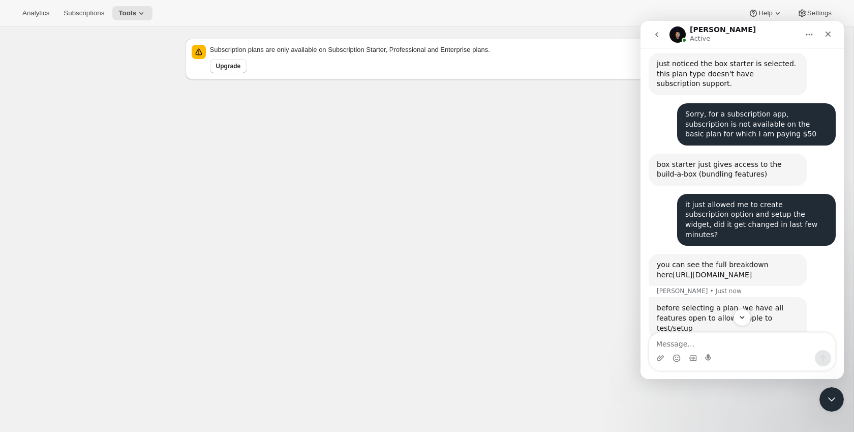
scroll to position [777, 0]
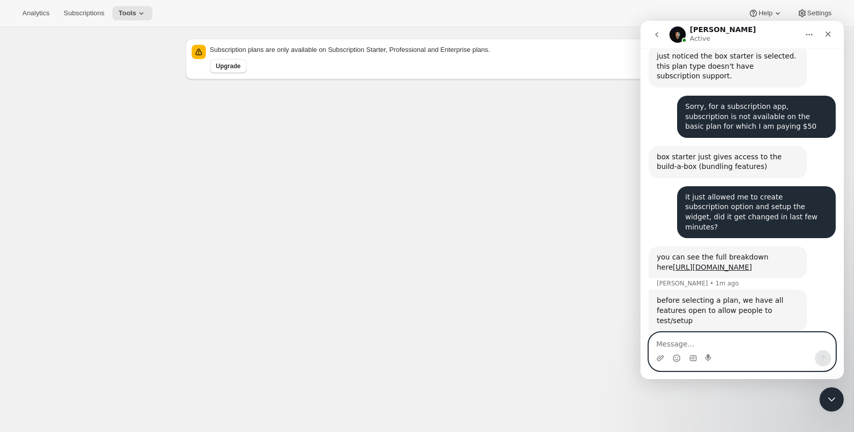
click at [749, 342] on textarea "Message…" at bounding box center [742, 340] width 186 height 17
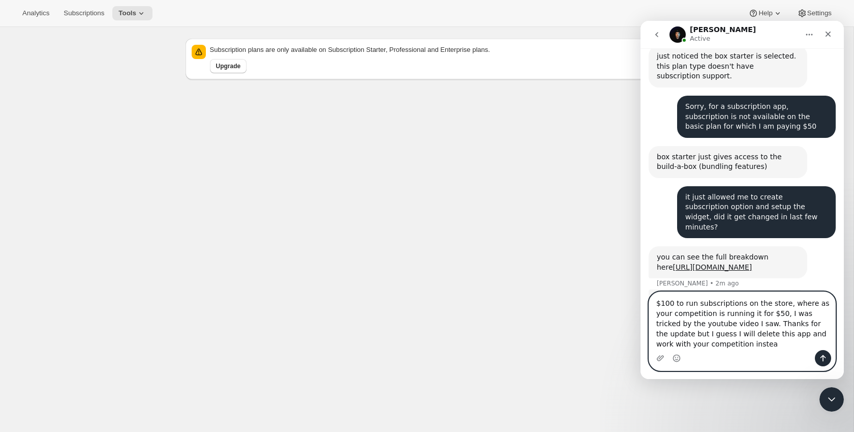
type textarea "$100 to run subscriptions on the store, where as your competition is running it…"
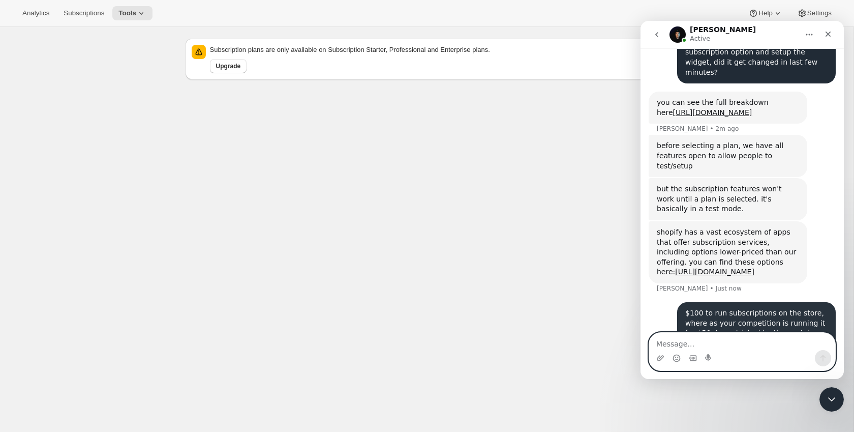
scroll to position [934, 0]
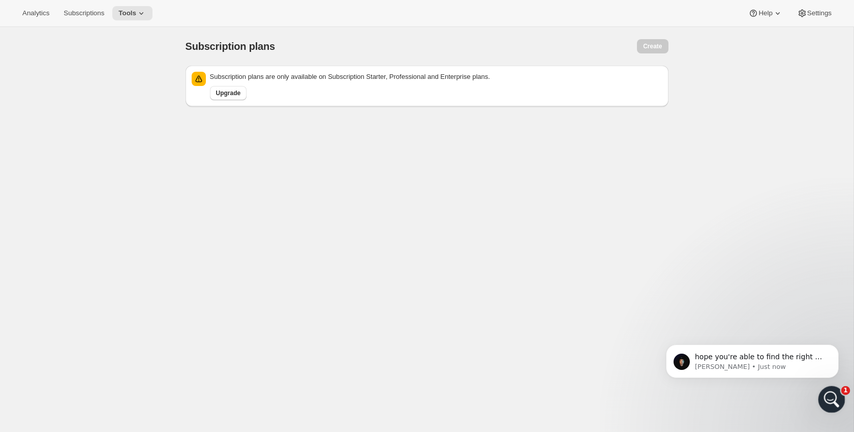
click at [833, 395] on icon "Open Intercom Messenger" at bounding box center [830, 397] width 17 height 17
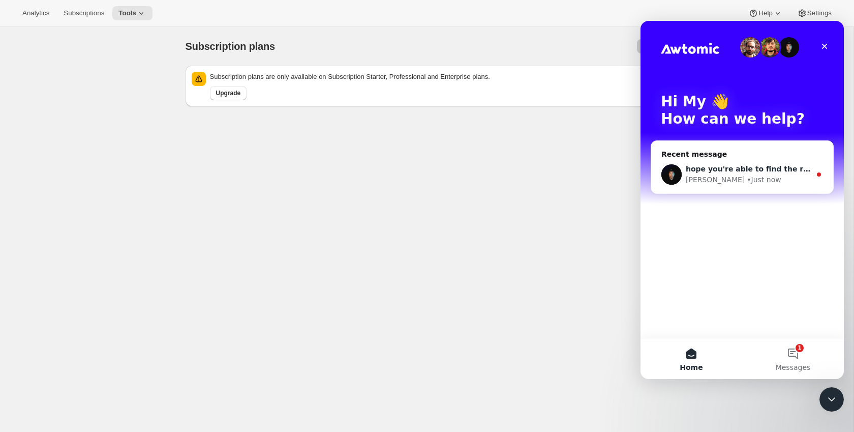
click at [750, 188] on div "hope you're able to find the right fit! out of curiosity, which youtube video? …" at bounding box center [742, 175] width 182 height 38
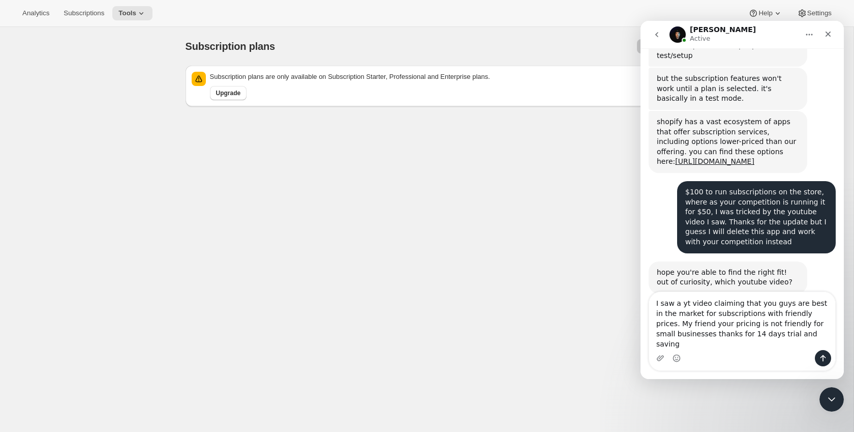
scroll to position [1034, 0]
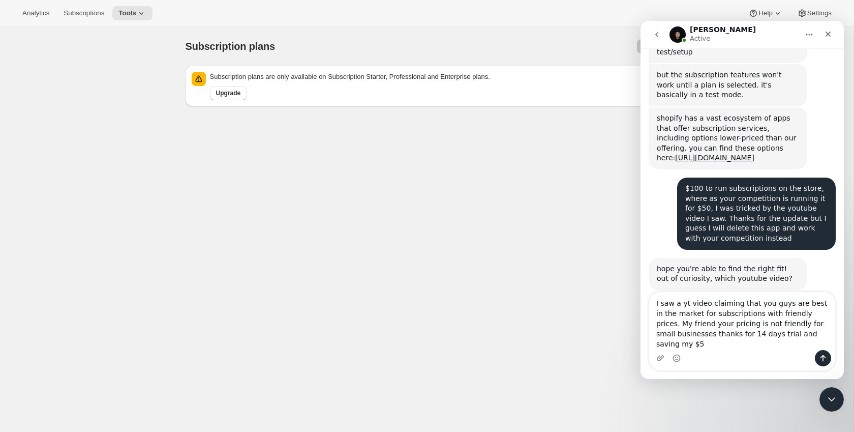
type textarea "I saw a yt video claiming that you guys are best in the market for subscription…"
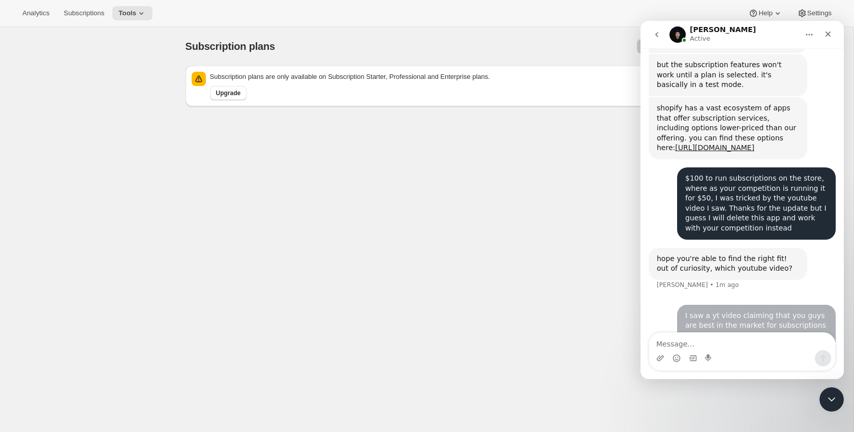
scroll to position [1074, 0]
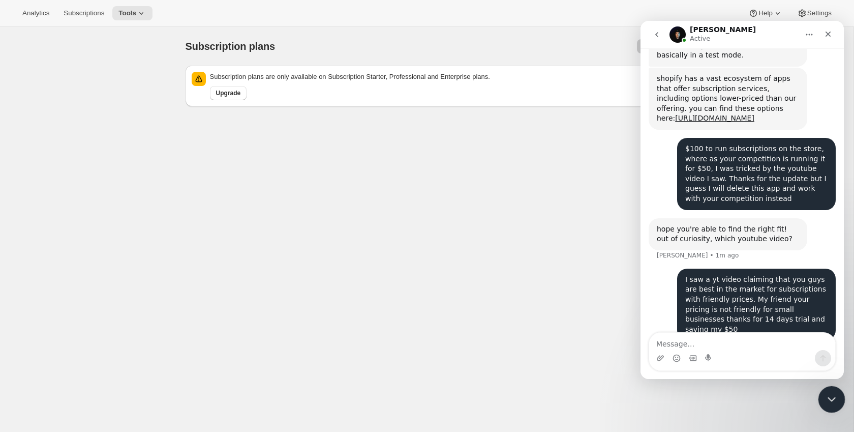
click at [834, 391] on icon "Close Intercom Messenger" at bounding box center [830, 397] width 12 height 12
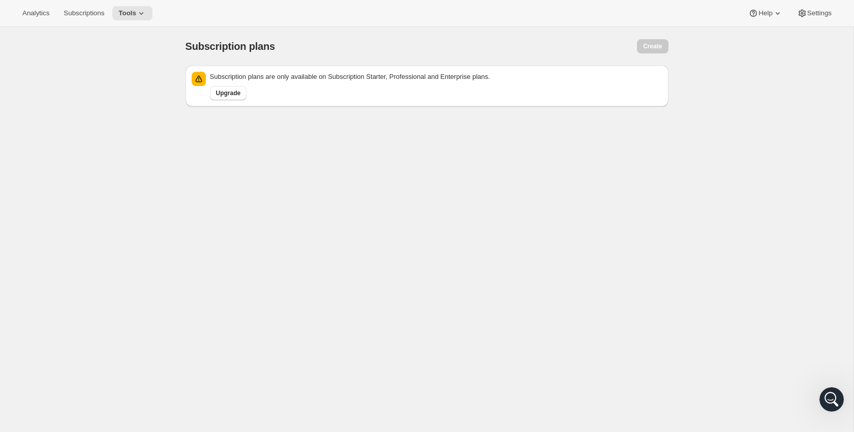
scroll to position [0, 0]
click at [831, 401] on icon "Open Intercom Messenger" at bounding box center [830, 397] width 17 height 17
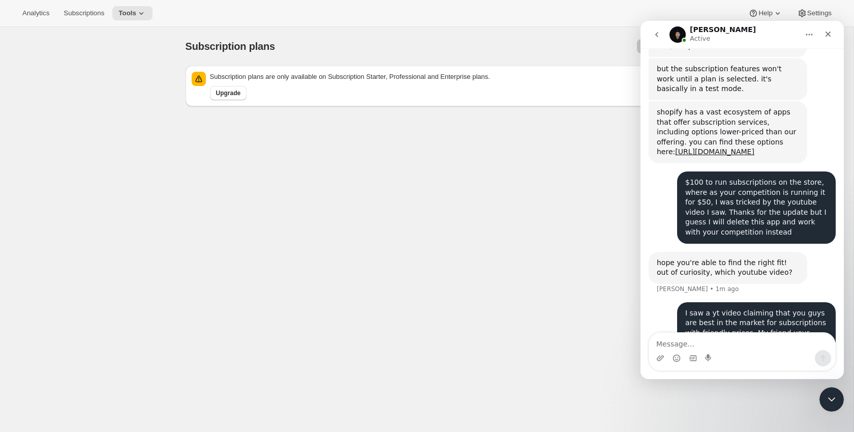
scroll to position [1074, 0]
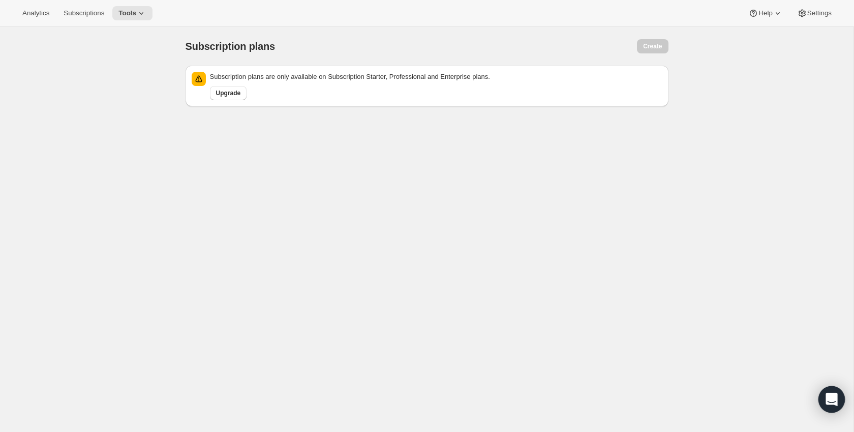
click at [830, 393] on icon "Open Intercom Messenger" at bounding box center [832, 398] width 12 height 13
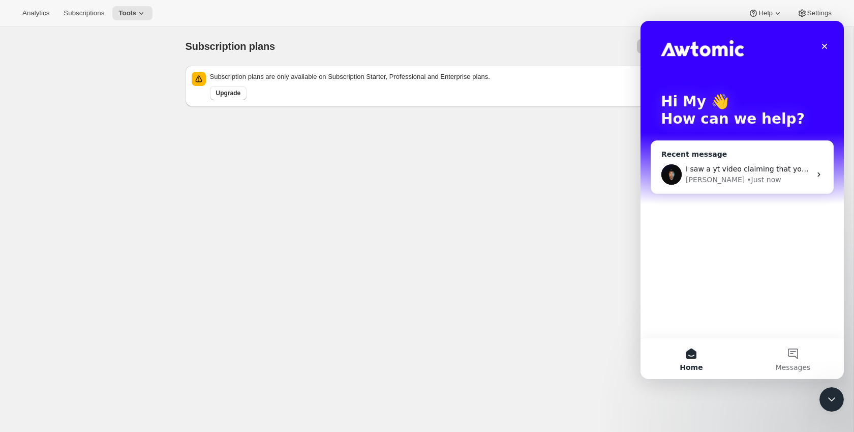
click at [805, 153] on div "Recent message" at bounding box center [742, 154] width 162 height 11
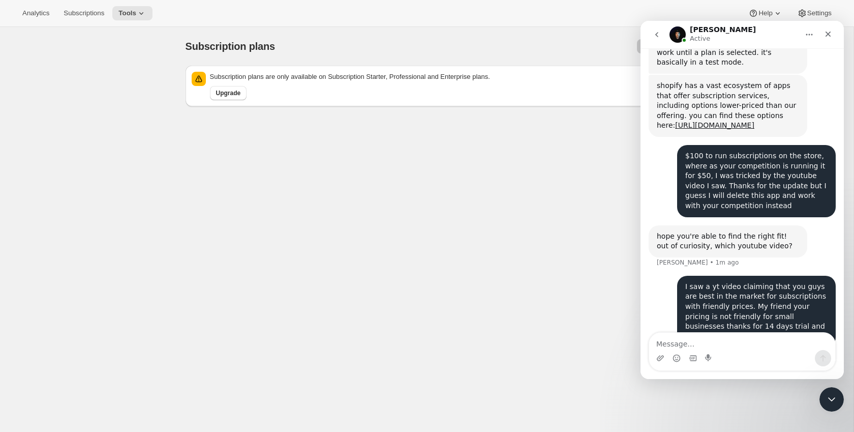
scroll to position [1074, 0]
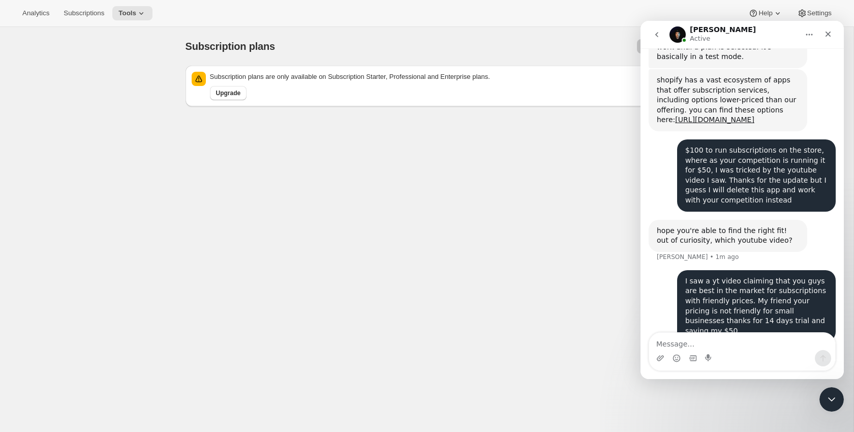
click at [725, 346] on textarea "Message…" at bounding box center [742, 340] width 186 height 17
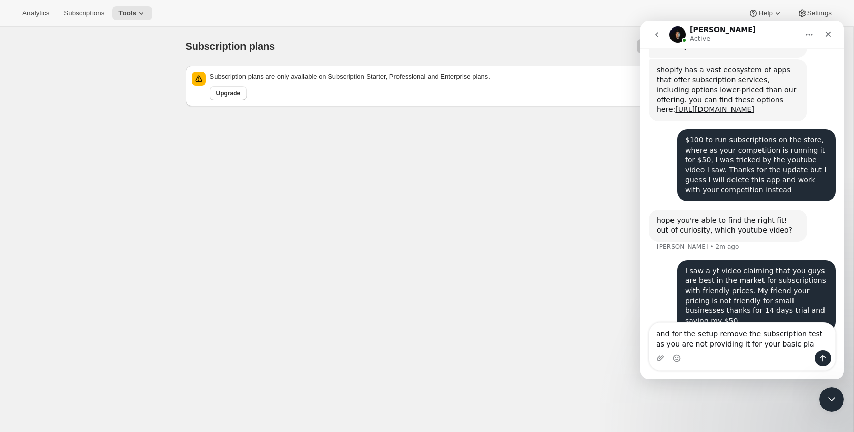
type textarea "and for the setup remove the subscription test as you are not providing it for …"
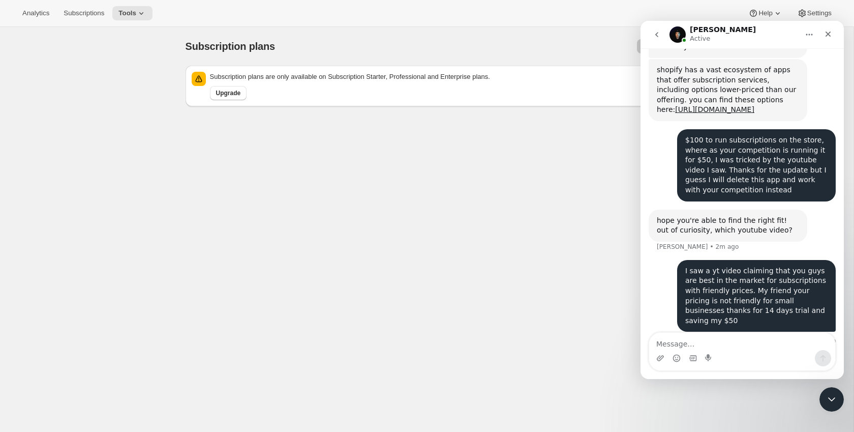
scroll to position [1117, 0]
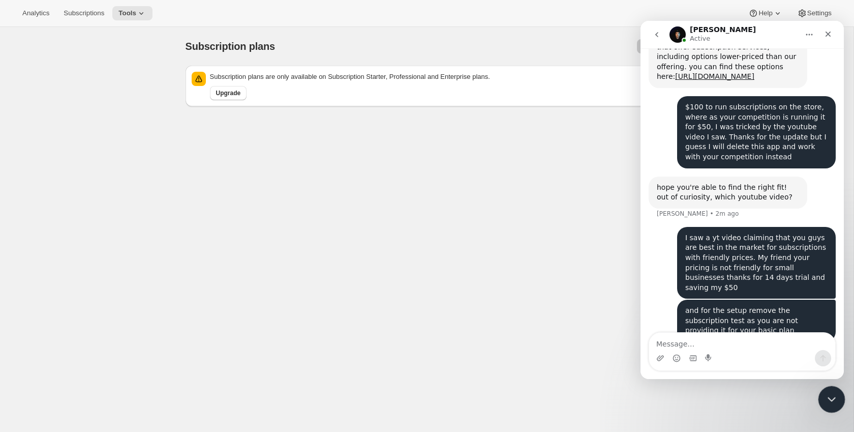
drag, startPoint x: 833, startPoint y: 400, endPoint x: 818, endPoint y: 398, distance: 15.0
click at [833, 400] on icon "Close Intercom Messenger" at bounding box center [830, 397] width 12 height 12
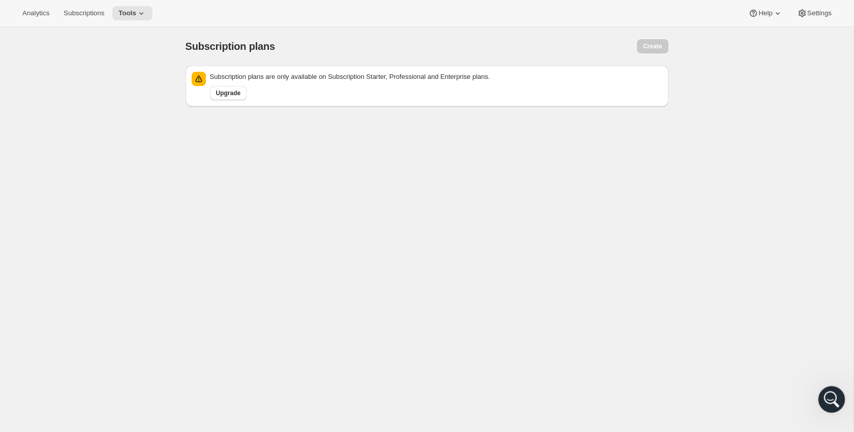
click at [838, 401] on div "Open Intercom Messenger" at bounding box center [830, 398] width 34 height 34
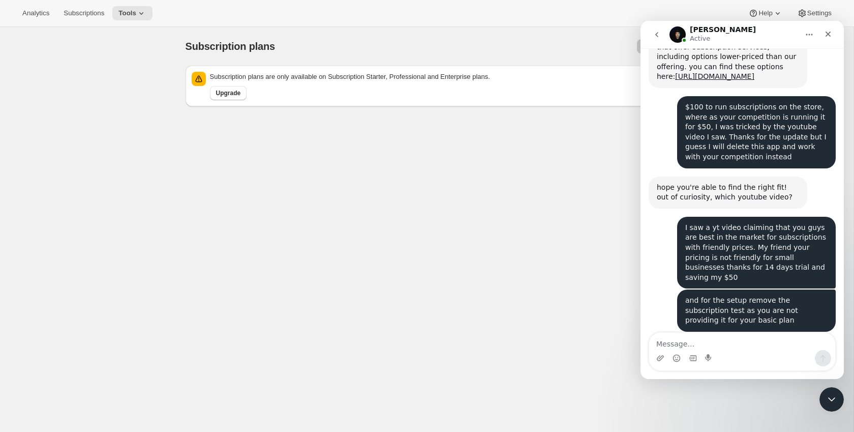
scroll to position [1147, 0]
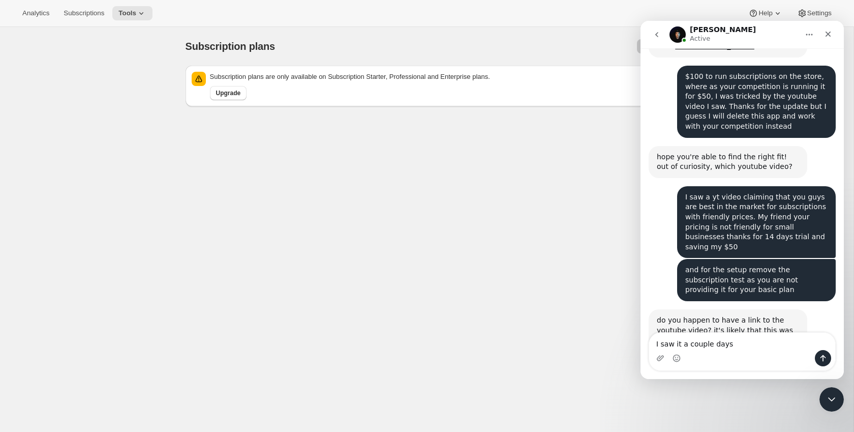
type textarea "I saw it a couple days"
type textarea "I saw it a few days ago will look for it"
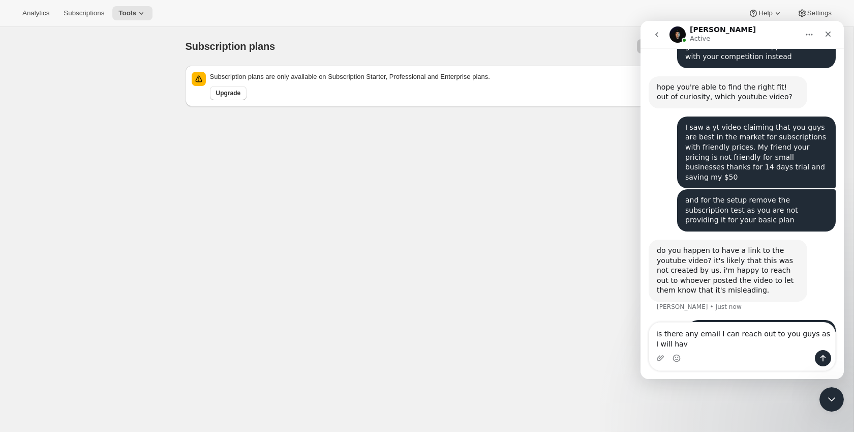
scroll to position [1227, 0]
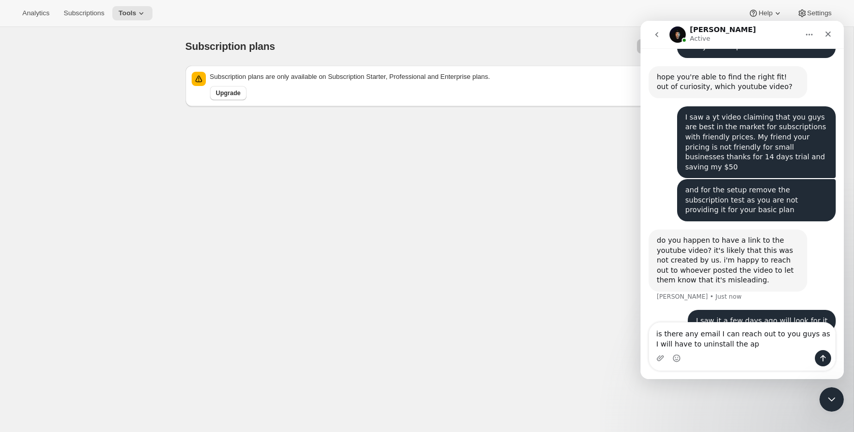
type textarea "is there any email I can reach out to you guys as I will have to uninstall the …"
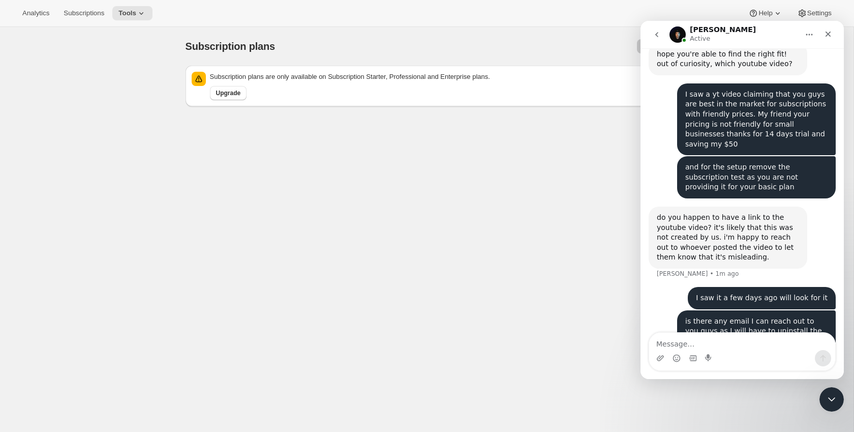
click at [249, 217] on div "Subscription plans. This page is ready Subscription plans Create Subscription p…" at bounding box center [427, 243] width 854 height 432
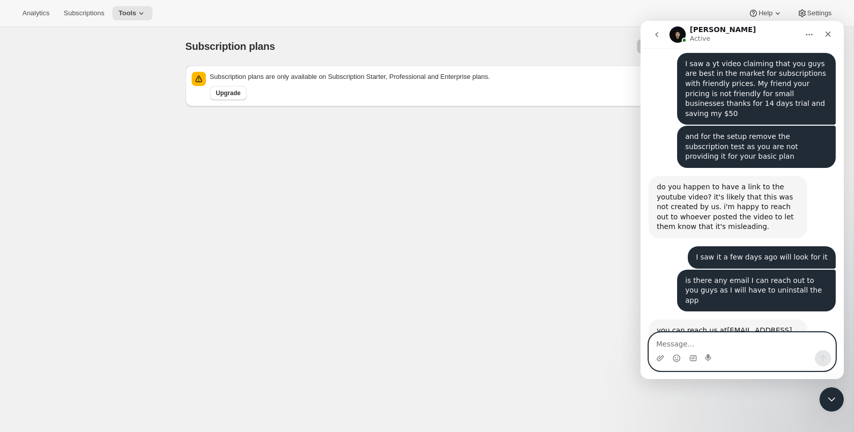
click at [741, 349] on textarea "Message…" at bounding box center [742, 340] width 186 height 17
type textarea "thanks I will email you the link shortly"
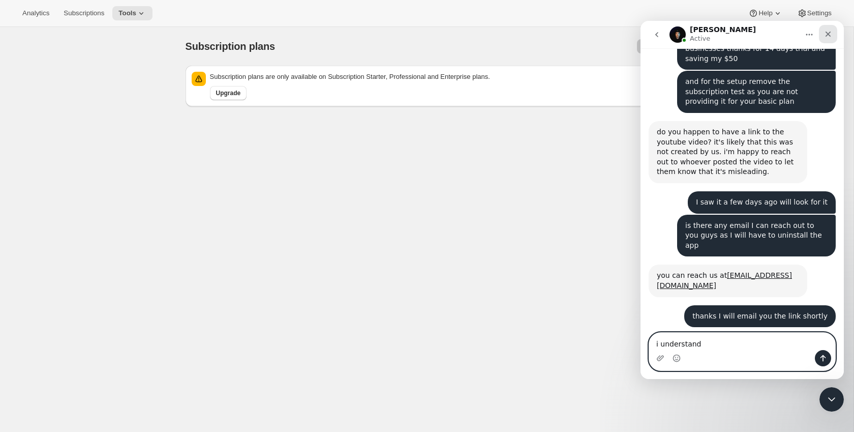
scroll to position [1335, 0]
type textarea "i understand that's what I want as well"
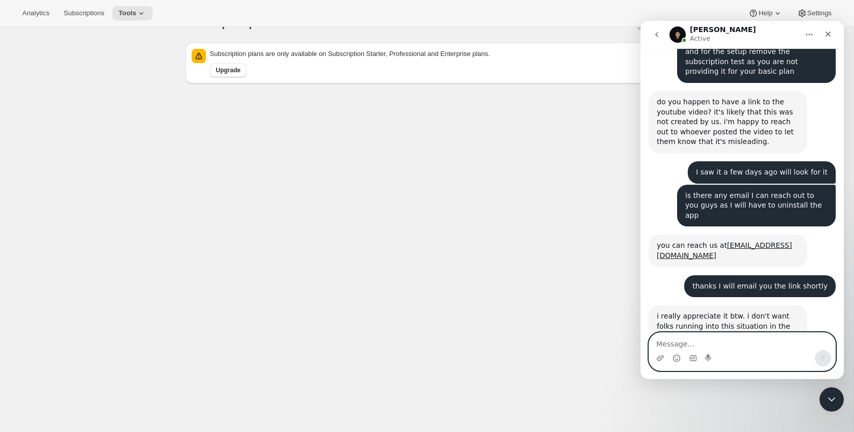
scroll to position [24, 0]
type textarea "have a good day"
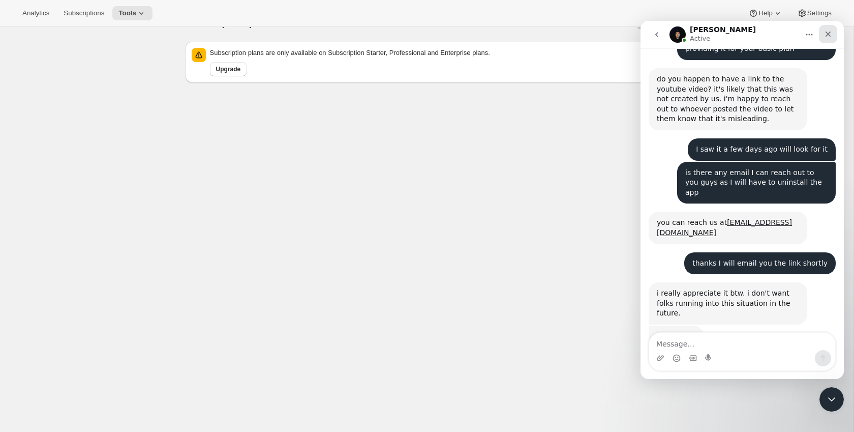
click at [828, 35] on icon "Close" at bounding box center [828, 34] width 8 height 8
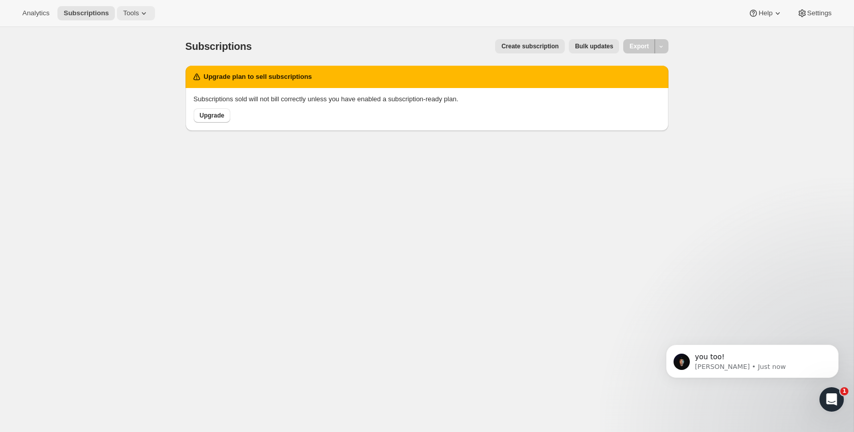
click at [141, 15] on icon at bounding box center [144, 13] width 10 height 10
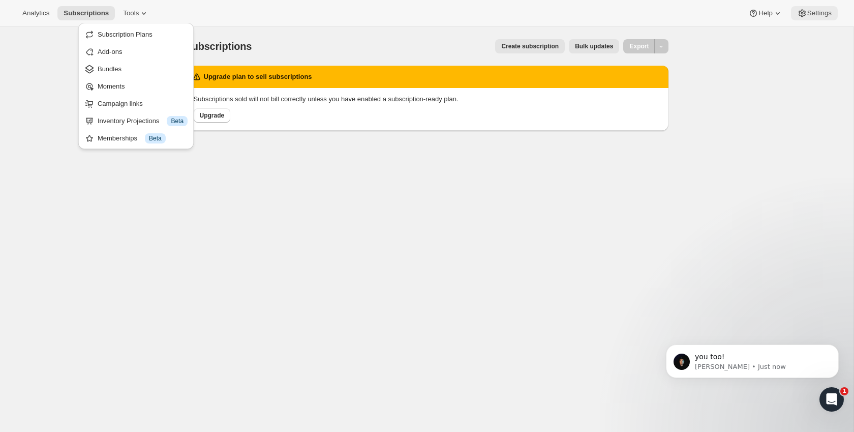
click at [809, 18] on button "Settings" at bounding box center [814, 13] width 47 height 14
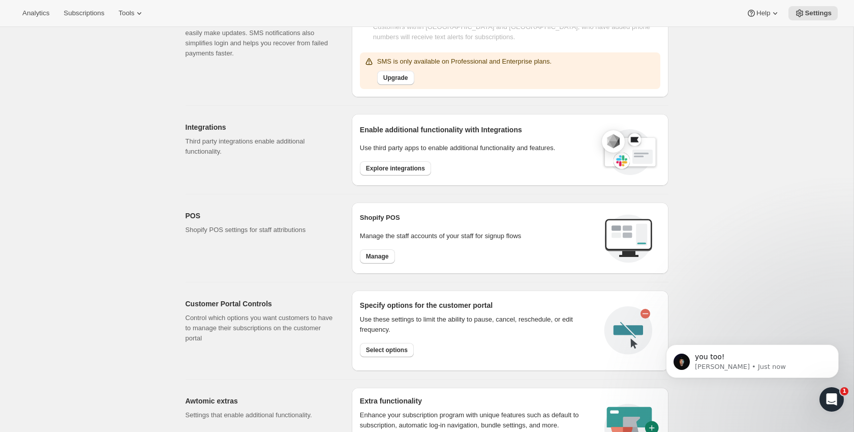
scroll to position [239, 0]
click at [835, 397] on icon "Open Intercom Messenger" at bounding box center [830, 397] width 17 height 17
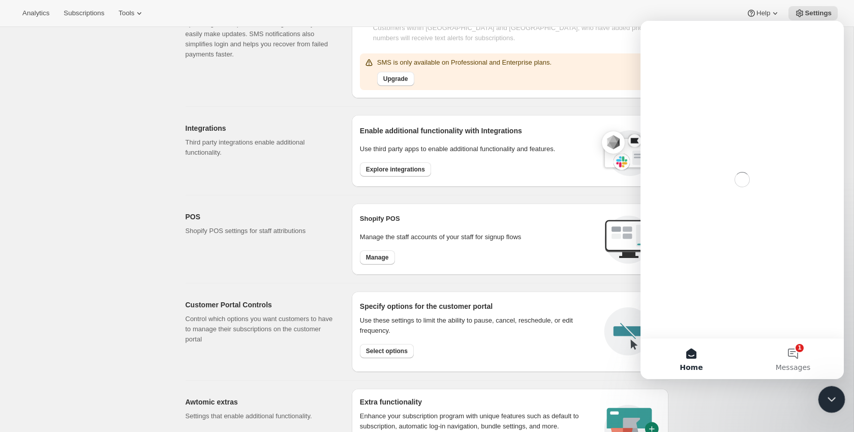
scroll to position [0, 0]
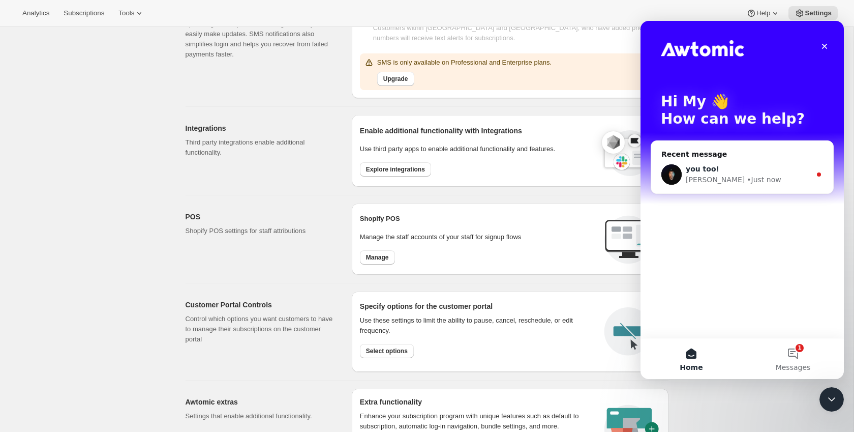
click at [706, 178] on div "[PERSON_NAME]" at bounding box center [715, 179] width 59 height 11
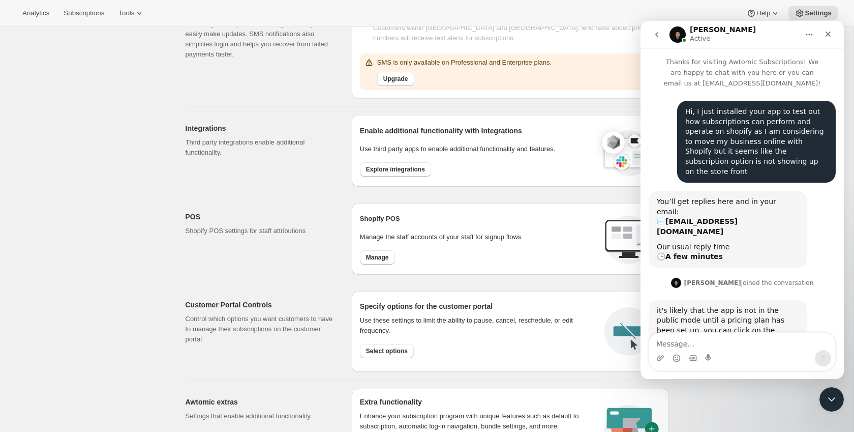
scroll to position [52, 0]
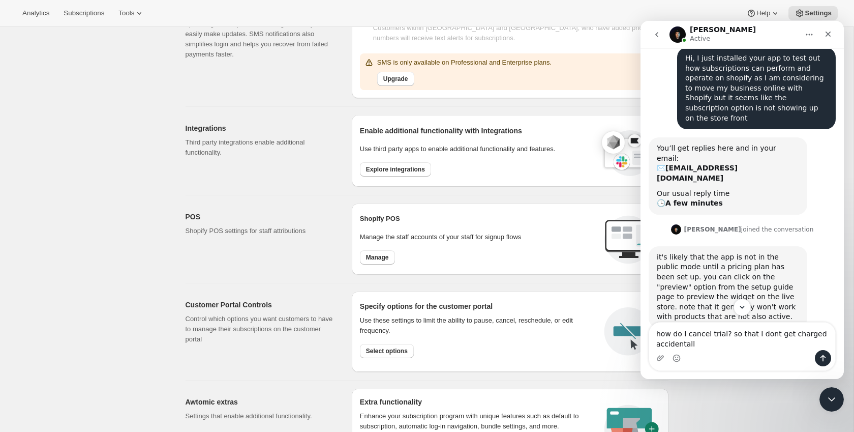
type textarea "how do I cancel trial? so that I dont get charged accidentally"
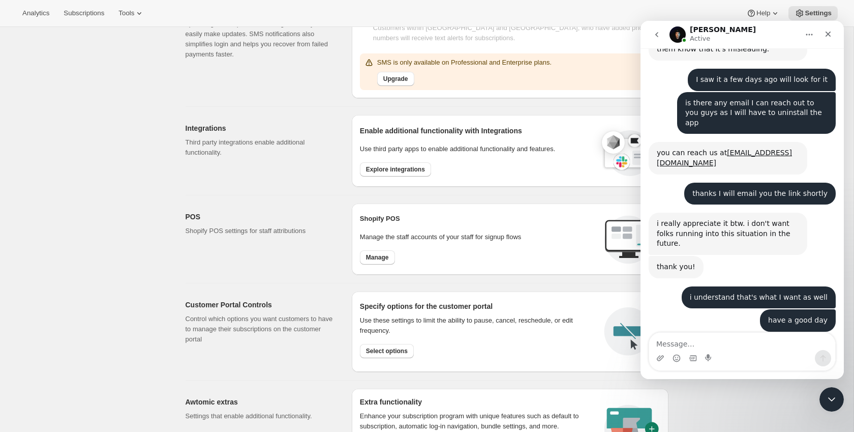
scroll to position [1459, 0]
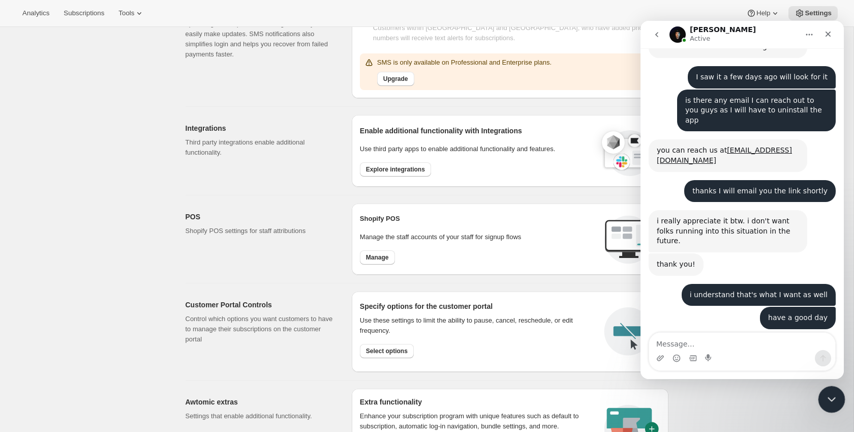
click at [833, 406] on div "Close Intercom Messenger" at bounding box center [830, 397] width 24 height 24
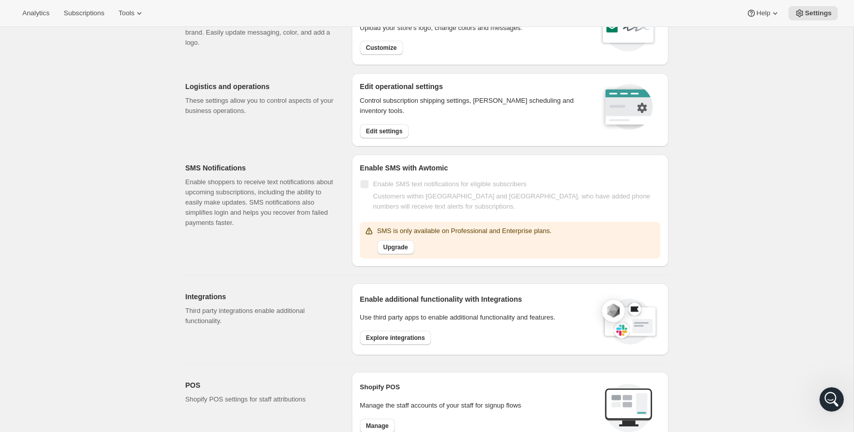
scroll to position [0, 0]
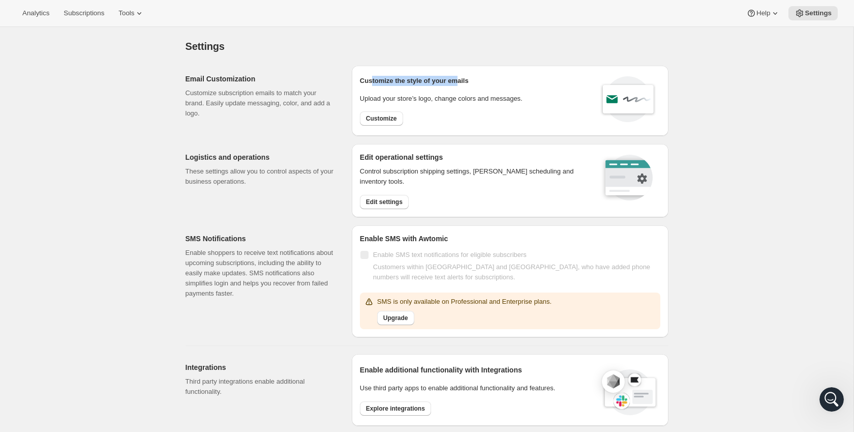
drag, startPoint x: 371, startPoint y: 80, endPoint x: 459, endPoint y: 84, distance: 87.5
click at [459, 84] on p "Customize the style of your emails" at bounding box center [414, 81] width 109 height 10
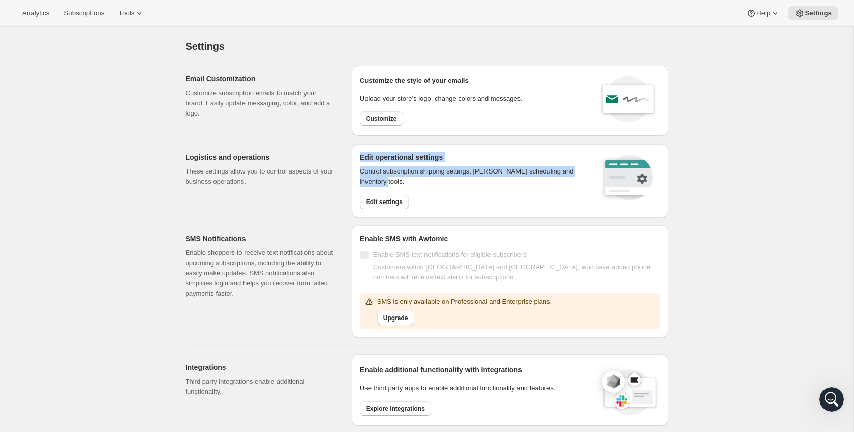
drag, startPoint x: 440, startPoint y: 160, endPoint x: 450, endPoint y: 180, distance: 22.3
click at [450, 180] on div "Edit operational settings Control subscription shipping settings, dunning sched…" at bounding box center [510, 180] width 317 height 73
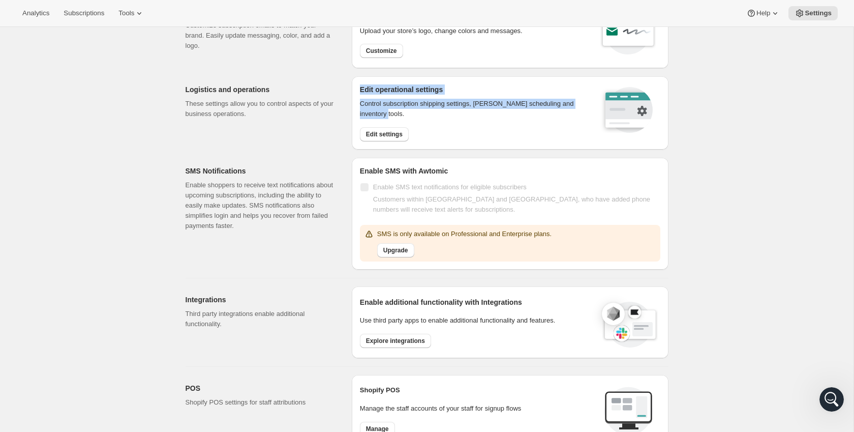
scroll to position [173, 0]
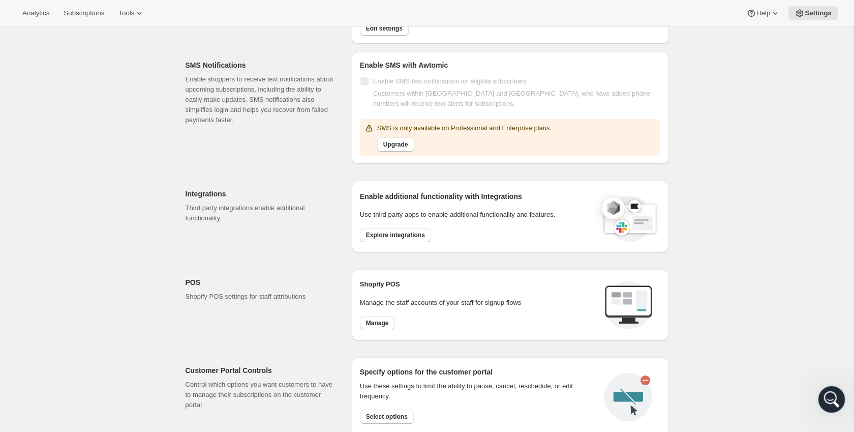
click at [835, 390] on div "Open Intercom Messenger" at bounding box center [830, 398] width 34 height 34
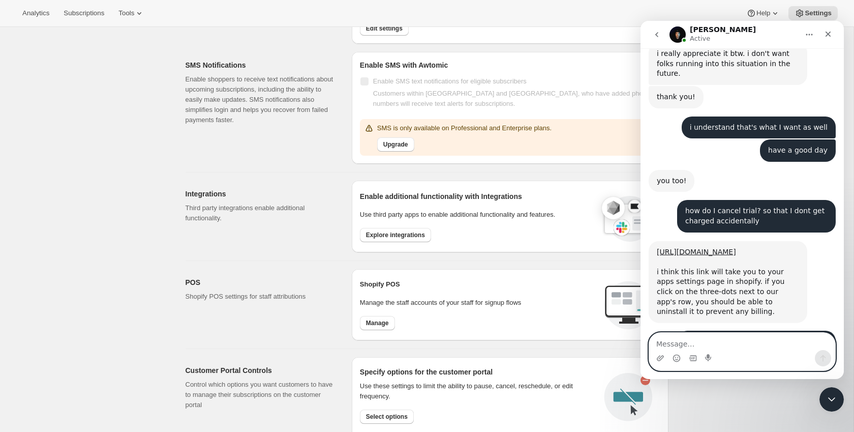
scroll to position [1628, 0]
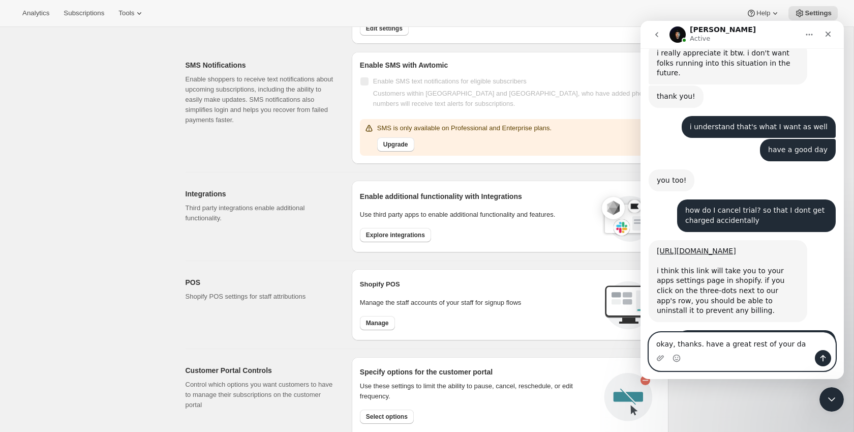
type textarea "okay, thanks. have a great rest of your day"
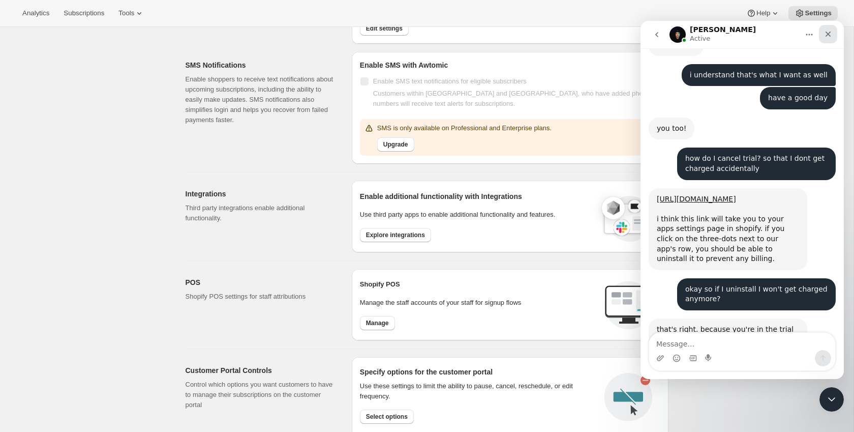
click at [833, 32] on div "Close" at bounding box center [828, 34] width 18 height 18
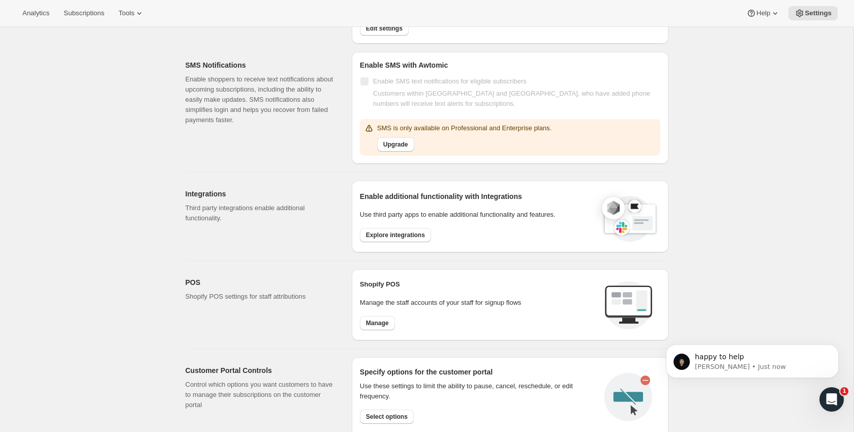
scroll to position [0, 0]
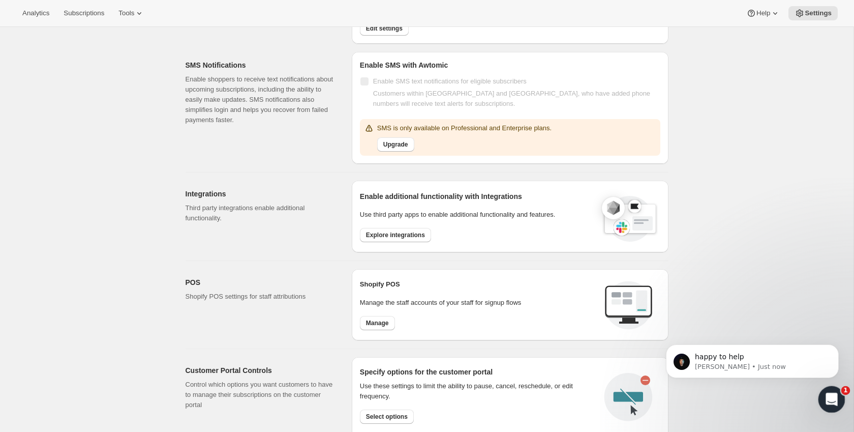
click at [827, 398] on icon "Open Intercom Messenger" at bounding box center [830, 397] width 17 height 17
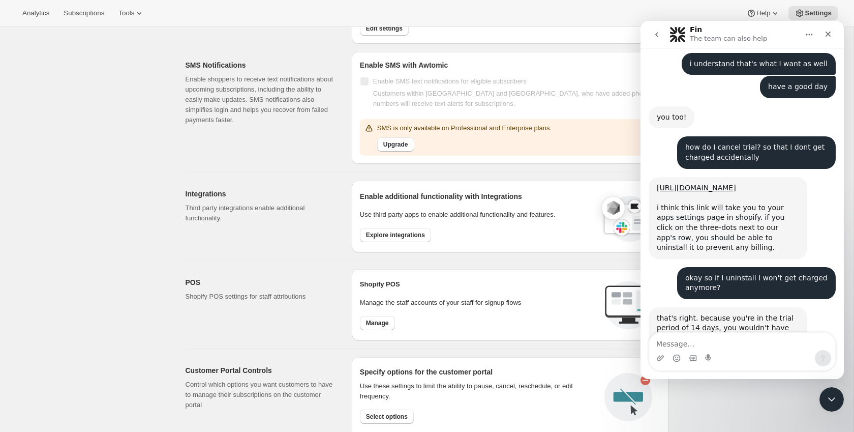
scroll to position [1750, 0]
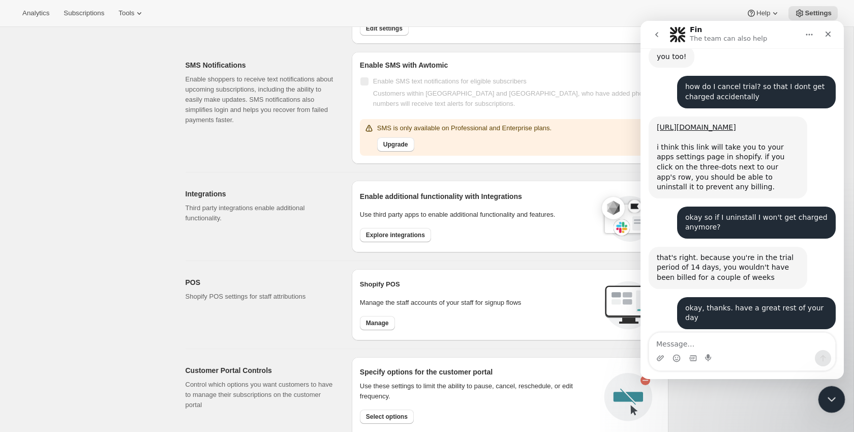
click at [834, 405] on div "Close Intercom Messenger" at bounding box center [830, 397] width 24 height 24
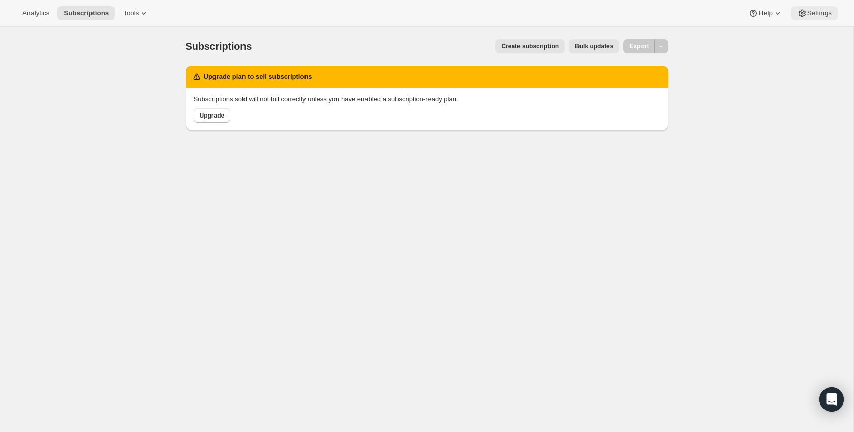
click at [807, 15] on span "Settings" at bounding box center [819, 13] width 24 height 8
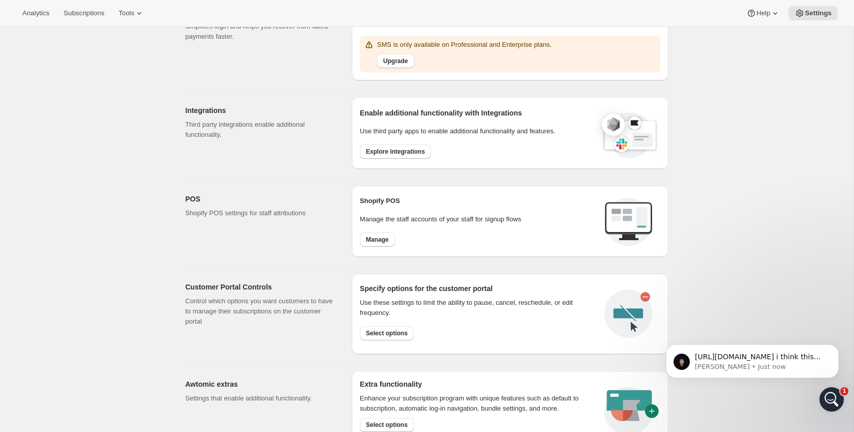
scroll to position [257, 0]
click at [743, 354] on span "[URL][DOMAIN_NAME] i think this link will take you to your apps settings page i…" at bounding box center [758, 381] width 127 height 58
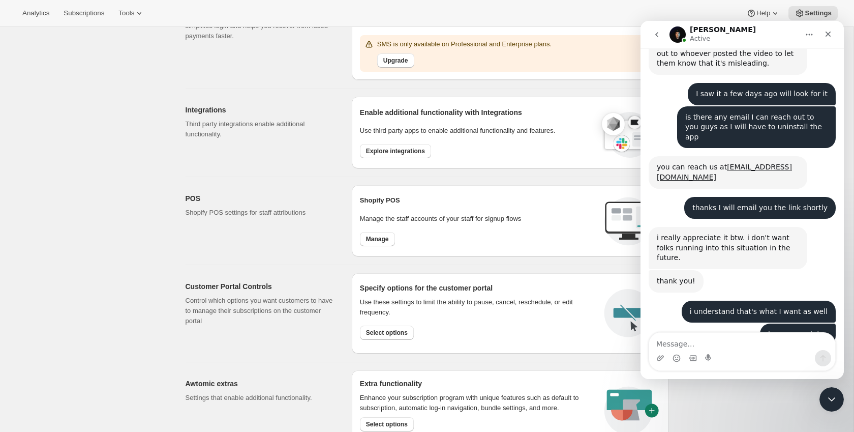
scroll to position [1576, 0]
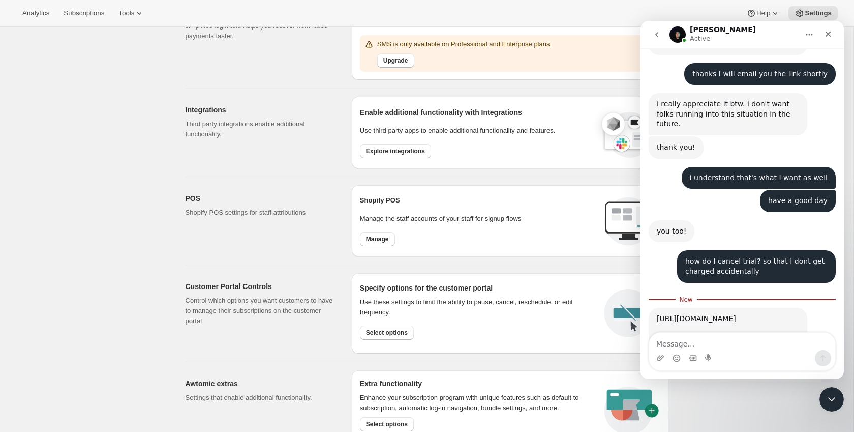
drag, startPoint x: 719, startPoint y: 240, endPoint x: 647, endPoint y: 228, distance: 73.3
copy link "[URL][DOMAIN_NAME]"
click at [702, 343] on textarea "Message…" at bounding box center [742, 340] width 186 height 17
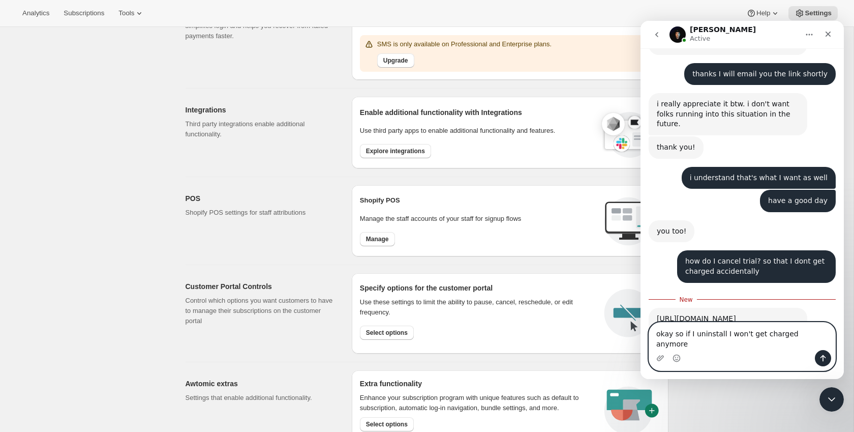
type textarea "okay so if I uninstall I won't get charged anymore?"
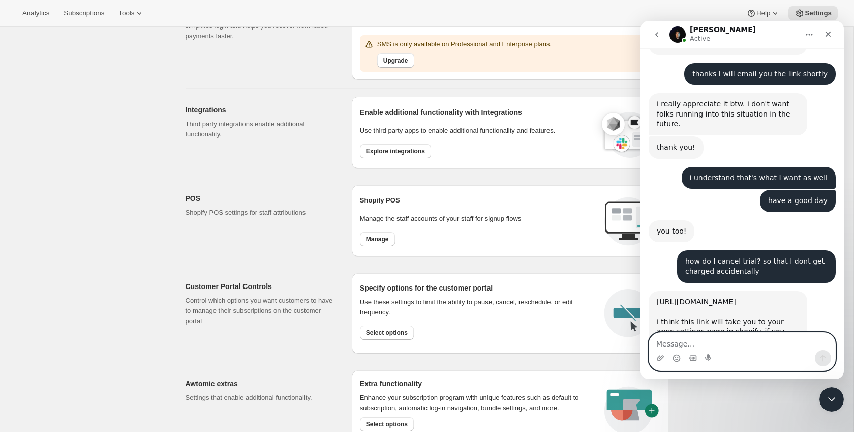
scroll to position [1638, 0]
